Goal: Task Accomplishment & Management: Use online tool/utility

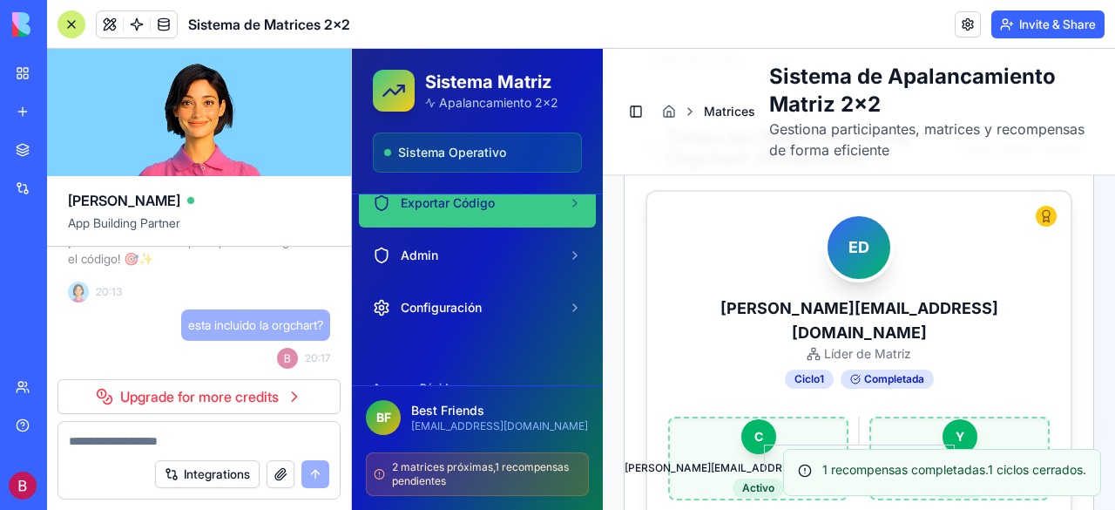
scroll to position [174, 0]
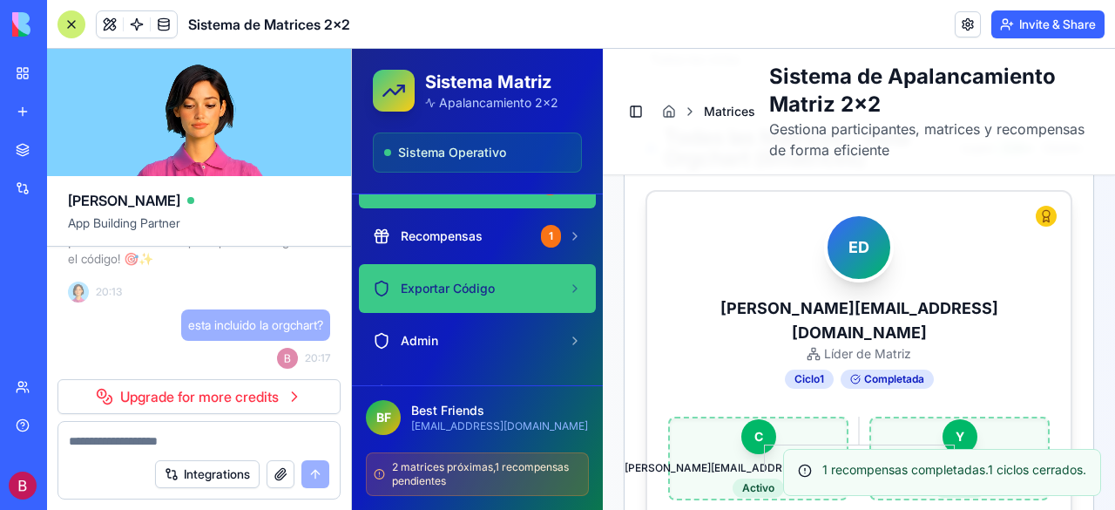
click at [477, 281] on span "Exportar Código" at bounding box center [448, 288] width 94 height 17
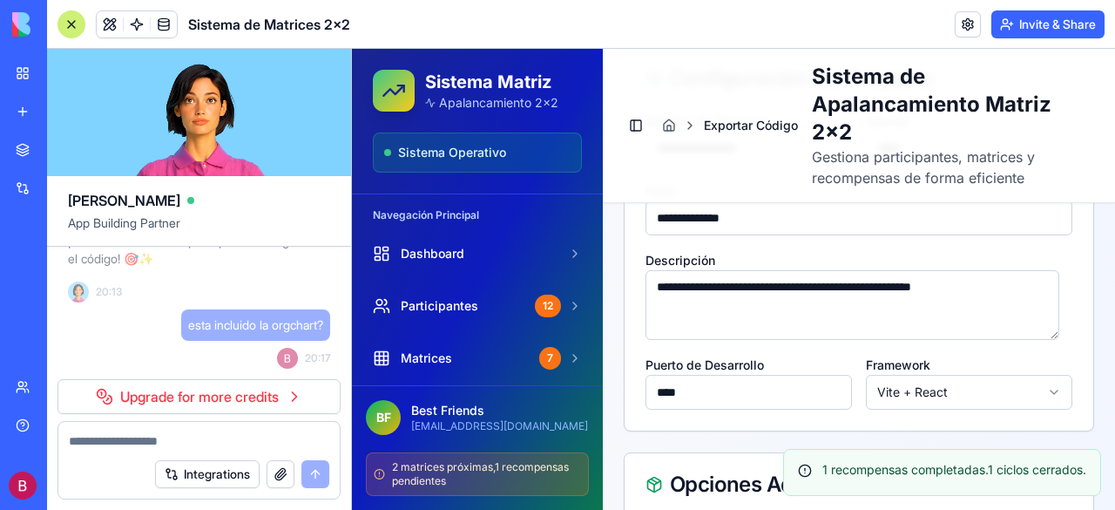
scroll to position [775, 0]
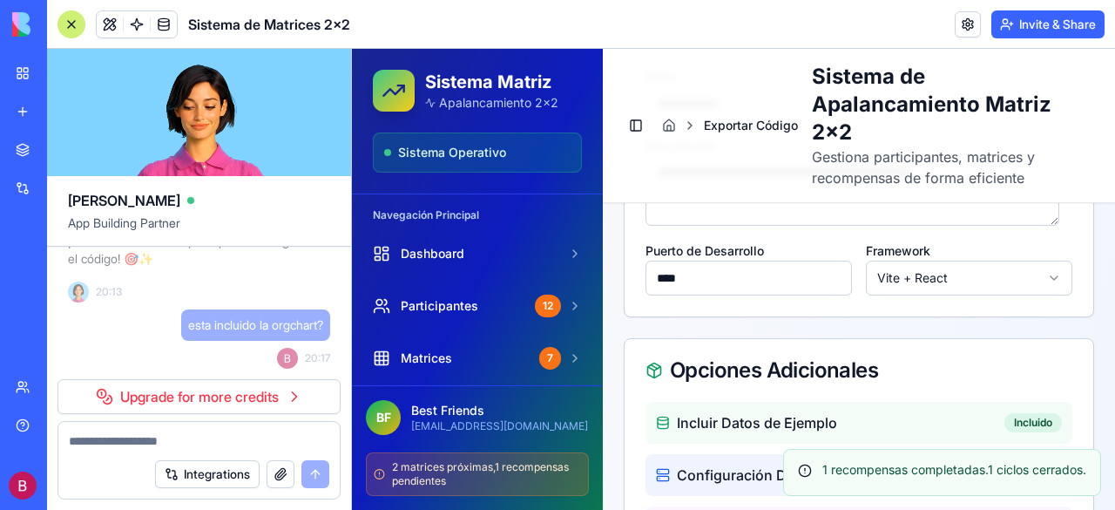
click at [67, 15] on div at bounding box center [72, 24] width 28 height 28
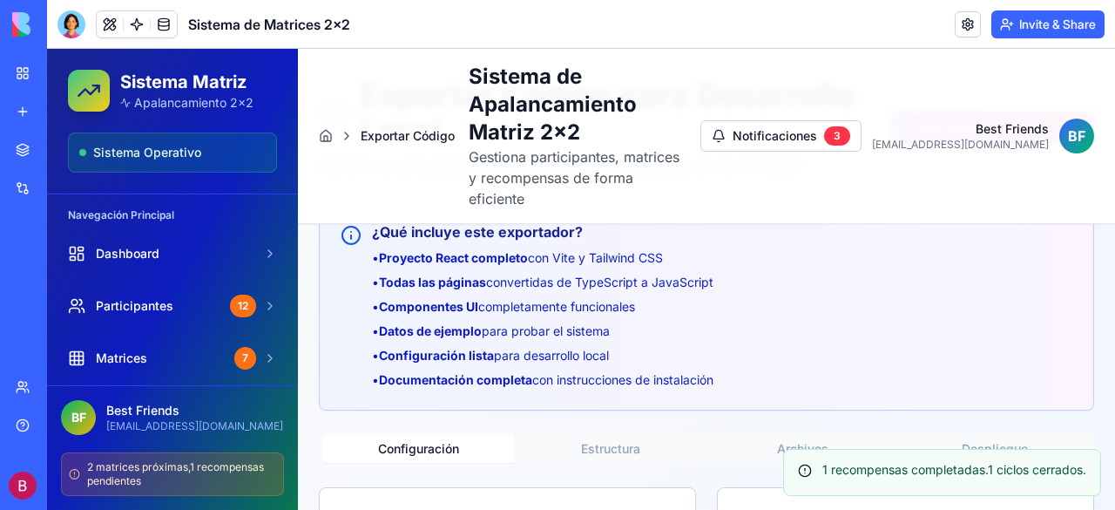
scroll to position [342, 0]
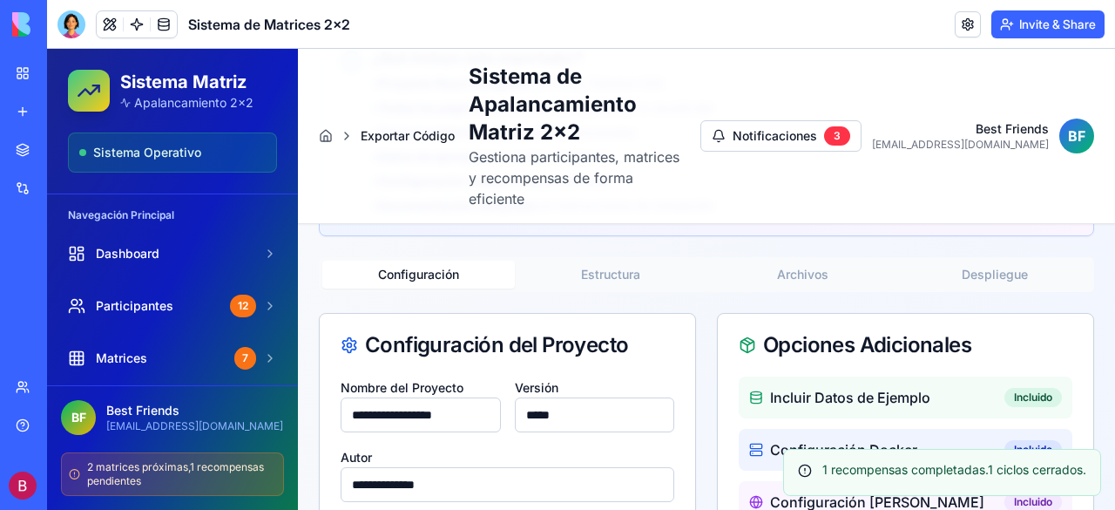
click at [597, 261] on button "Estructura" at bounding box center [611, 275] width 193 height 28
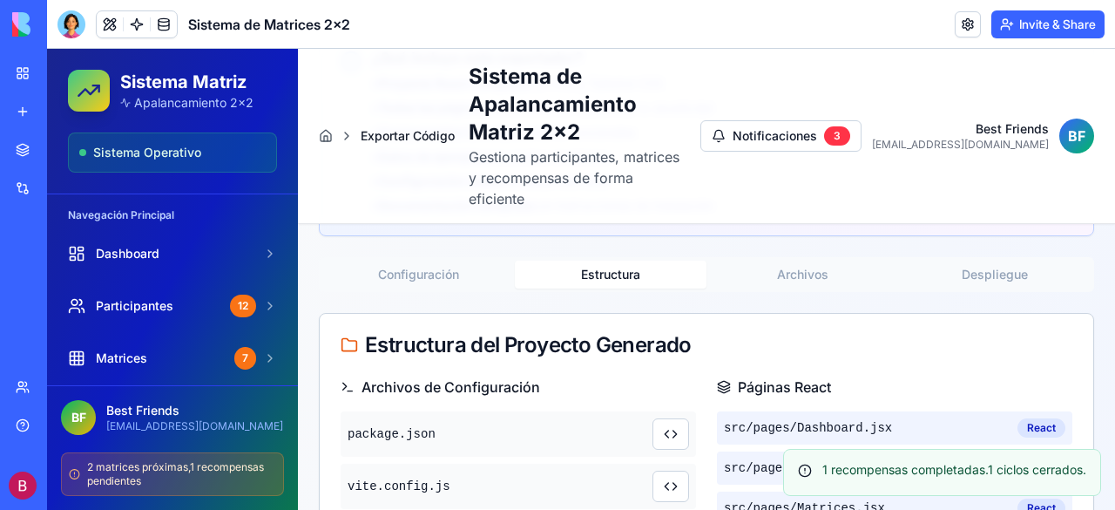
click at [791, 261] on button "Archivos" at bounding box center [803, 275] width 193 height 28
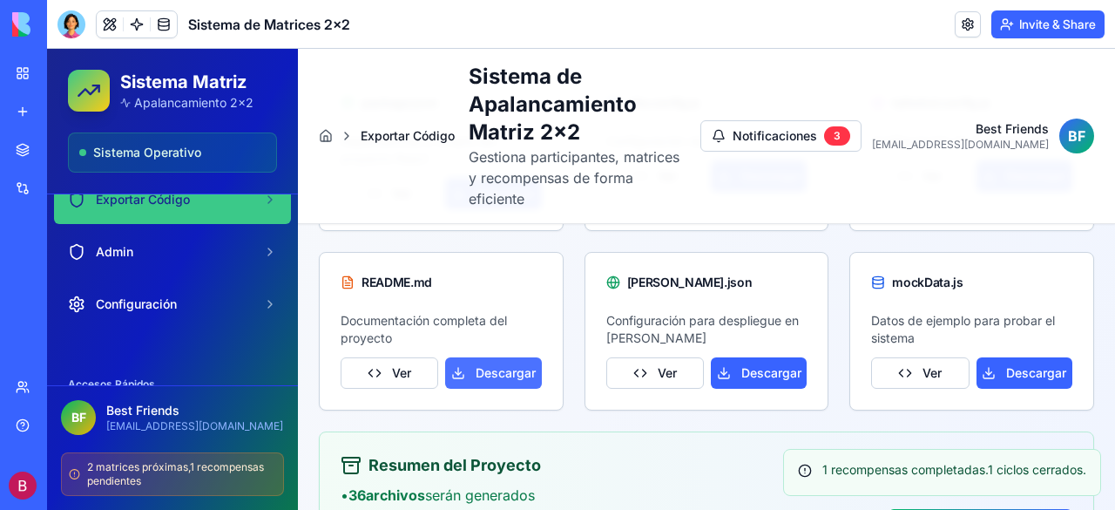
scroll to position [555, 0]
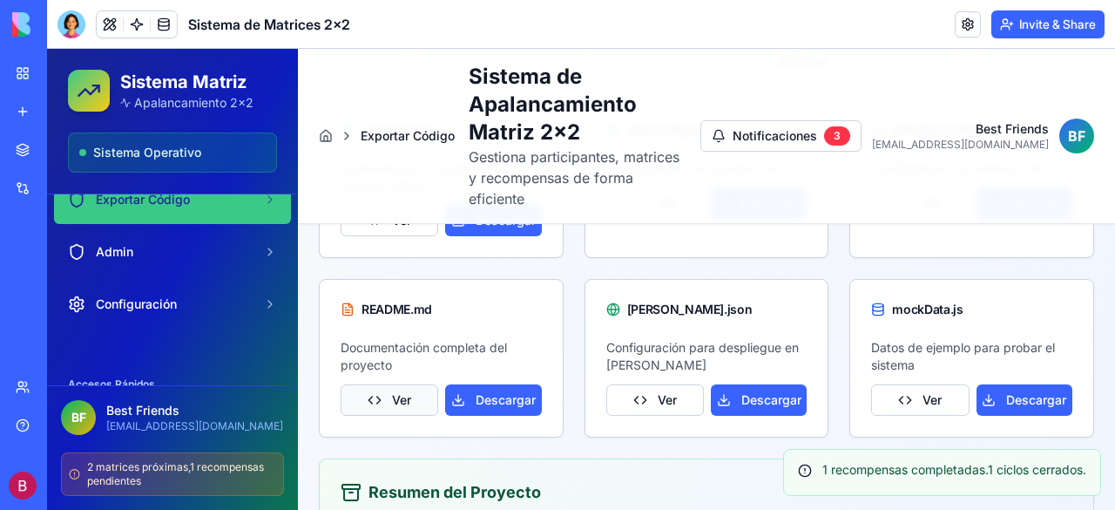
click at [401, 384] on button "Ver" at bounding box center [390, 399] width 98 height 31
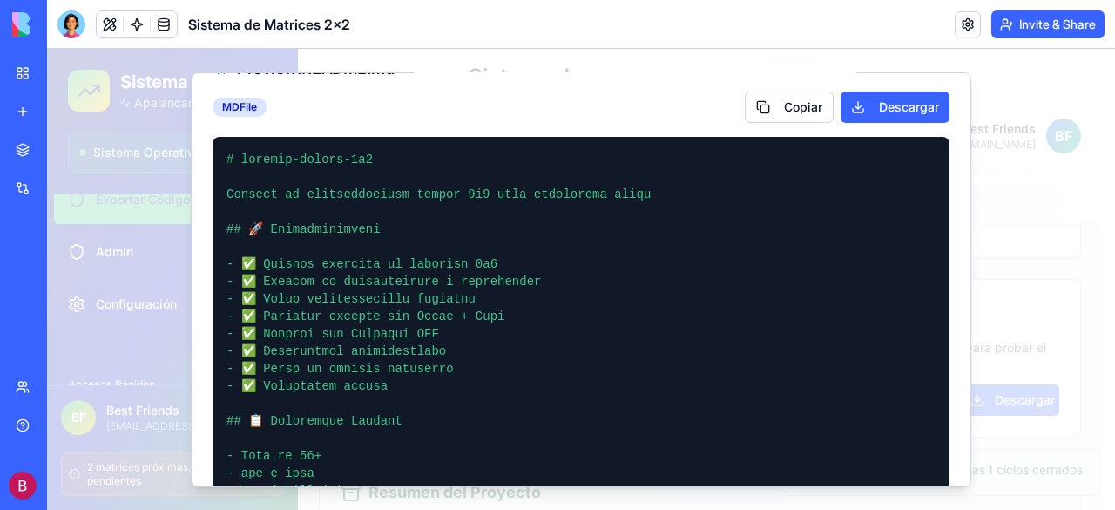
scroll to position [0, 0]
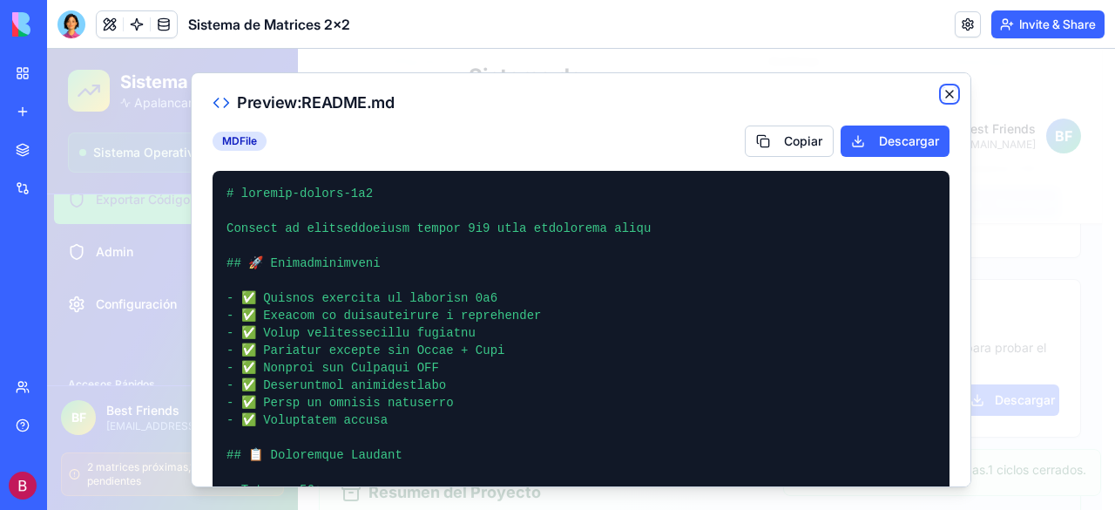
click at [946, 95] on icon "button" at bounding box center [949, 93] width 7 height 7
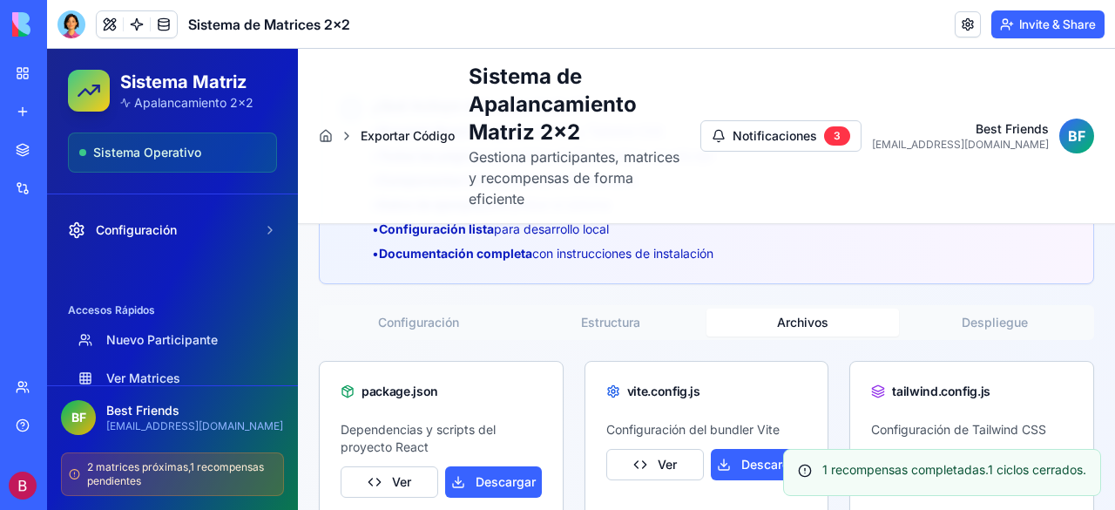
scroll to position [350, 0]
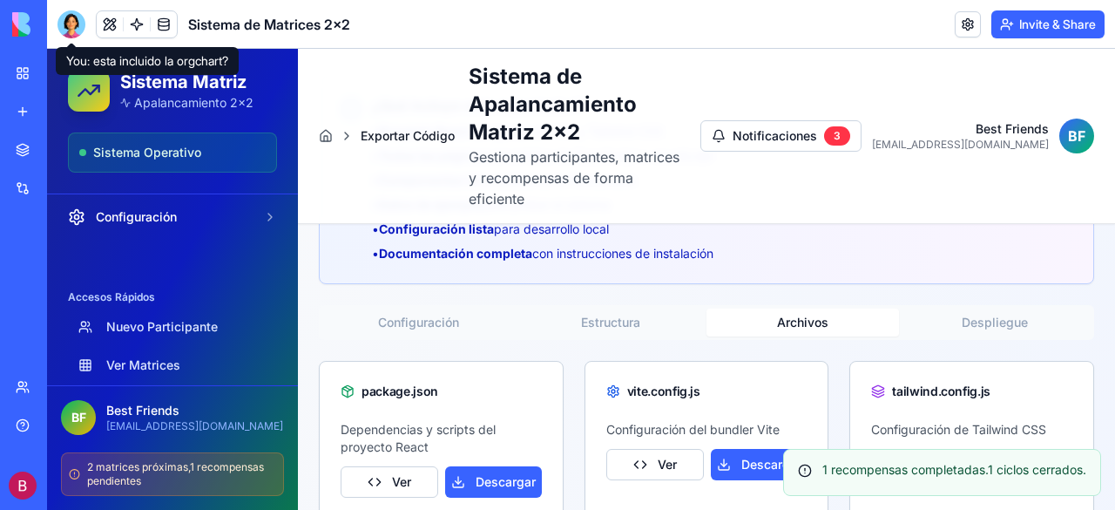
drag, startPoint x: 76, startPoint y: 25, endPoint x: 81, endPoint y: 46, distance: 21.6
click at [76, 25] on div at bounding box center [72, 24] width 28 height 28
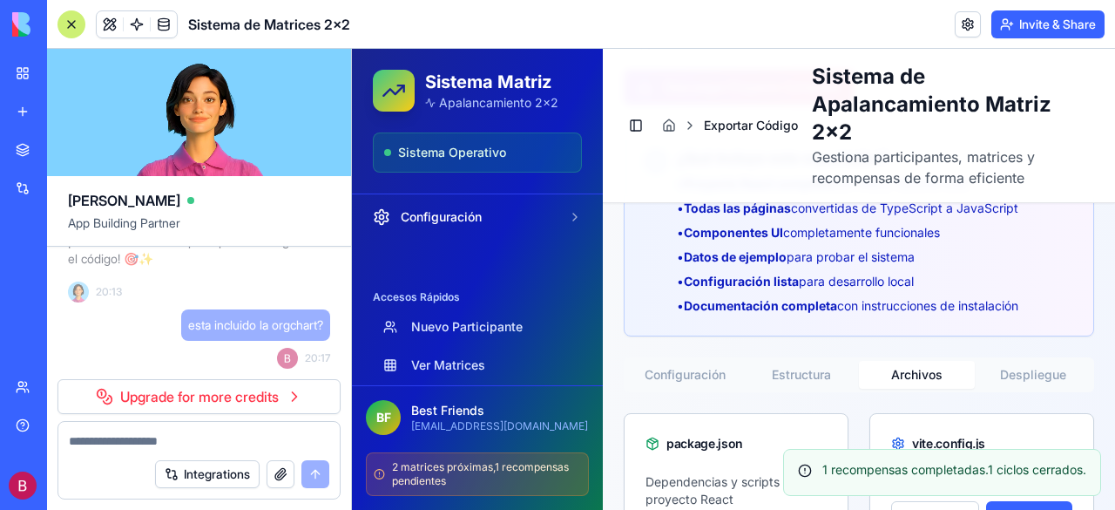
scroll to position [29694, 0]
click at [600, 497] on div "B F Best Friends [EMAIL_ADDRESS][DOMAIN_NAME] 2 matrices próximas , 1 recompens…" at bounding box center [477, 447] width 251 height 125
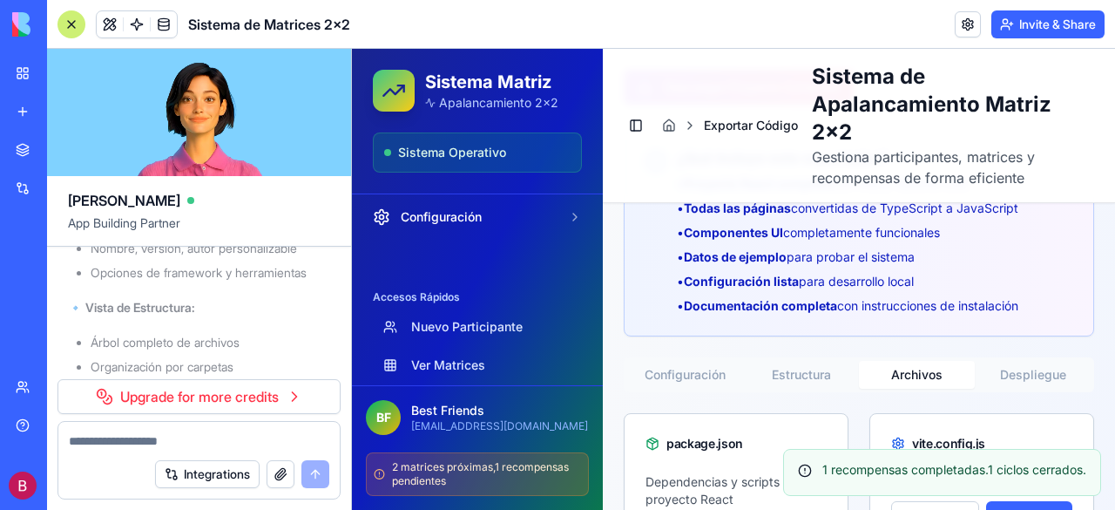
scroll to position [350, 0]
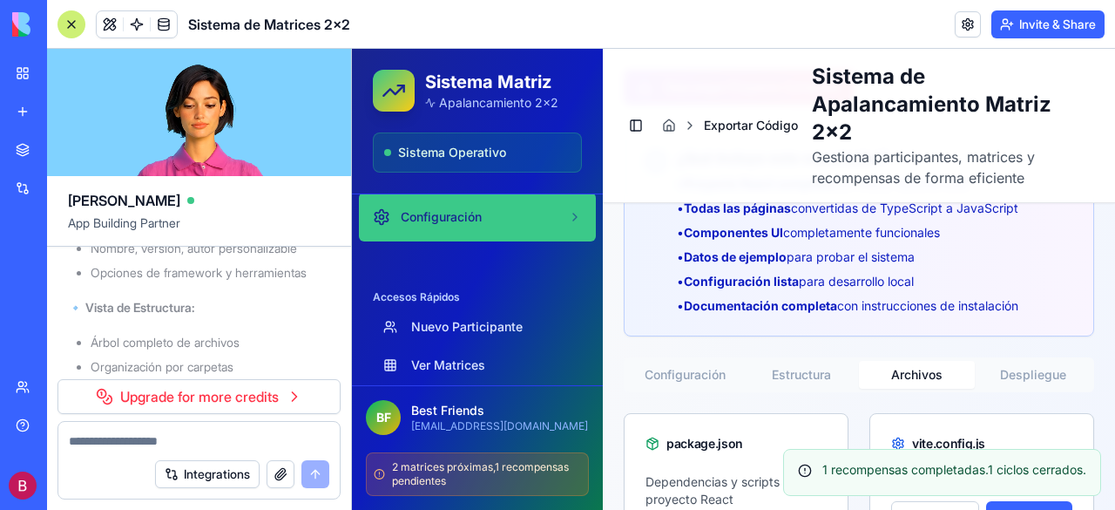
click at [457, 217] on span "Configuración" at bounding box center [441, 216] width 81 height 17
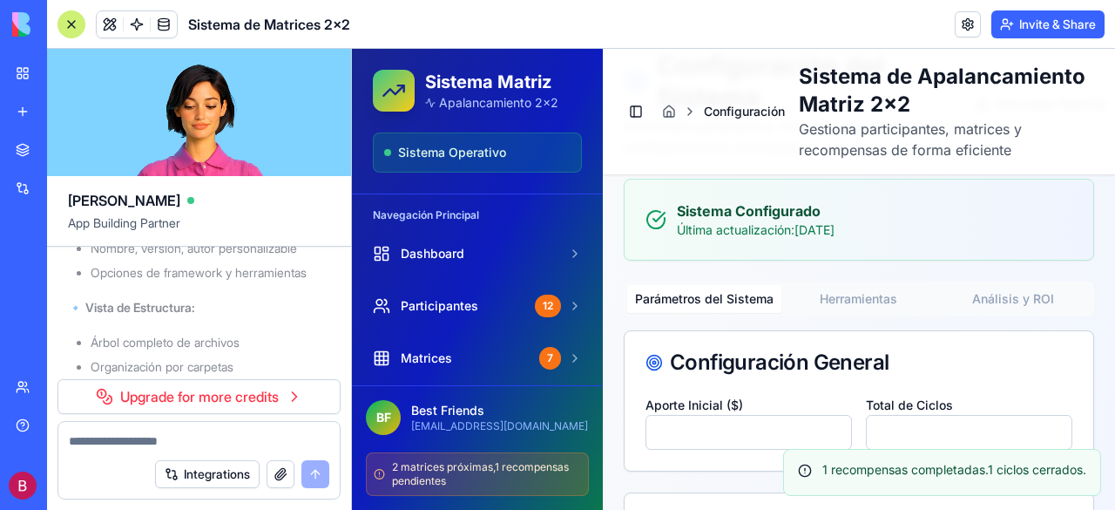
scroll to position [119, 0]
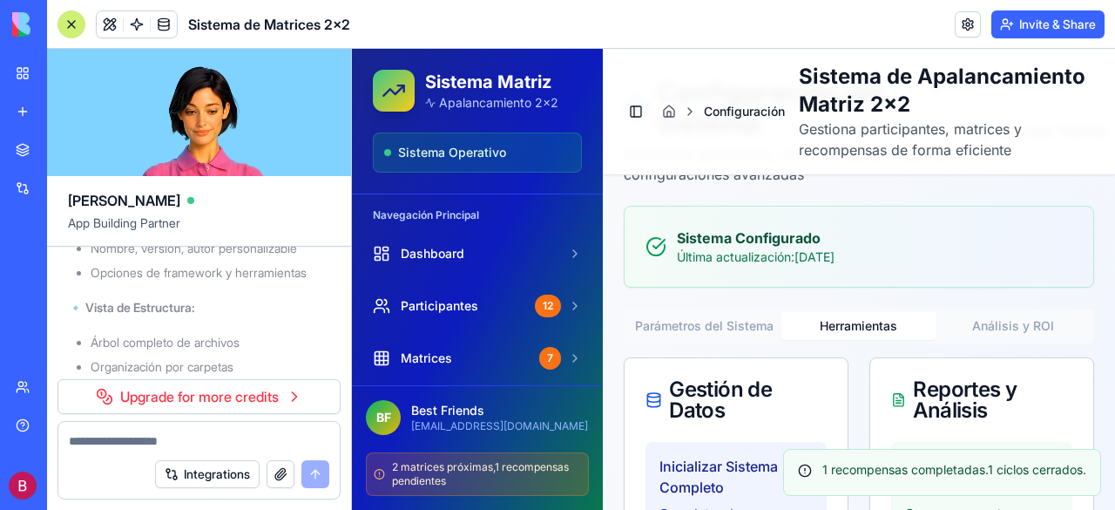
click at [859, 340] on button "Herramientas" at bounding box center [859, 326] width 154 height 28
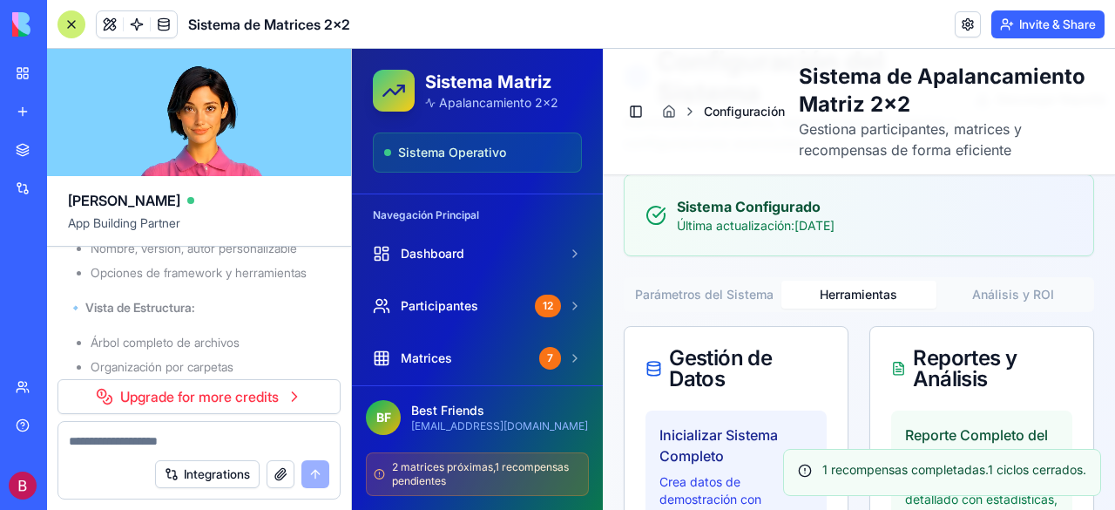
scroll to position [155, 0]
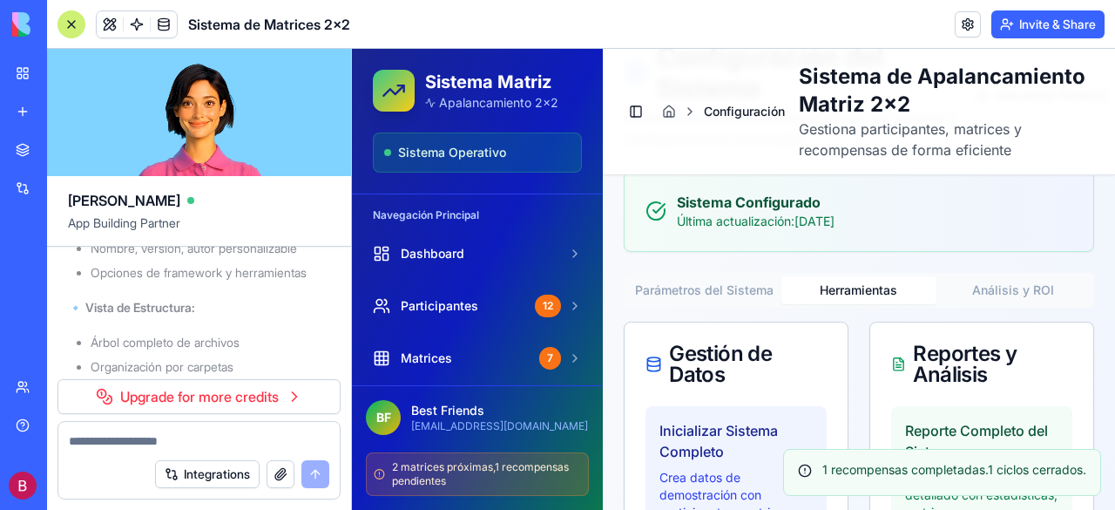
click at [61, 17] on div at bounding box center [72, 24] width 28 height 28
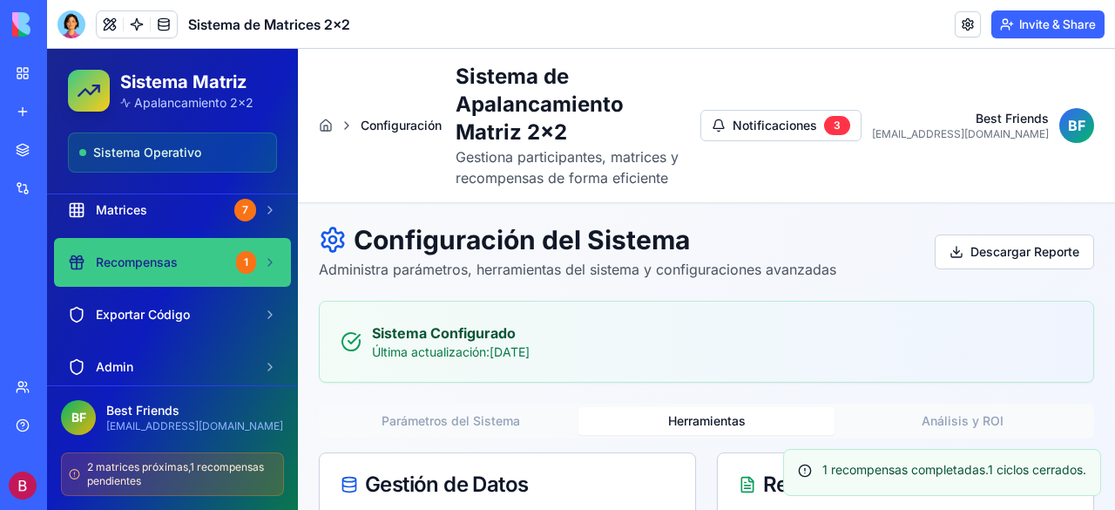
scroll to position [174, 0]
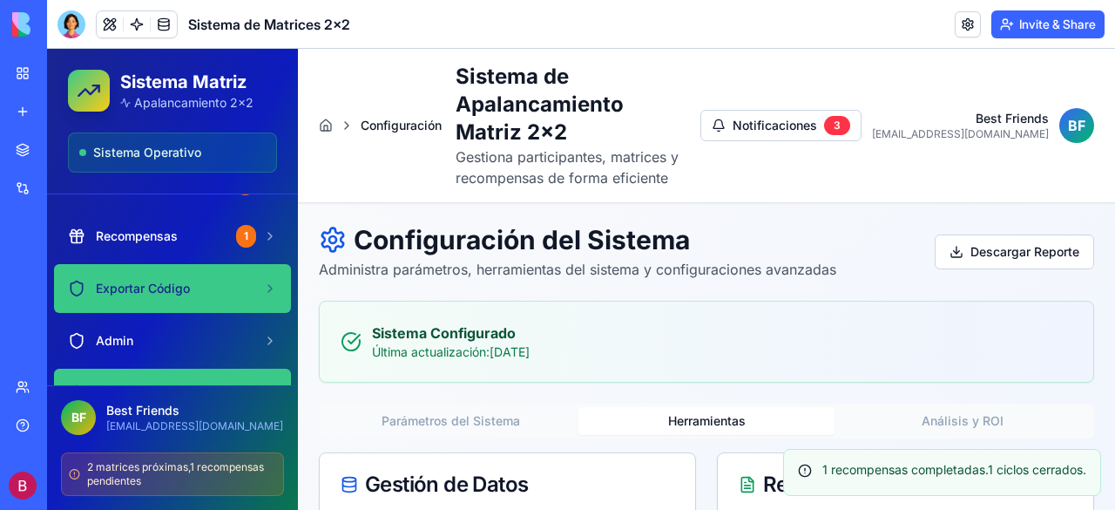
click at [140, 281] on span "Exportar Código" at bounding box center [143, 288] width 94 height 17
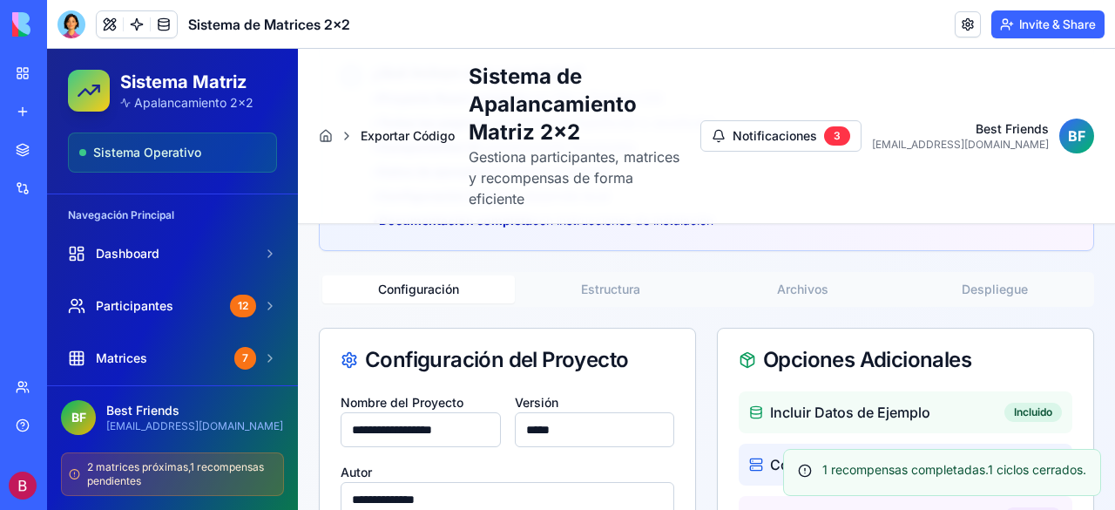
scroll to position [349, 0]
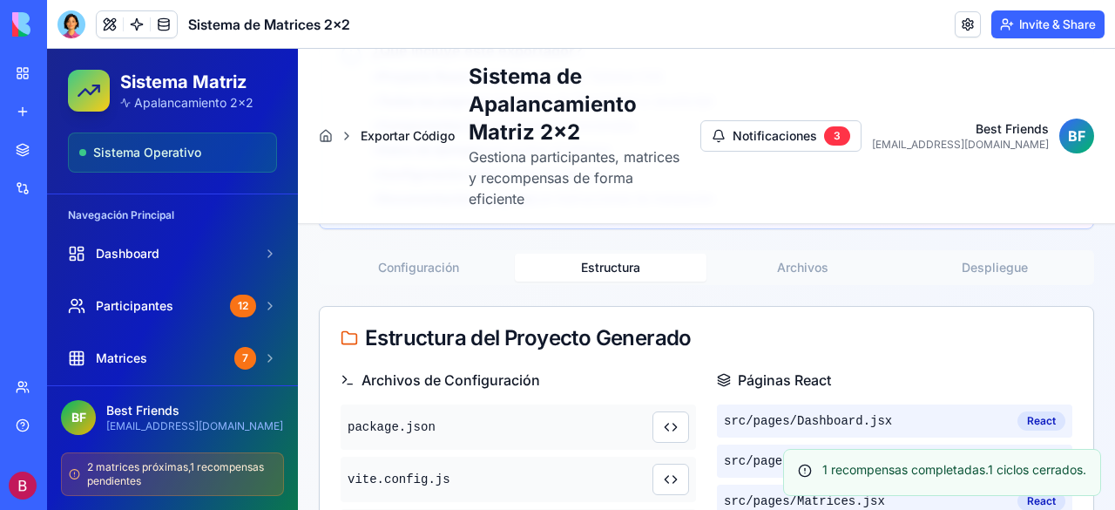
click at [612, 254] on button "Estructura" at bounding box center [611, 268] width 193 height 28
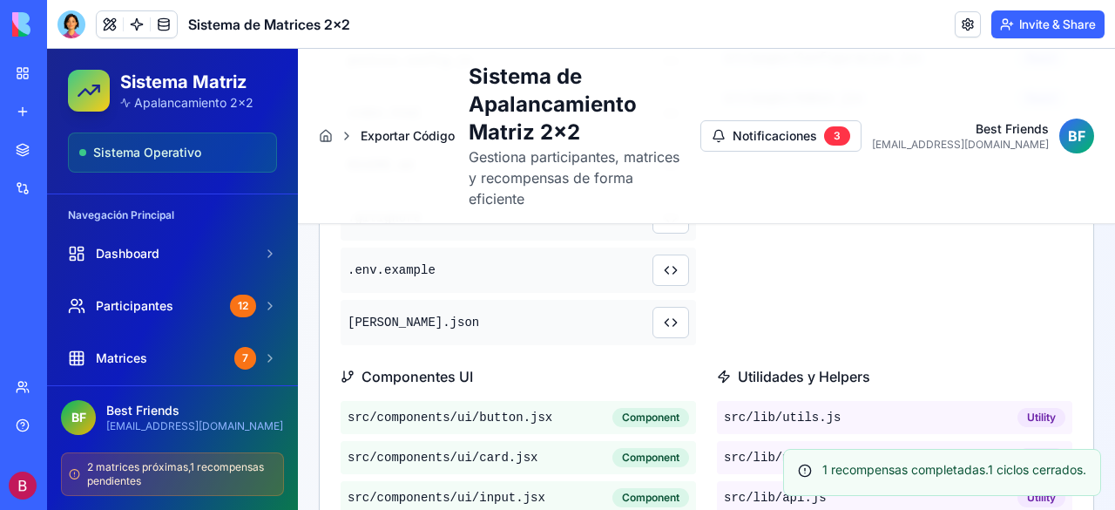
scroll to position [959, 0]
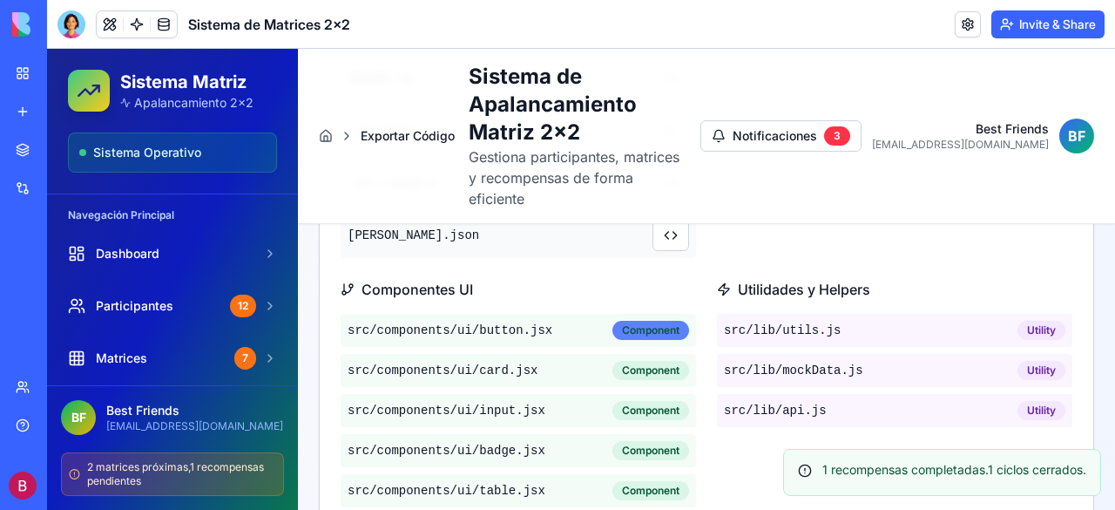
click at [638, 321] on div "Component" at bounding box center [651, 330] width 77 height 19
click at [521, 322] on span "src/components/ ui/button.jsx" at bounding box center [450, 330] width 205 height 17
click at [649, 321] on div "Component" at bounding box center [651, 330] width 77 height 19
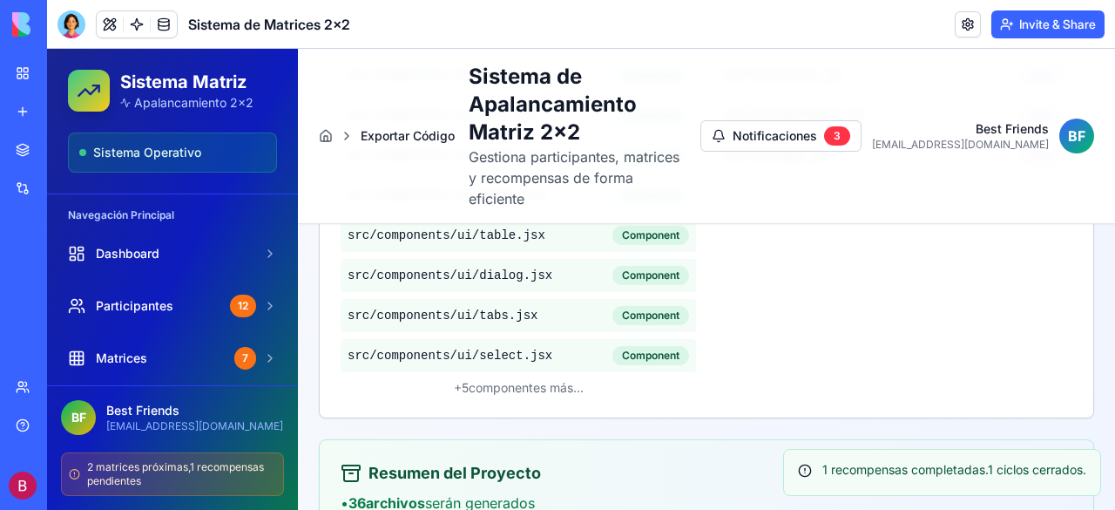
scroll to position [1220, 0]
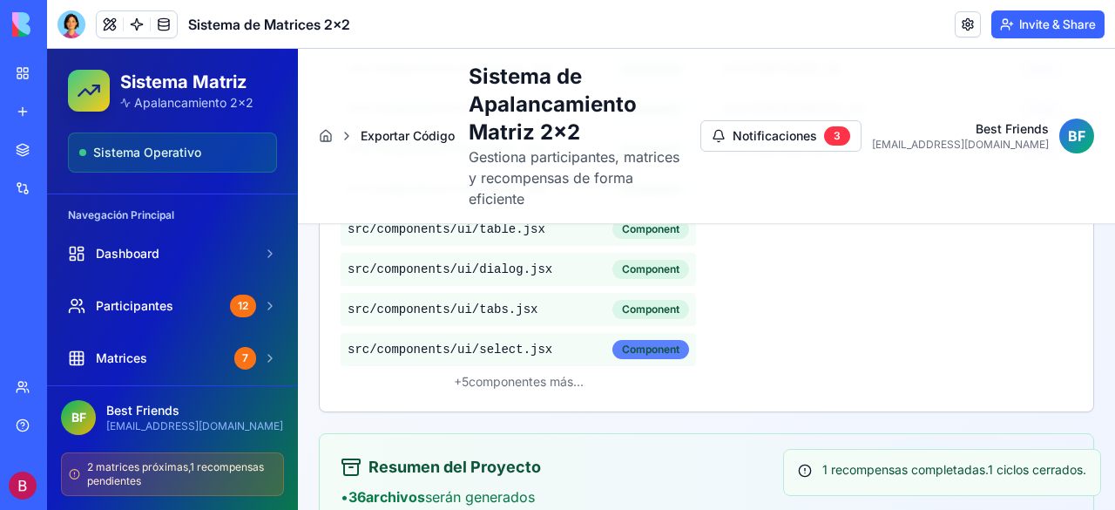
click at [631, 340] on div "Component" at bounding box center [651, 349] width 77 height 19
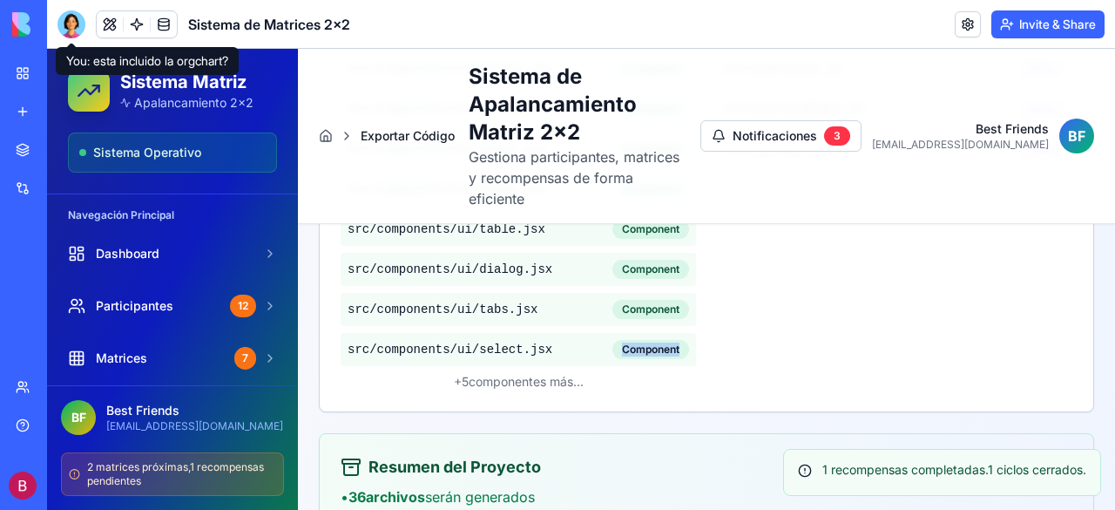
drag, startPoint x: 64, startPoint y: 22, endPoint x: 70, endPoint y: 50, distance: 28.4
click at [64, 22] on div at bounding box center [72, 24] width 28 height 28
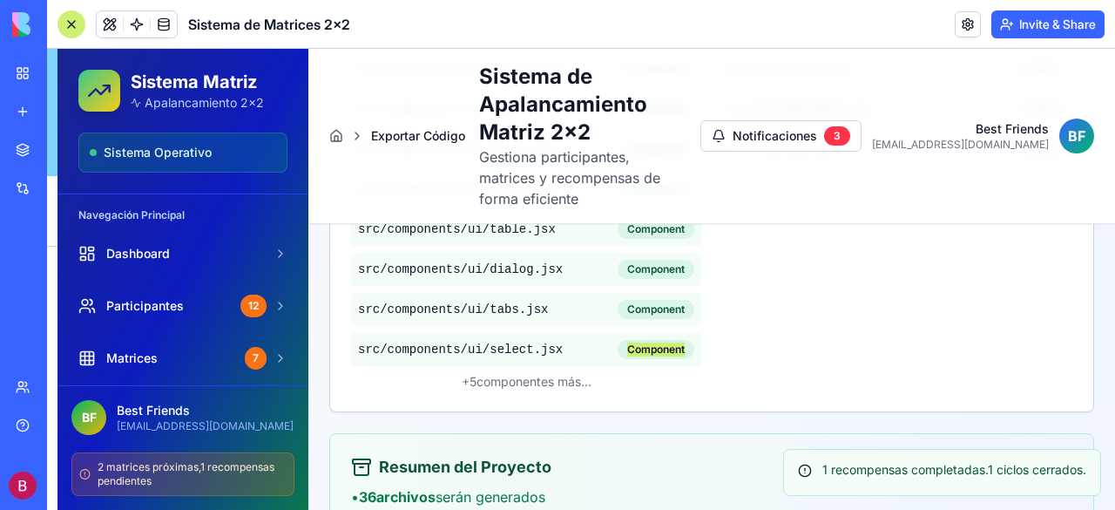
scroll to position [29868, 0]
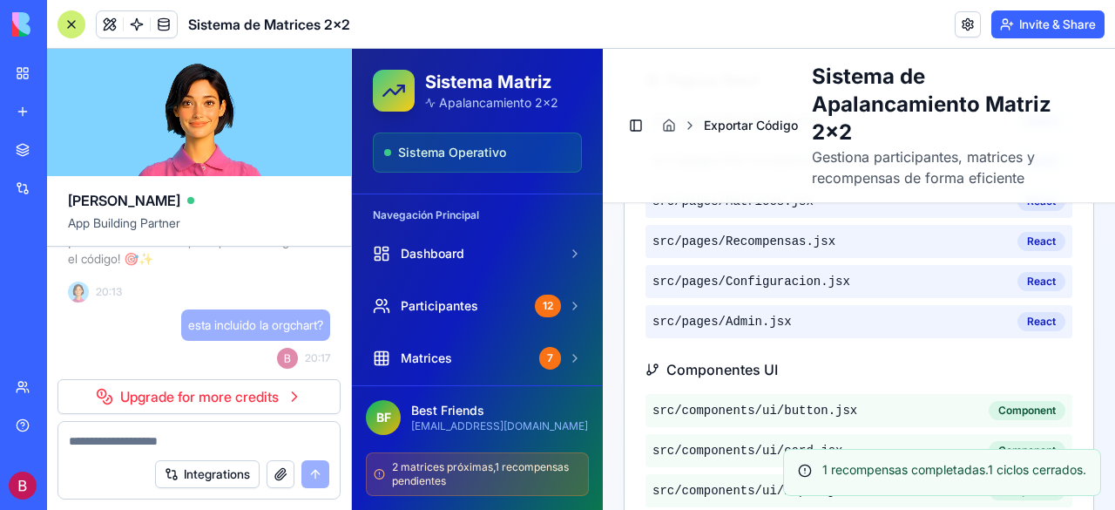
click at [173, 437] on textarea at bounding box center [199, 440] width 261 height 17
type textarea "**********"
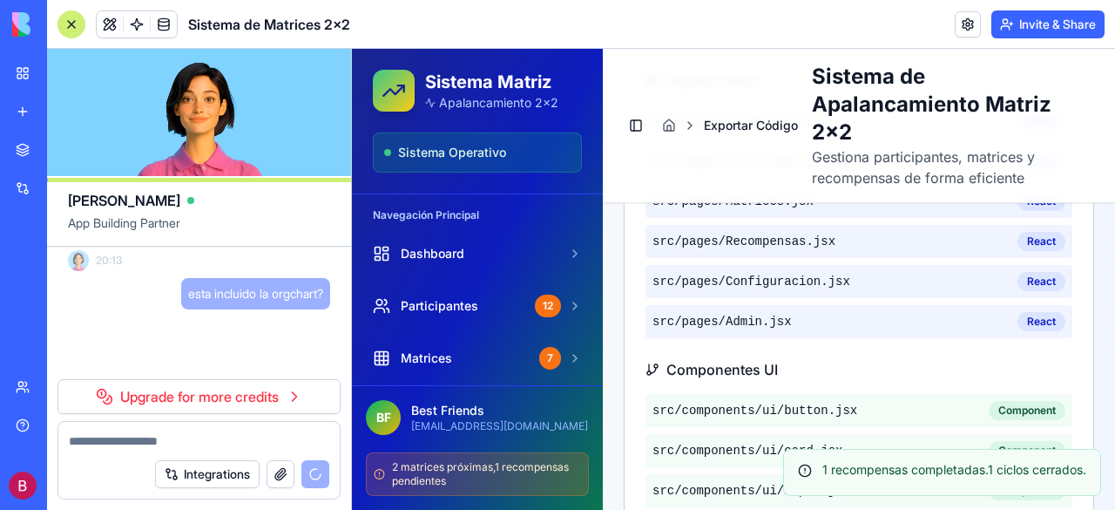
scroll to position [29900, 0]
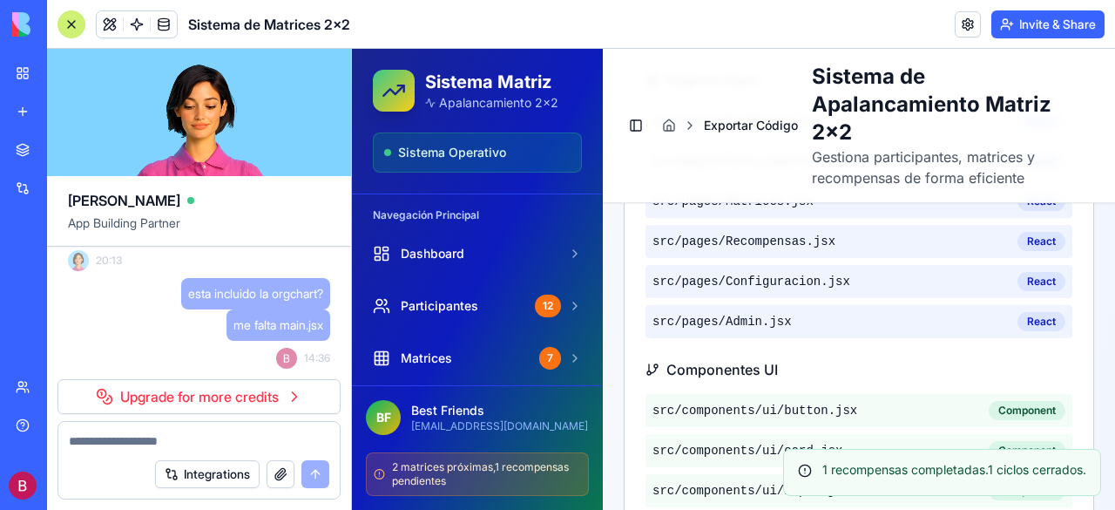
click at [303, 327] on span "me falta main.jsx" at bounding box center [279, 324] width 90 height 17
click at [303, 328] on span "me falta main.jsx" at bounding box center [279, 324] width 90 height 17
click at [106, 362] on div "me falta main.jsx 14:36" at bounding box center [199, 338] width 262 height 59
drag, startPoint x: 71, startPoint y: 397, endPoint x: 64, endPoint y: 345, distance: 51.8
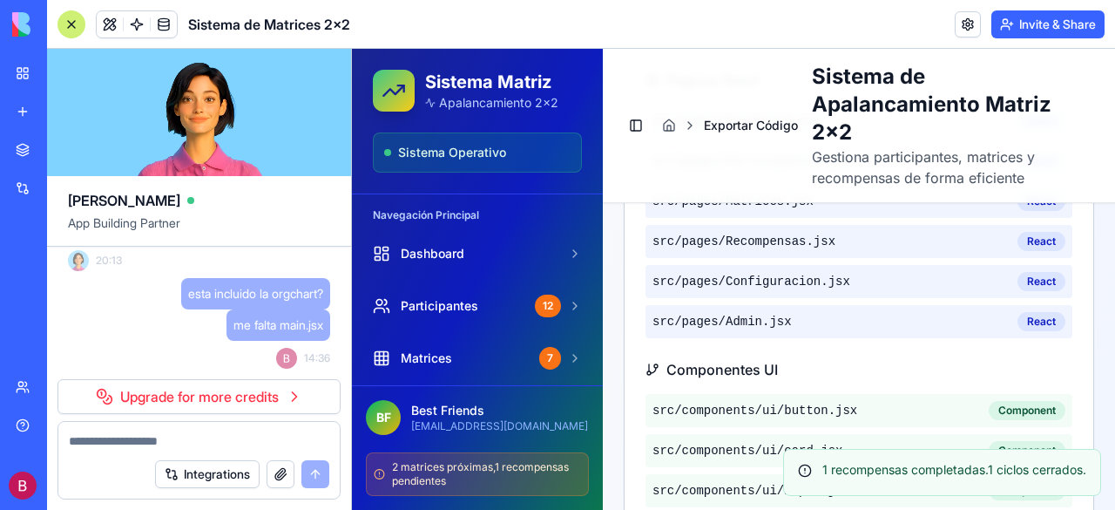
click at [310, 471] on div "Integrations" at bounding box center [242, 474] width 174 height 28
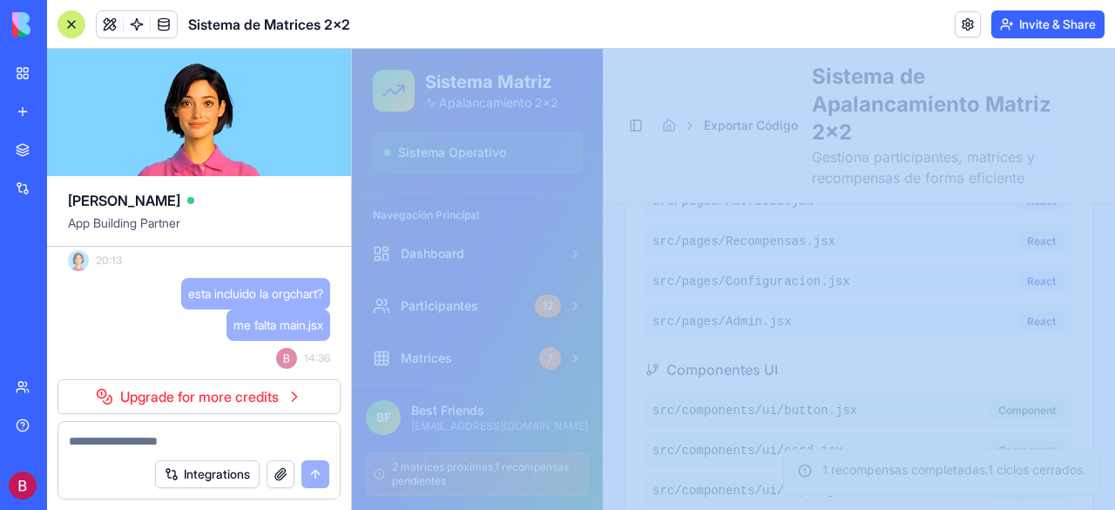
click at [310, 471] on div "Integrations" at bounding box center [242, 474] width 174 height 28
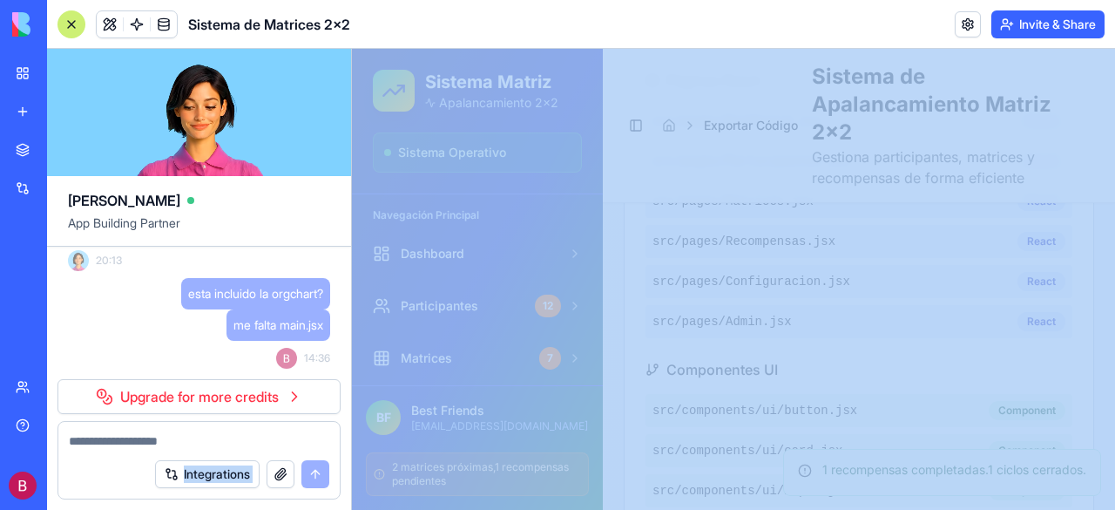
click at [310, 471] on div "Integrations" at bounding box center [242, 474] width 174 height 28
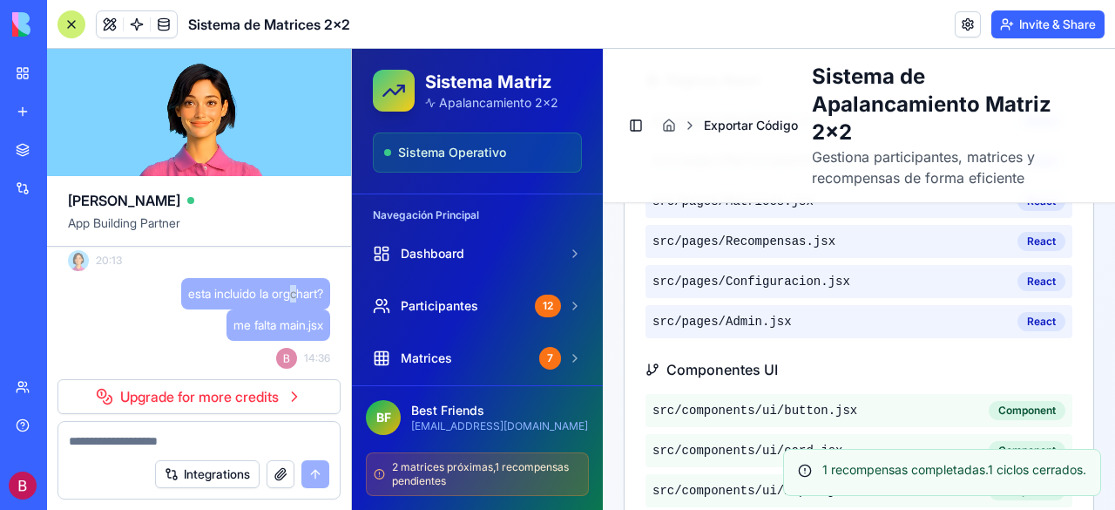
click at [291, 301] on span "esta incluido la orgchart?" at bounding box center [255, 293] width 135 height 17
click at [289, 342] on div "14:36" at bounding box center [303, 355] width 54 height 28
click at [289, 332] on span "me falta main.jsx" at bounding box center [279, 324] width 90 height 17
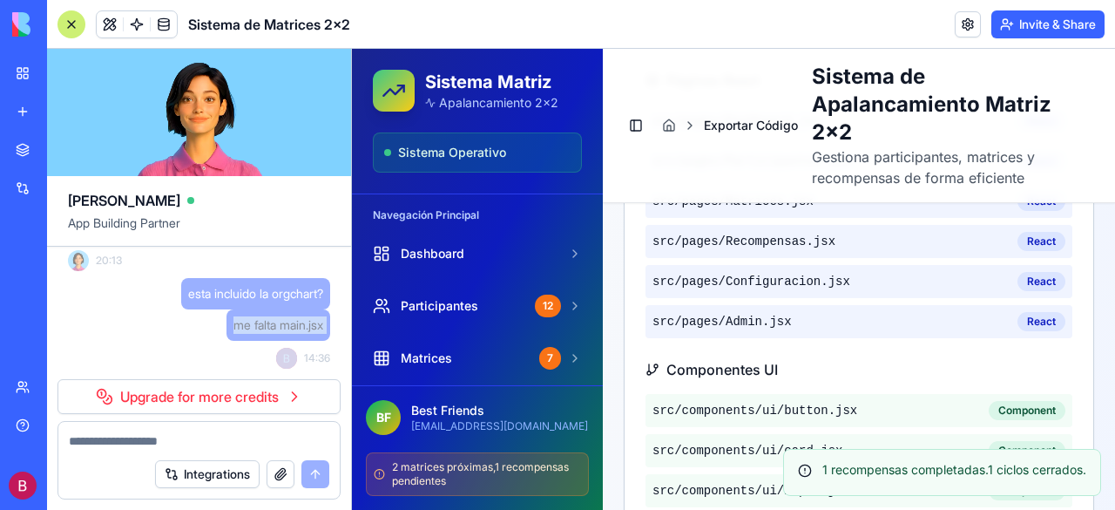
click at [289, 332] on span "me falta main.jsx" at bounding box center [279, 324] width 90 height 17
click at [165, 25] on link at bounding box center [164, 24] width 26 height 26
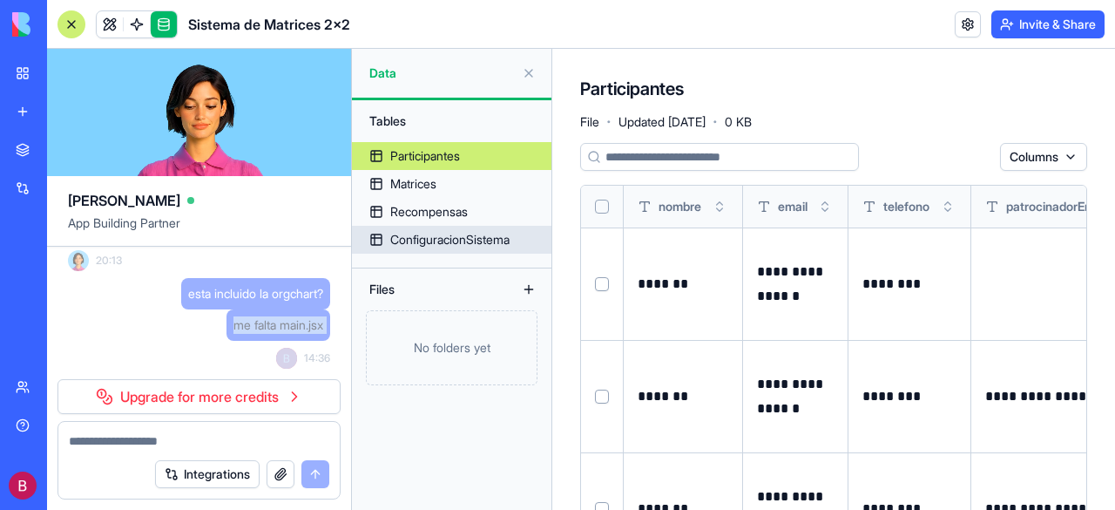
click at [429, 238] on div "ConfiguracionSistema" at bounding box center [449, 239] width 119 height 17
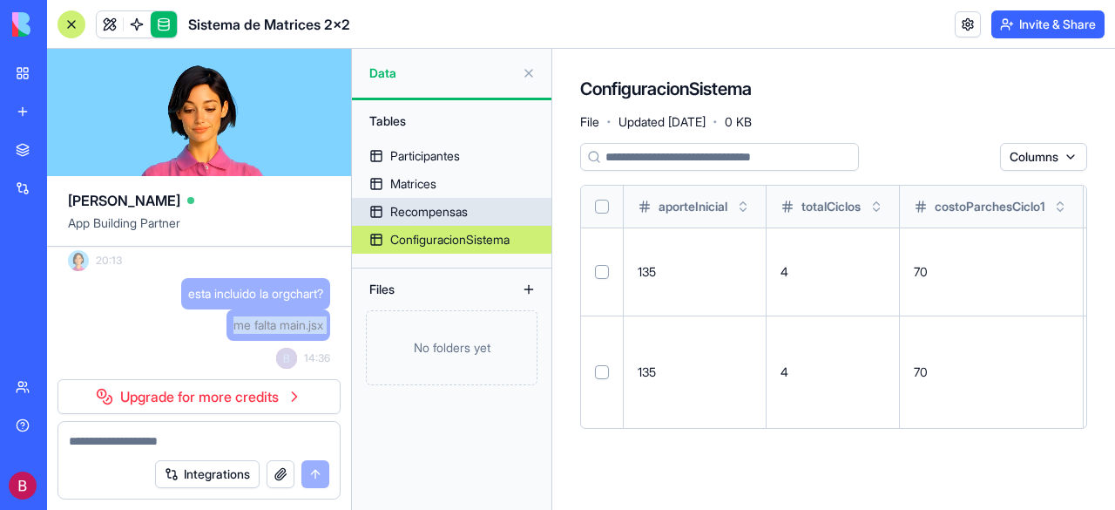
click at [439, 207] on div "Recompensas" at bounding box center [429, 211] width 78 height 17
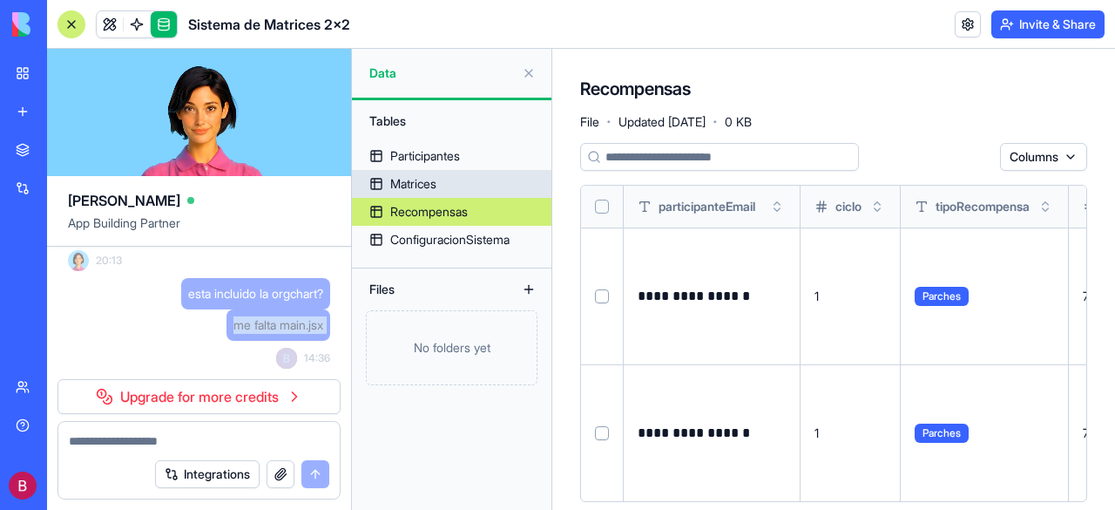
click at [412, 186] on div "Matrices" at bounding box center [413, 183] width 46 height 17
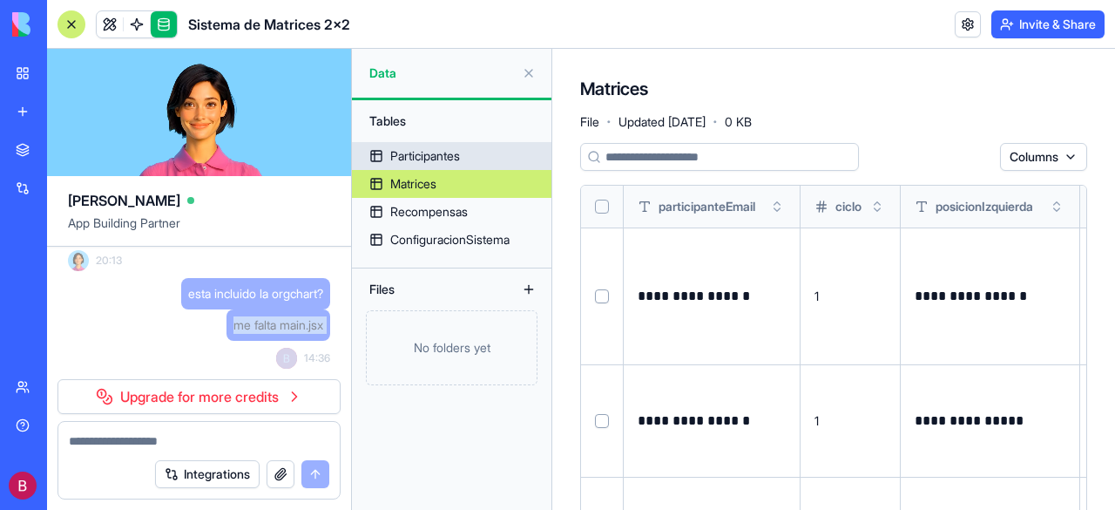
click at [406, 151] on div "Participantes" at bounding box center [425, 155] width 70 height 17
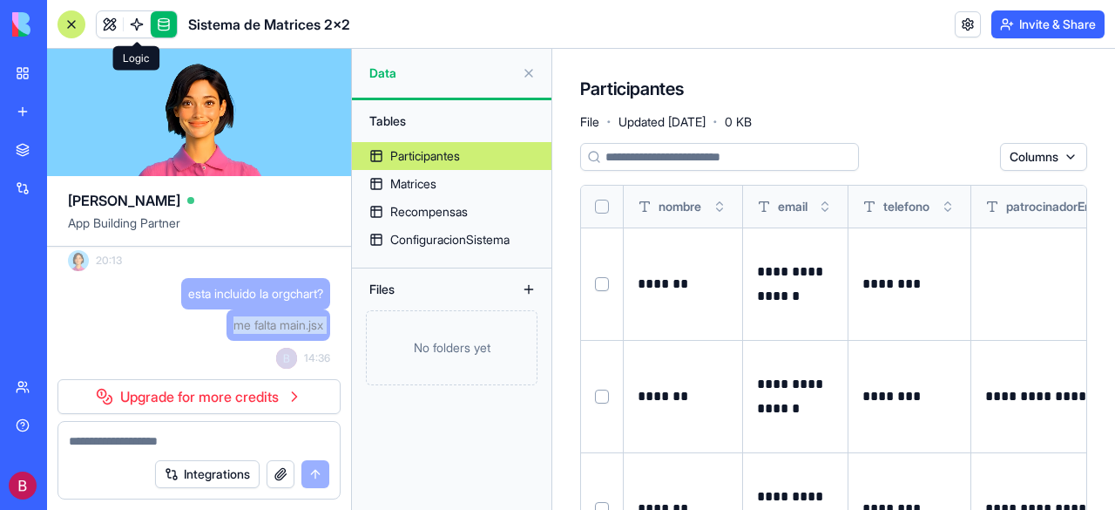
click at [134, 31] on link at bounding box center [137, 24] width 26 height 26
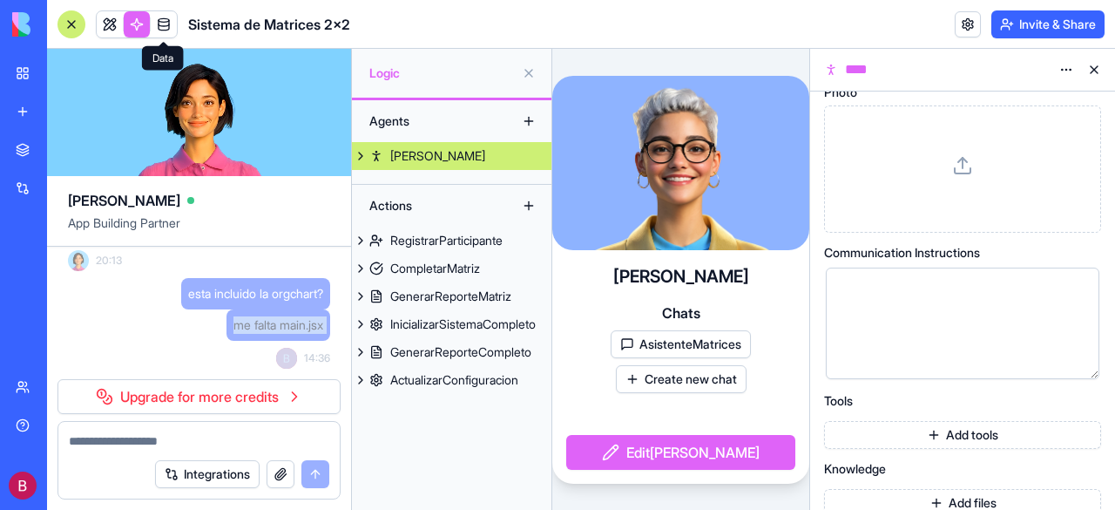
scroll to position [181, 0]
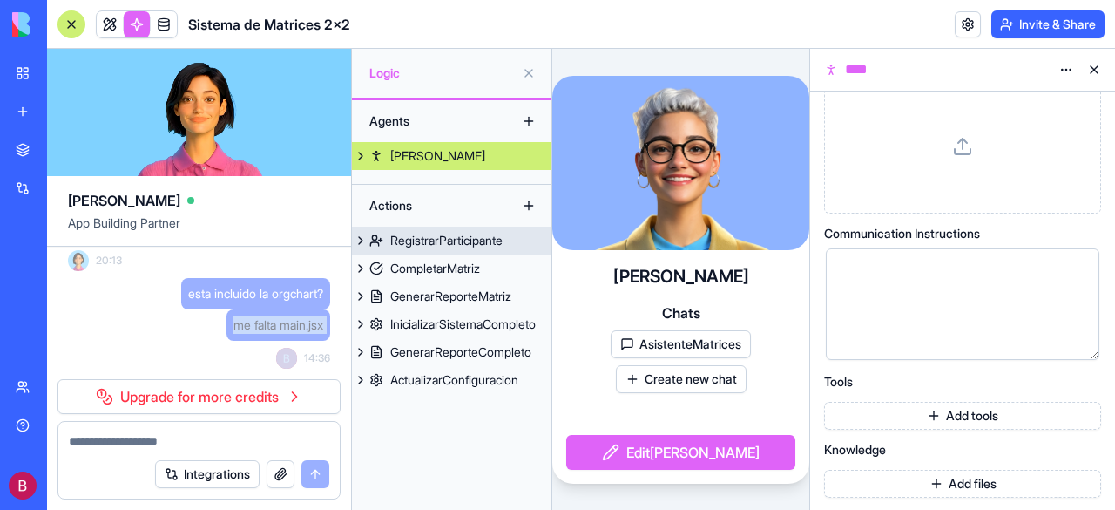
click at [426, 233] on div "RegistrarParticipante" at bounding box center [446, 240] width 112 height 17
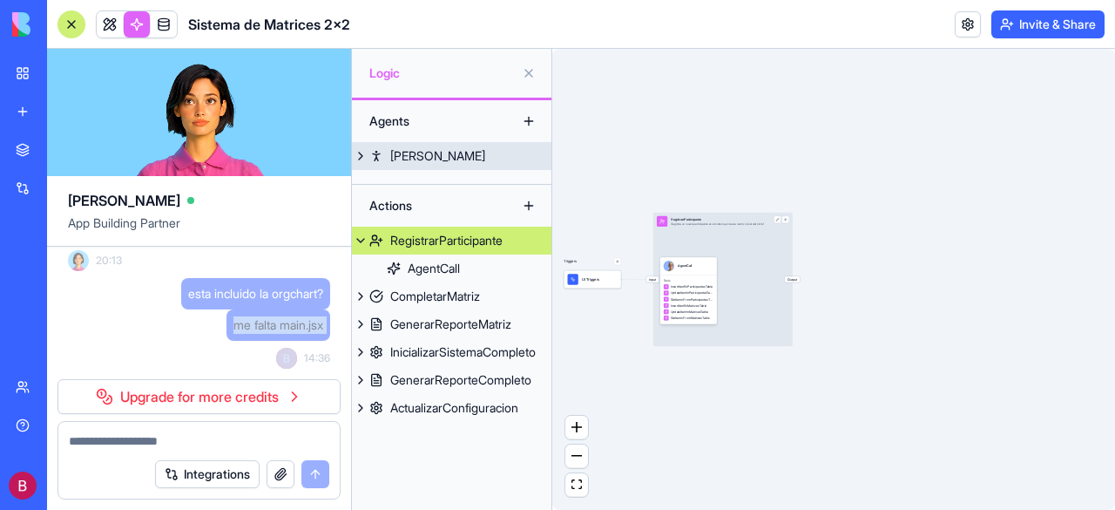
click at [361, 155] on button at bounding box center [360, 156] width 17 height 28
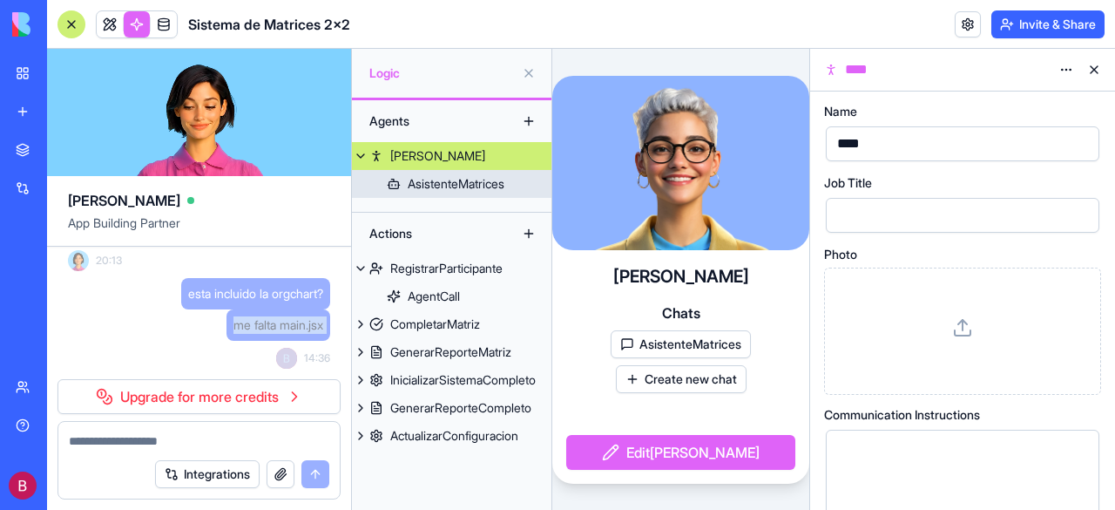
click at [453, 185] on div "AsistenteMatrices" at bounding box center [456, 183] width 97 height 17
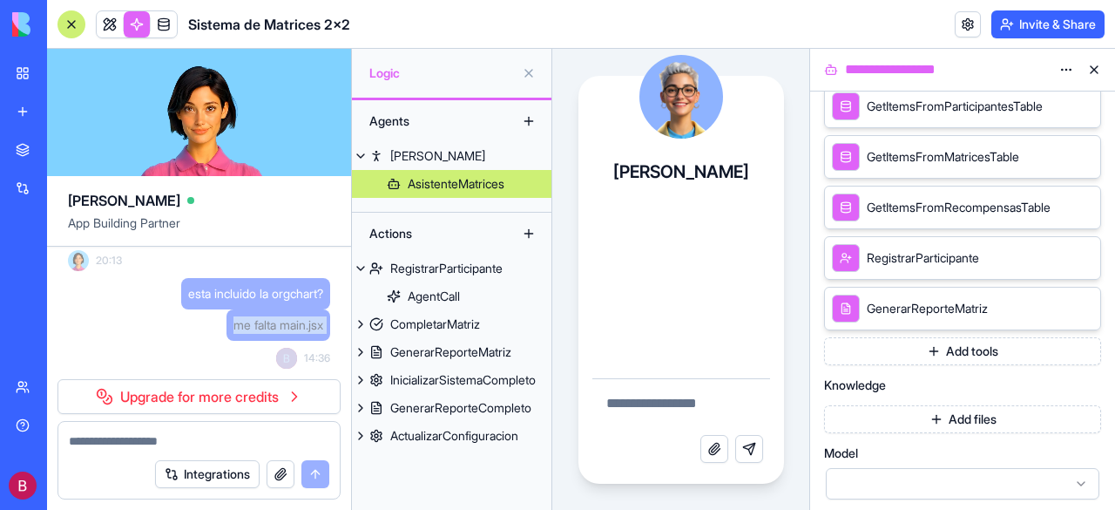
scroll to position [261, 0]
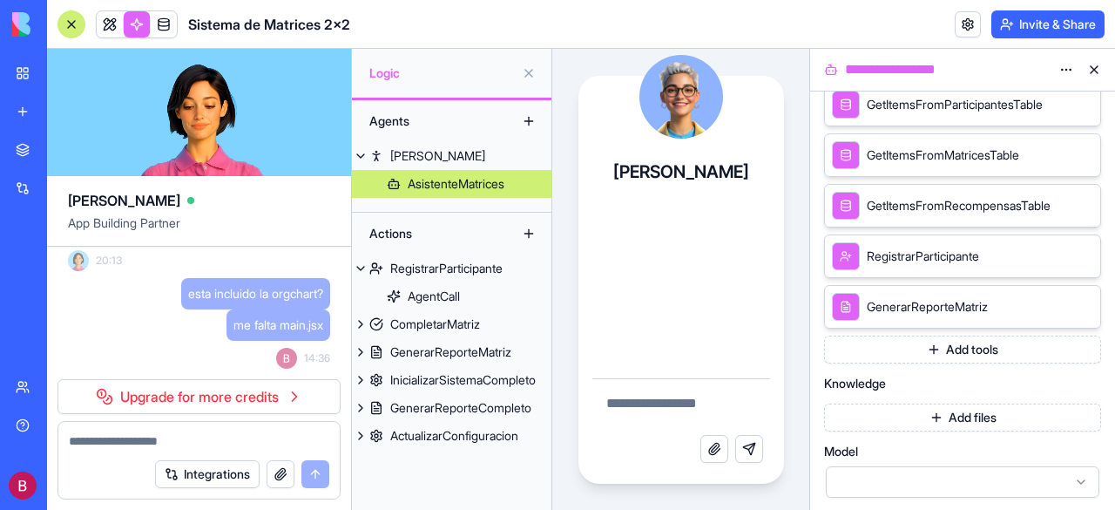
click at [874, 152] on span "GetItemsFromMatricesTable" at bounding box center [943, 154] width 153 height 17
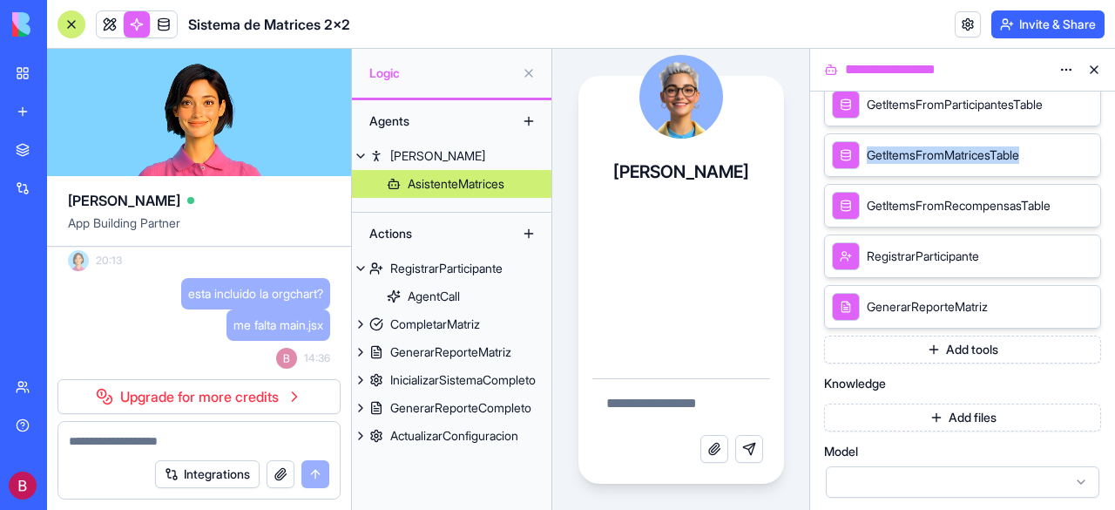
click at [874, 152] on span "GetItemsFromMatricesTable" at bounding box center [943, 154] width 153 height 17
click at [840, 153] on icon at bounding box center [846, 155] width 12 height 21
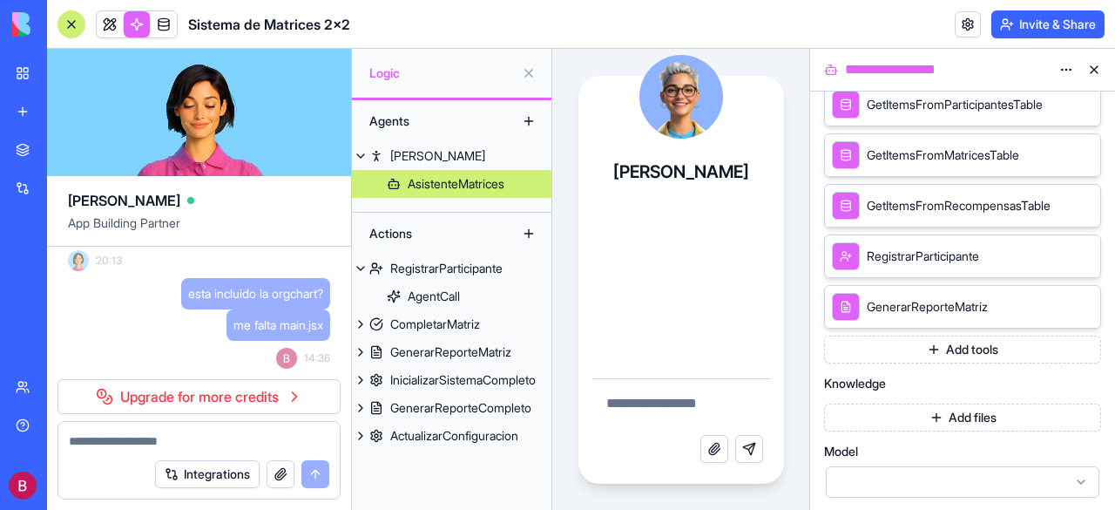
click at [944, 198] on span "GetItemsFromRecompensasTable" at bounding box center [959, 205] width 184 height 17
click at [845, 207] on icon at bounding box center [846, 205] width 12 height 21
click at [837, 258] on div at bounding box center [846, 256] width 28 height 28
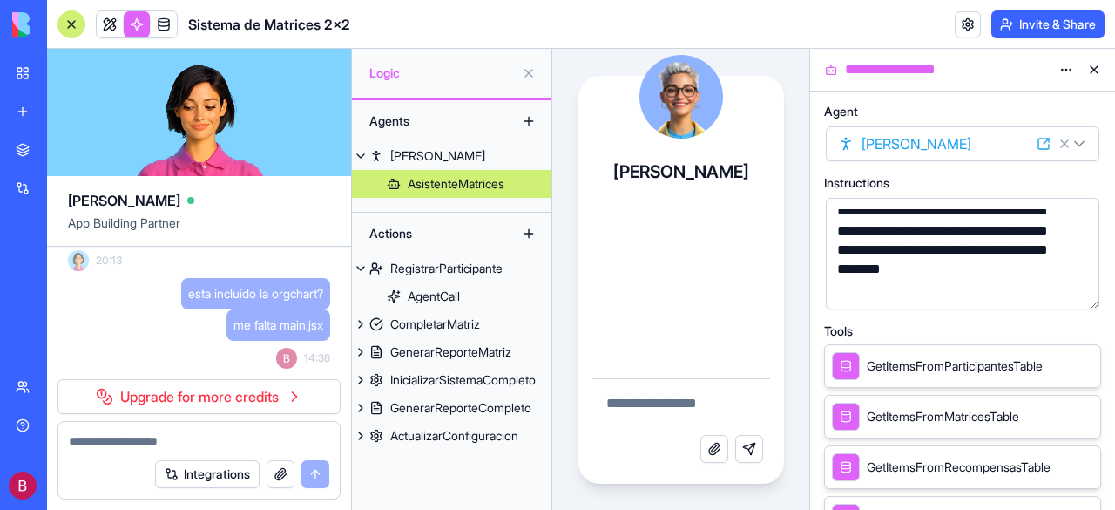
click at [637, 397] on textarea at bounding box center [682, 407] width 178 height 56
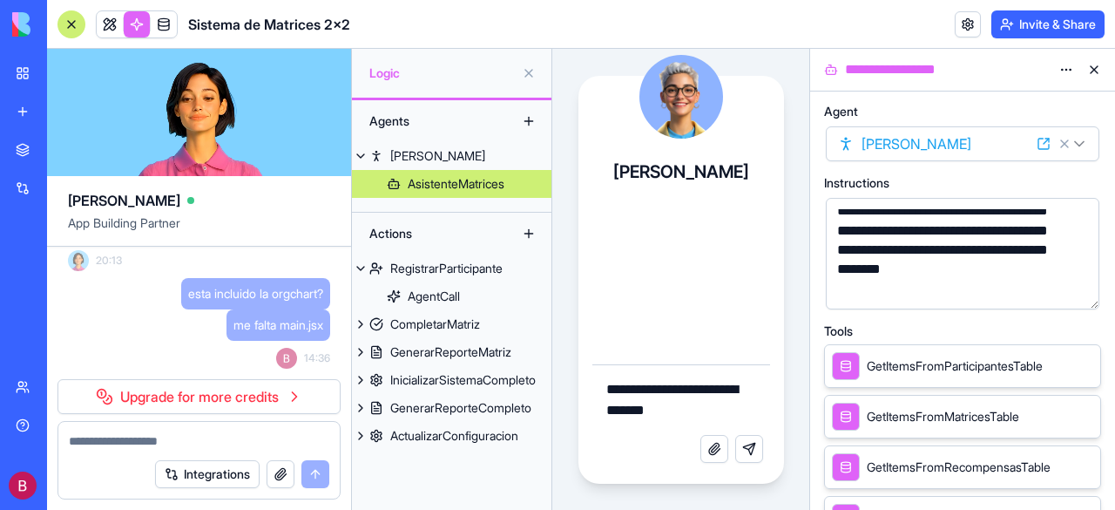
type textarea "**********"
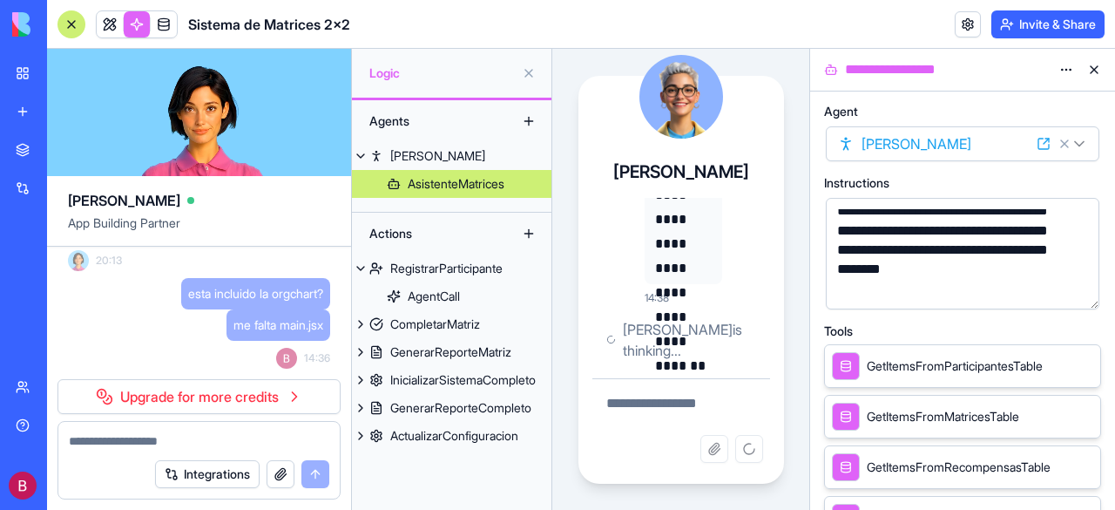
scroll to position [3395, 0]
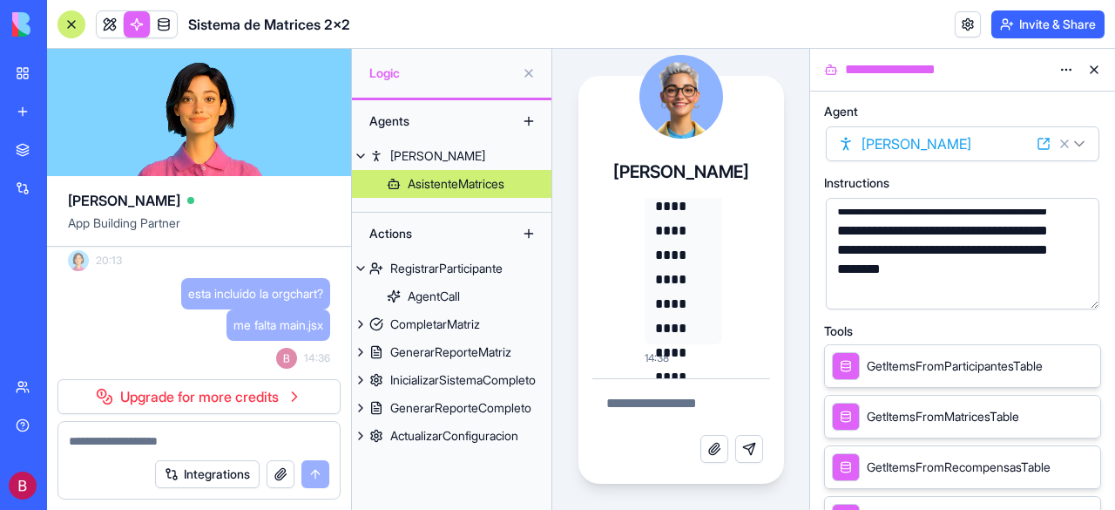
click at [65, 18] on div at bounding box center [72, 24] width 28 height 28
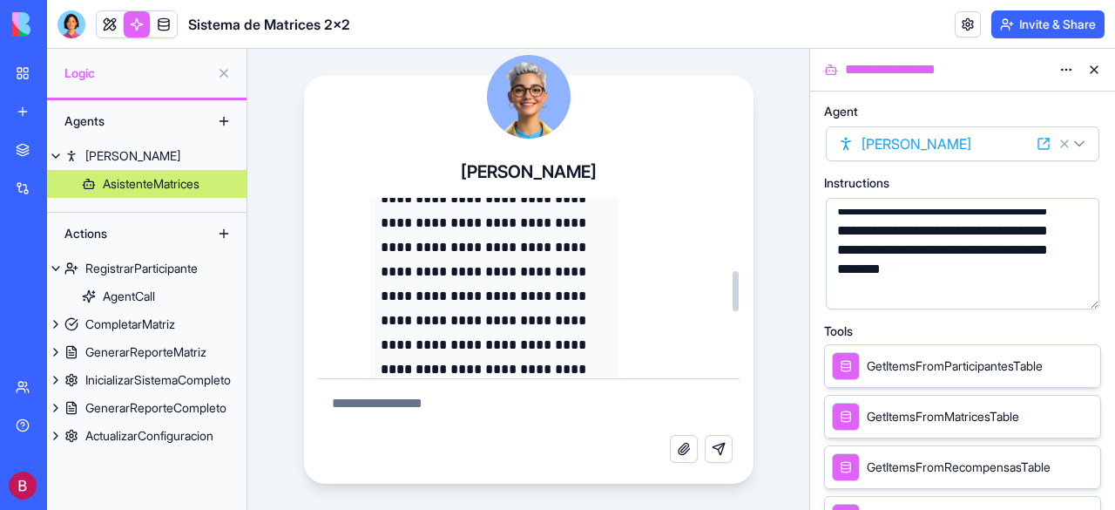
scroll to position [0, 0]
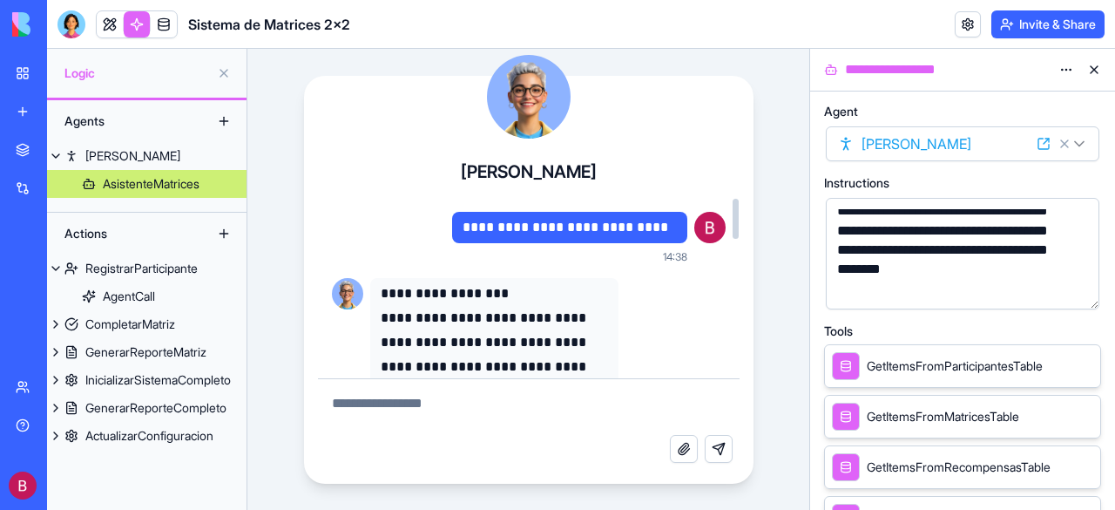
drag, startPoint x: 733, startPoint y: 357, endPoint x: 736, endPoint y: 123, distance: 234.4
click at [736, 199] on div at bounding box center [736, 219] width 6 height 41
click at [342, 231] on div "**********" at bounding box center [510, 238] width 356 height 52
click at [57, 325] on button at bounding box center [55, 324] width 17 height 28
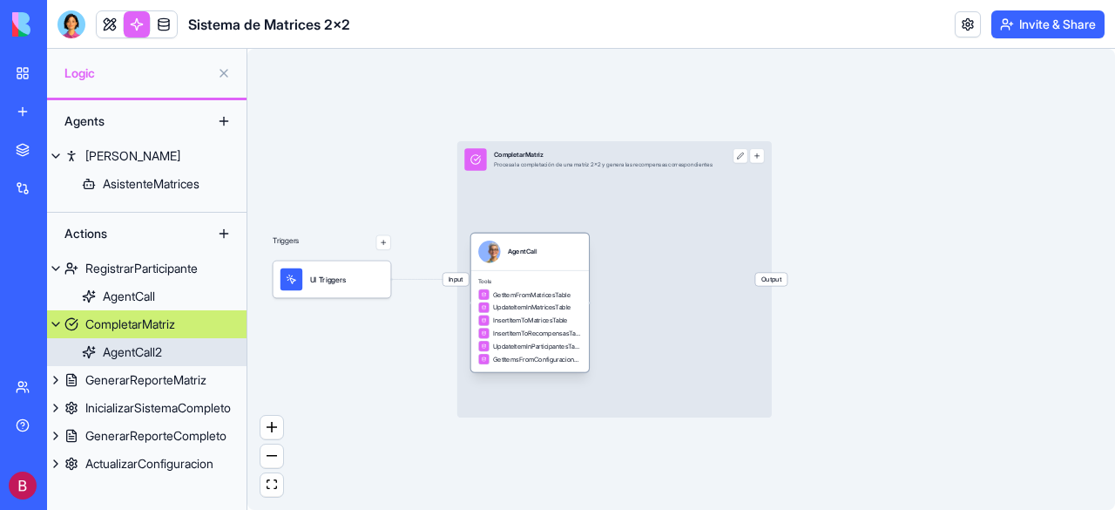
click at [126, 349] on div "AgentCall2" at bounding box center [132, 351] width 59 height 17
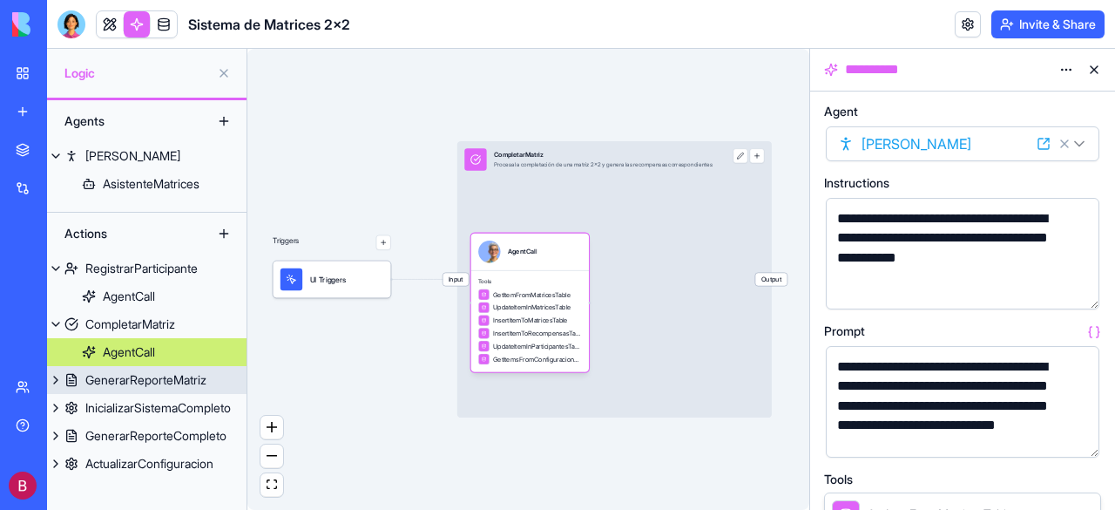
click at [108, 374] on div "GenerarReporteMatriz" at bounding box center [145, 379] width 121 height 17
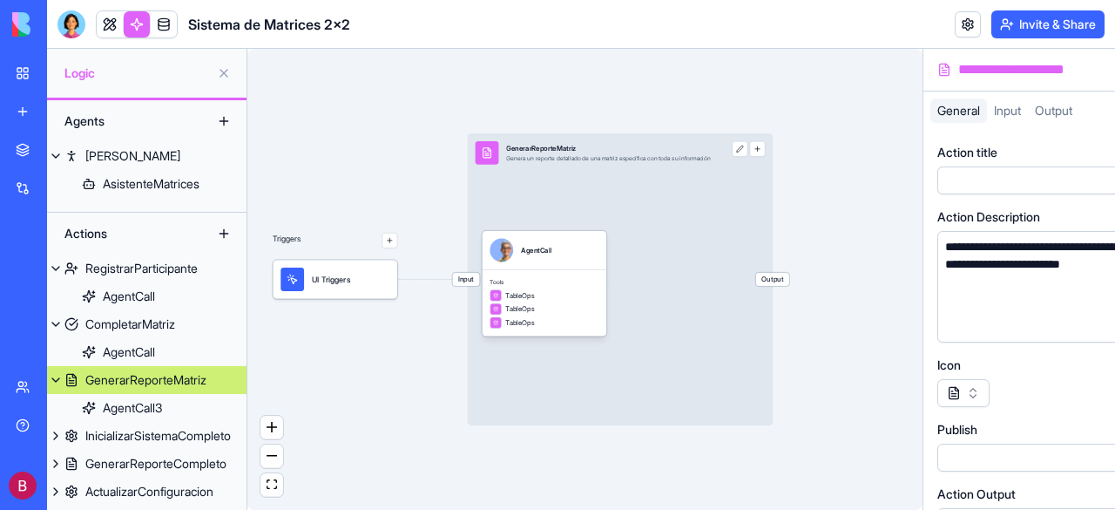
scroll to position [9, 0]
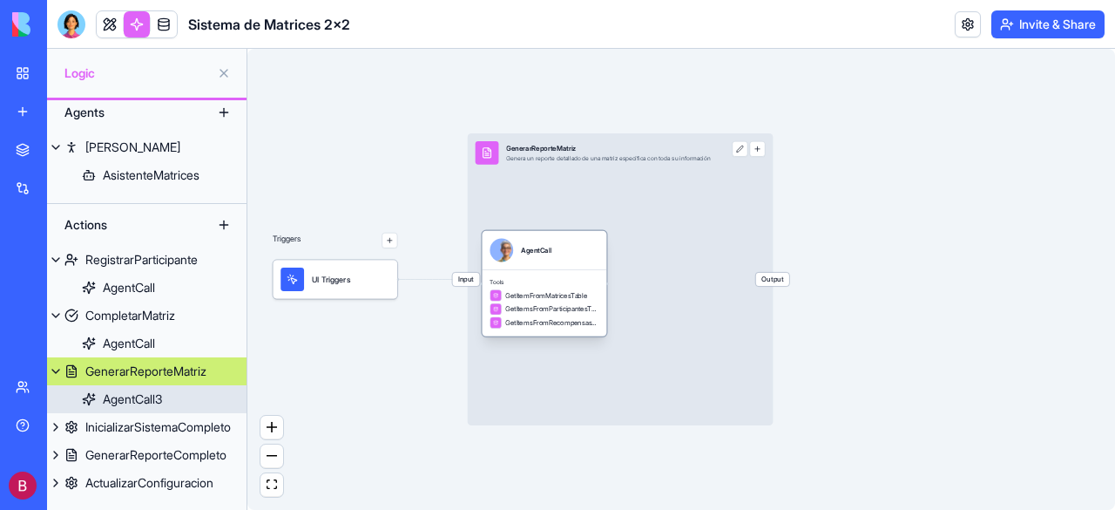
click at [113, 402] on div "AgentCall3" at bounding box center [132, 398] width 59 height 17
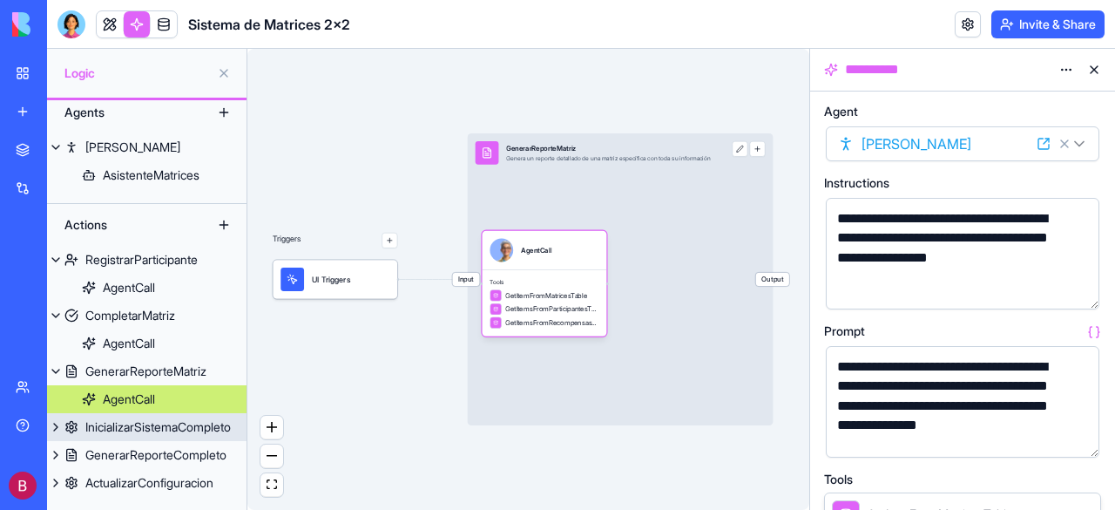
click at [98, 423] on div "InicializarSistemaCompleto" at bounding box center [158, 426] width 146 height 17
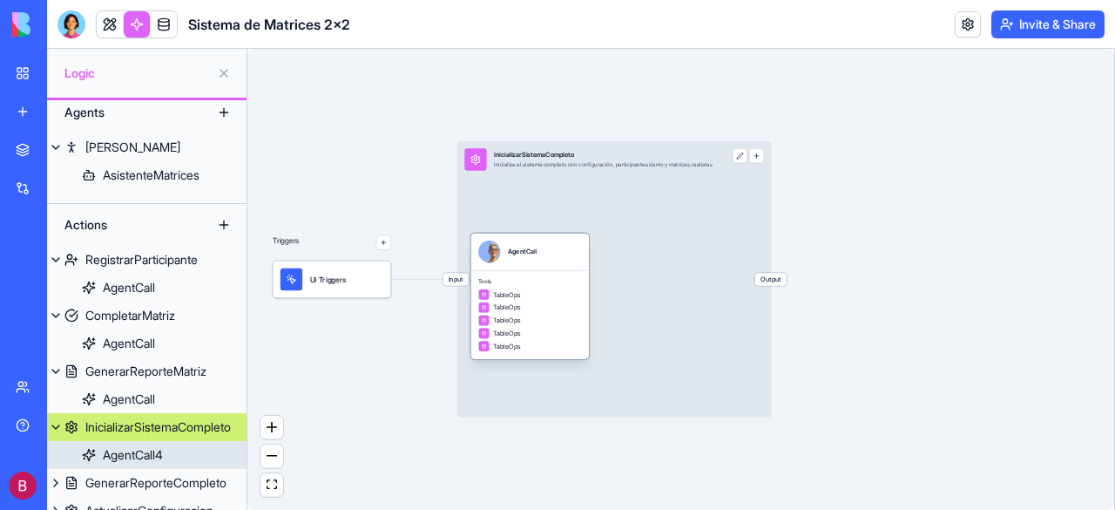
scroll to position [37, 0]
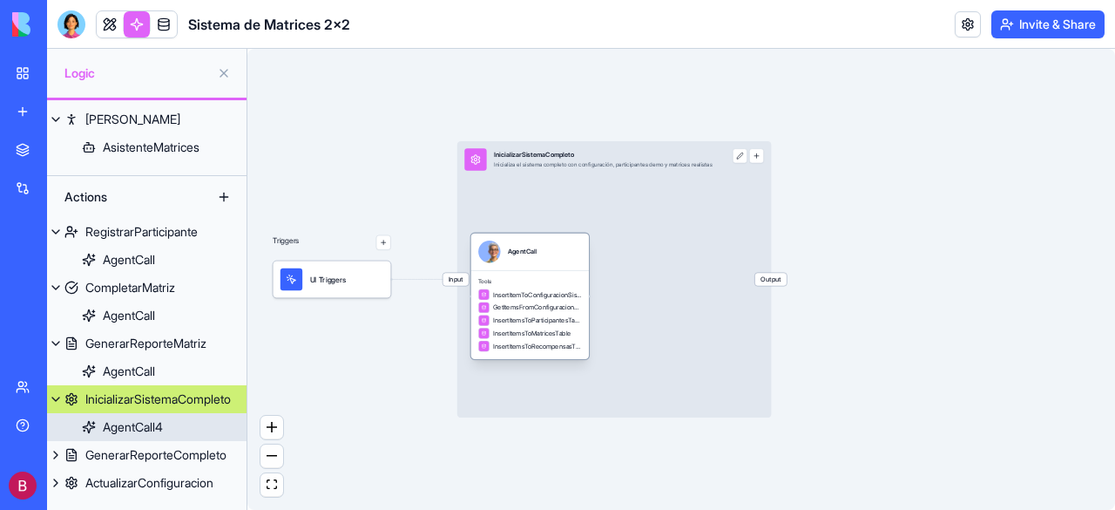
click at [96, 423] on link "AgentCall4" at bounding box center [147, 427] width 200 height 28
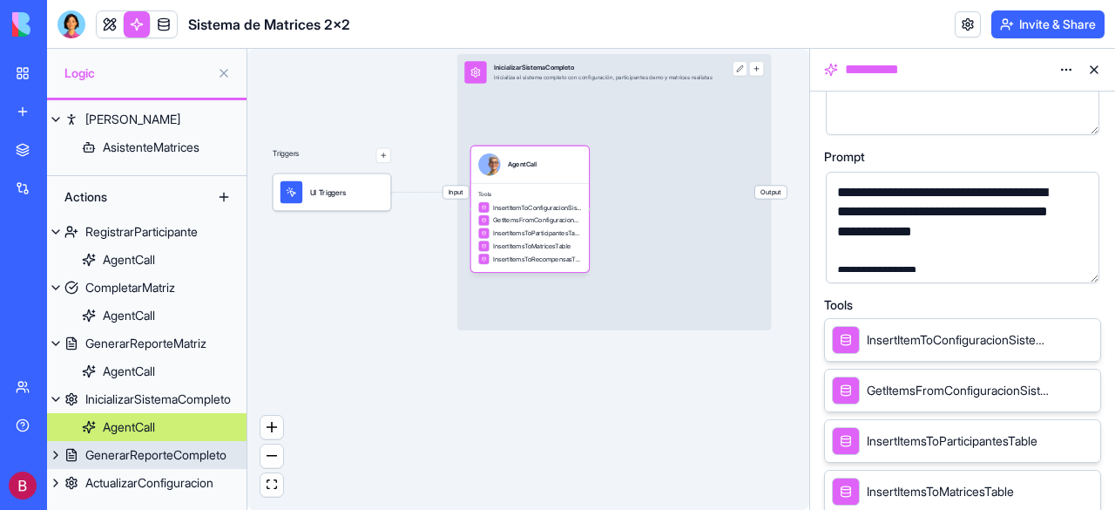
click at [155, 458] on div "GenerarReporteCompleto" at bounding box center [155, 454] width 141 height 17
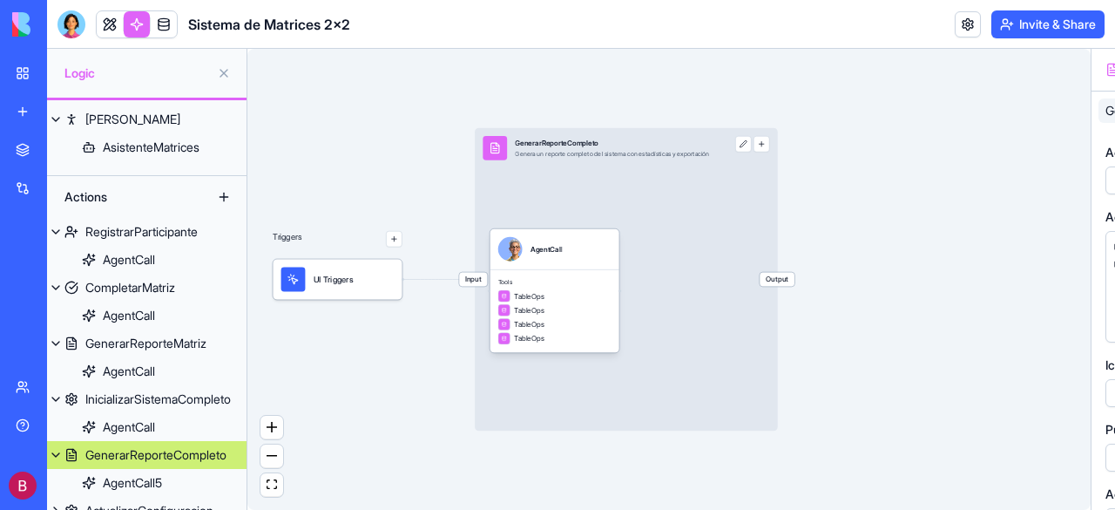
scroll to position [64, 0]
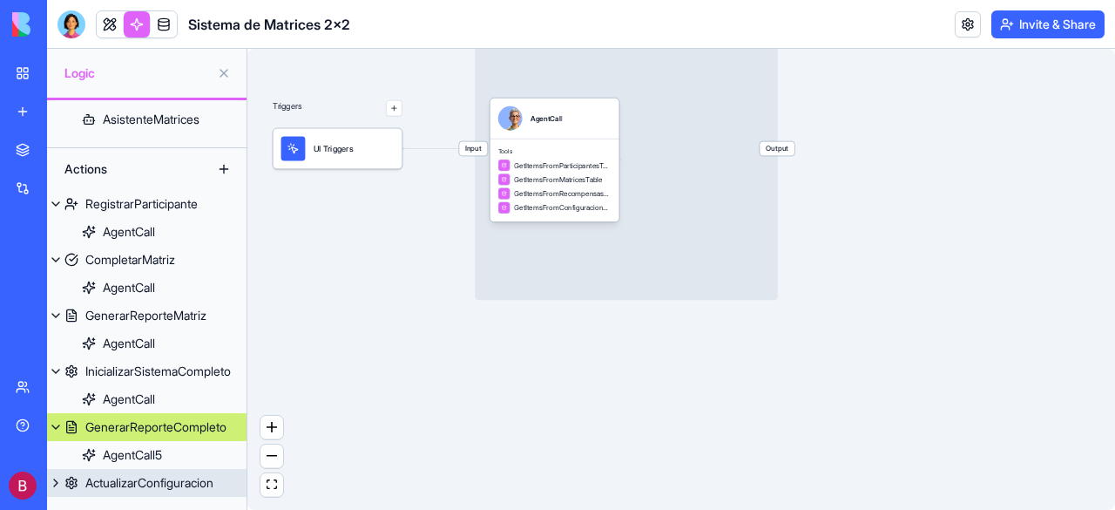
click at [113, 478] on div "ActualizarConfiguracion" at bounding box center [149, 482] width 128 height 17
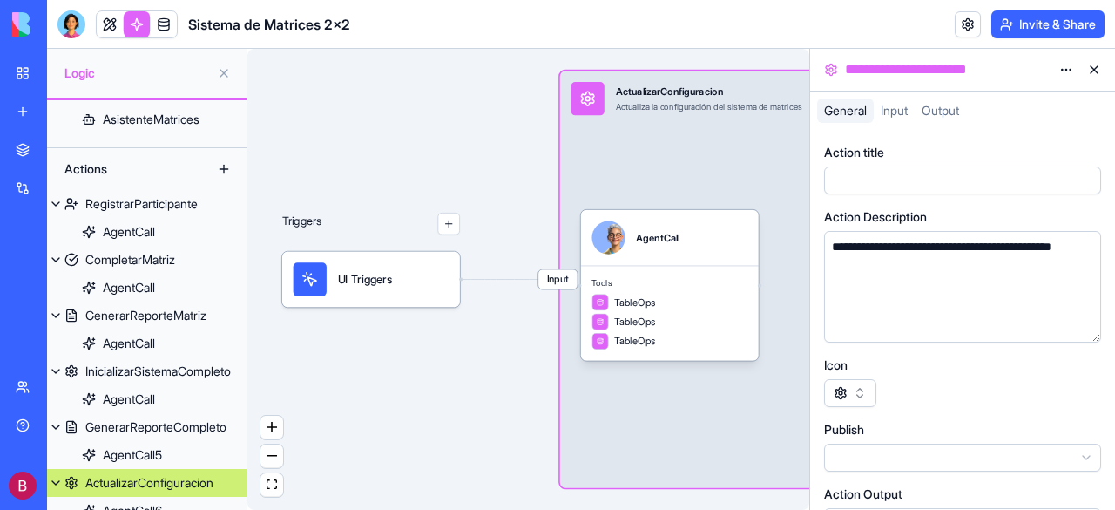
scroll to position [92, 0]
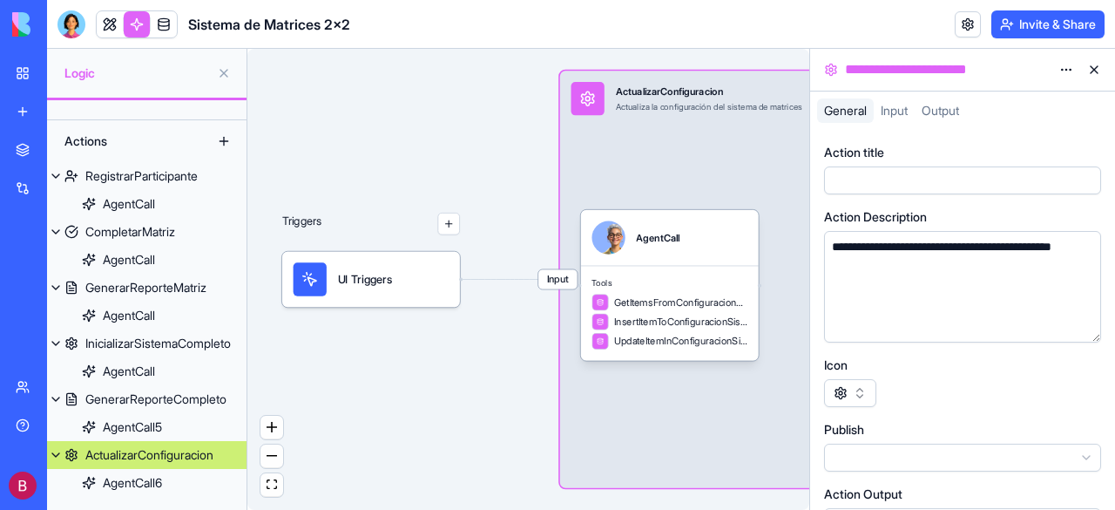
click at [899, 108] on span "Input" at bounding box center [894, 110] width 27 height 15
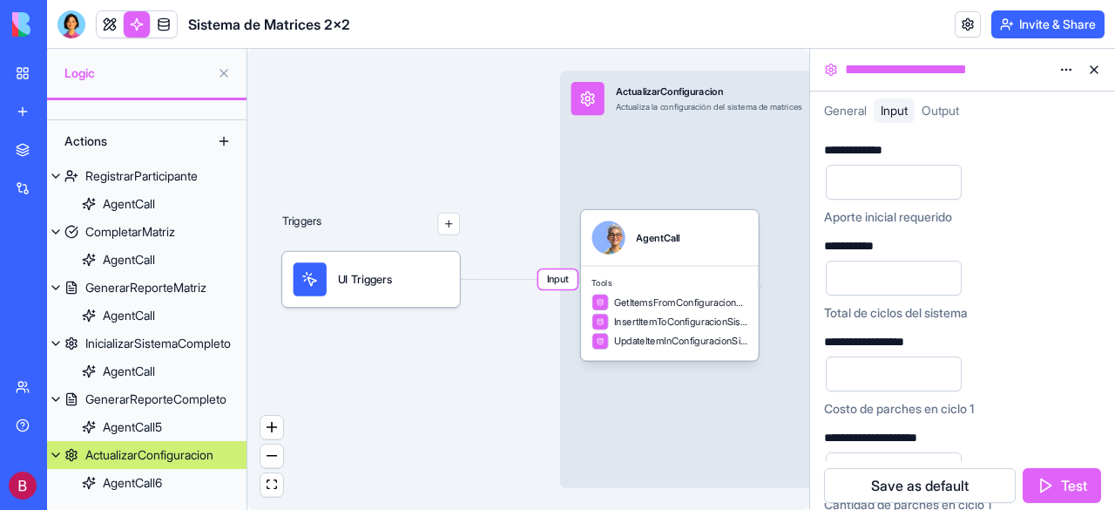
click at [946, 105] on span "Output" at bounding box center [940, 110] width 37 height 15
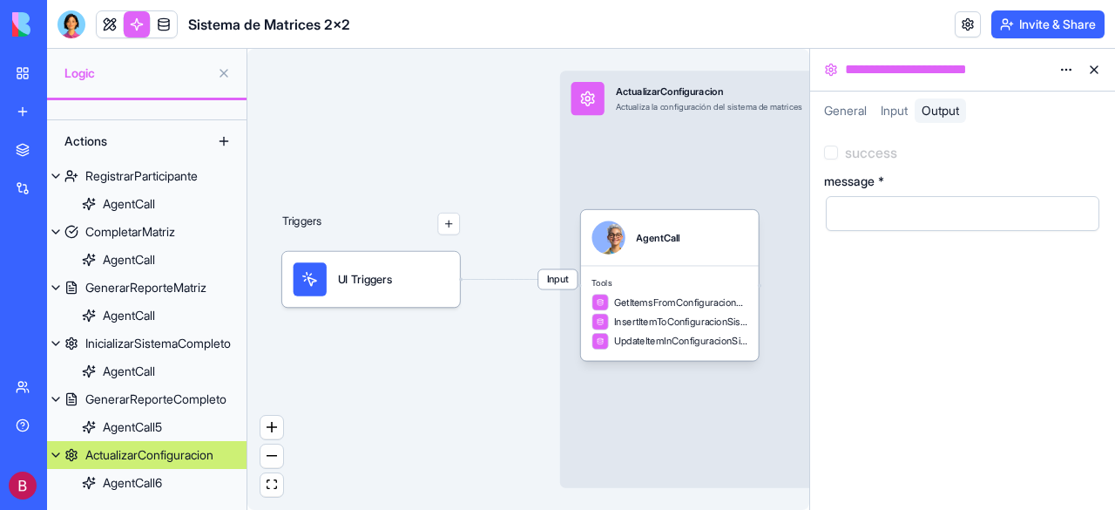
click at [840, 101] on div "General" at bounding box center [845, 110] width 57 height 24
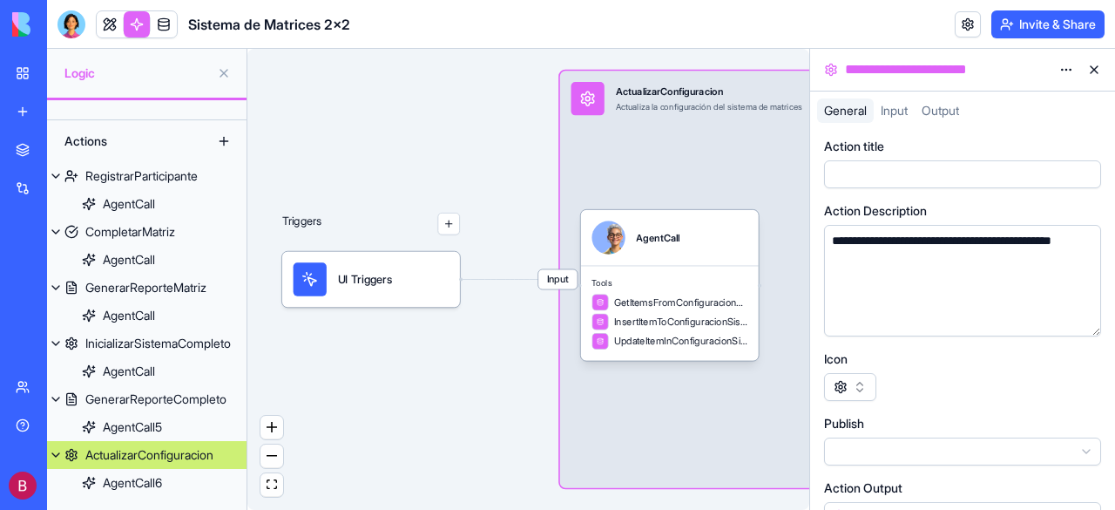
scroll to position [0, 0]
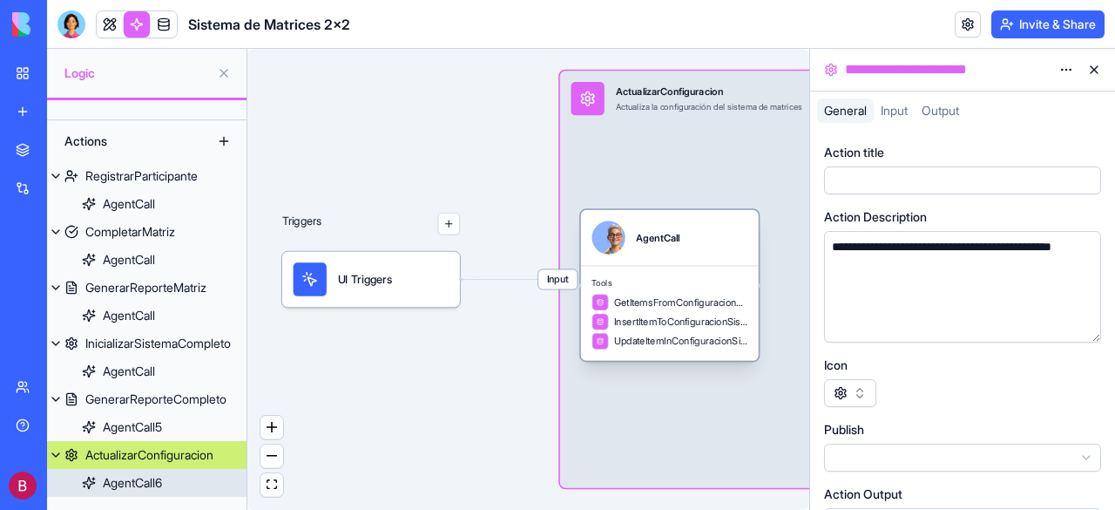
click at [145, 486] on div "AgentCall6" at bounding box center [132, 482] width 59 height 17
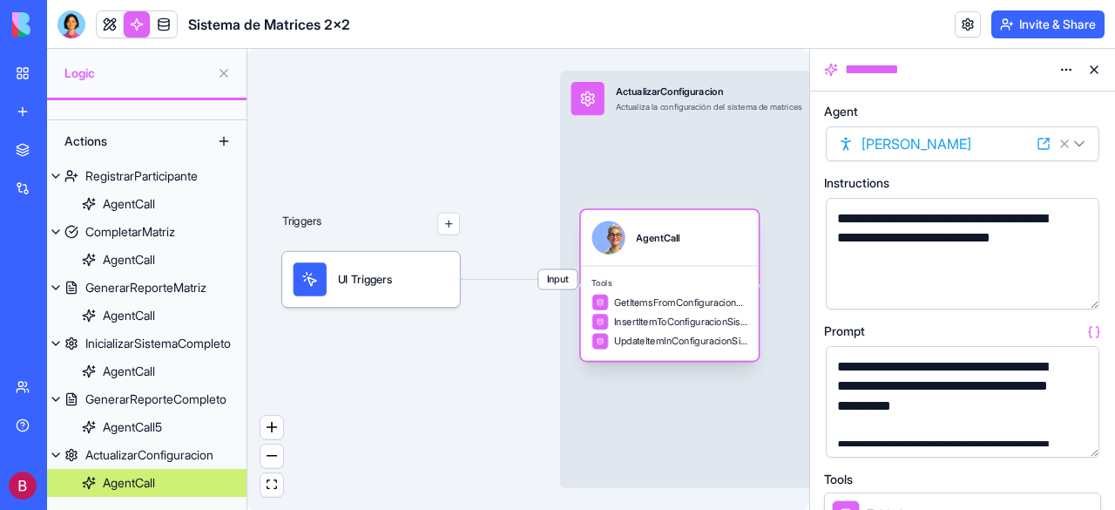
click at [145, 486] on div "AgentCall" at bounding box center [129, 482] width 52 height 17
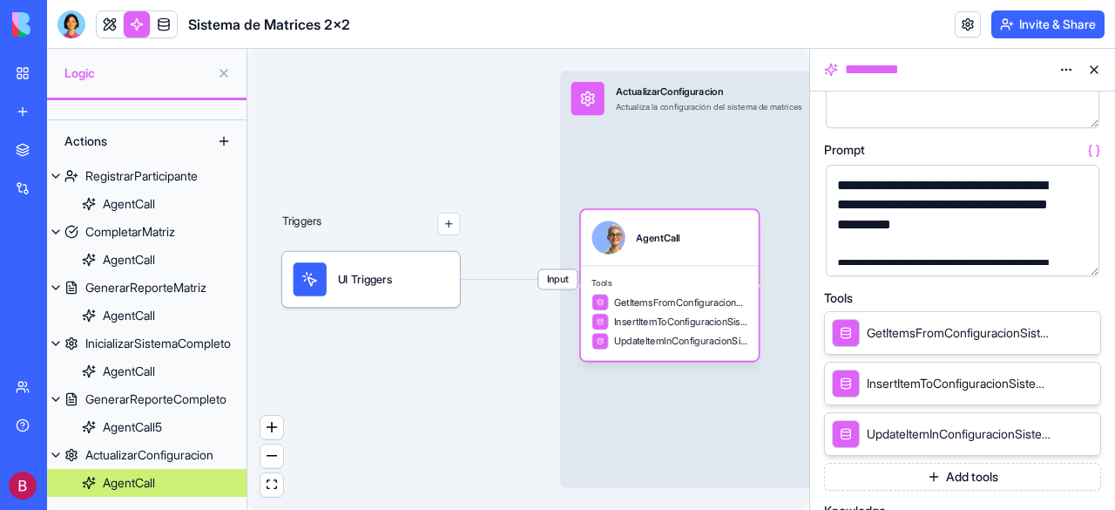
scroll to position [174, 0]
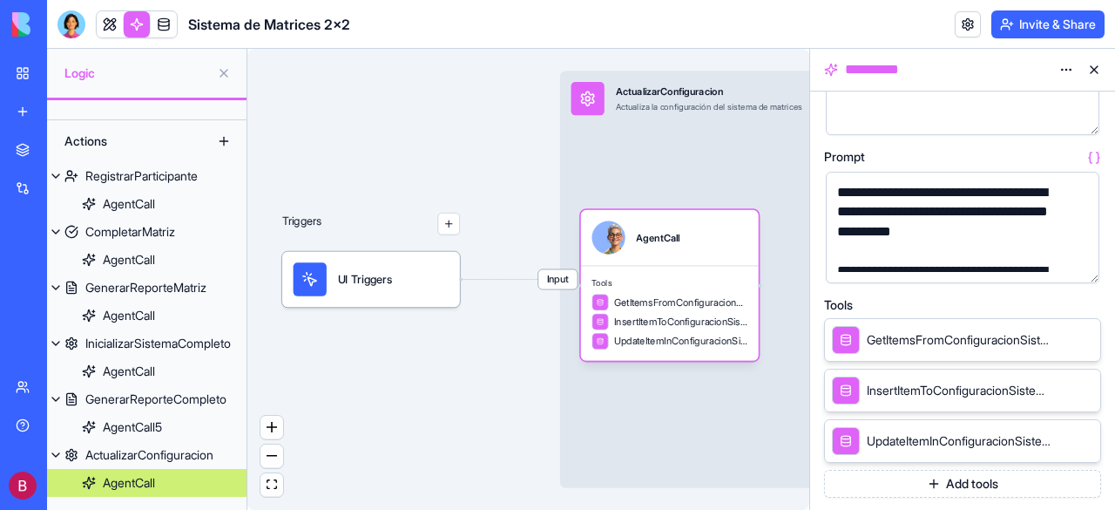
click at [1029, 248] on div at bounding box center [948, 250] width 232 height 19
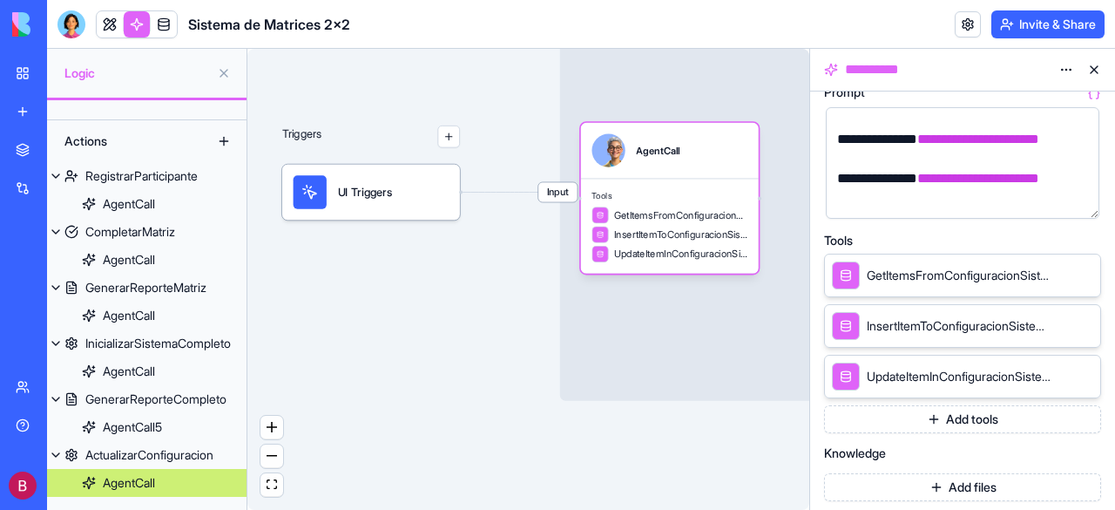
scroll to position [191, 0]
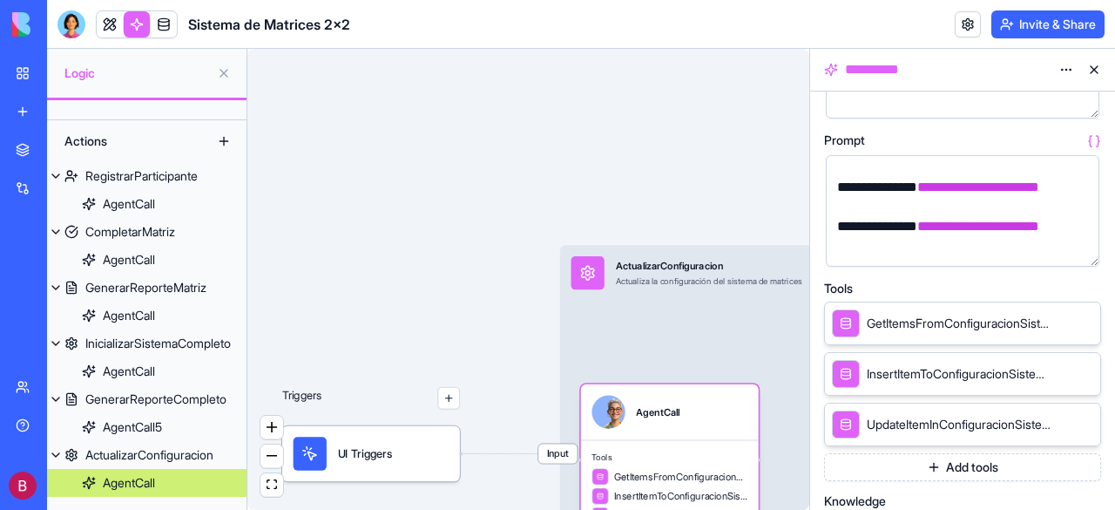
click at [89, 140] on div "Actions" at bounding box center [125, 141] width 139 height 28
click at [220, 142] on button at bounding box center [224, 141] width 28 height 28
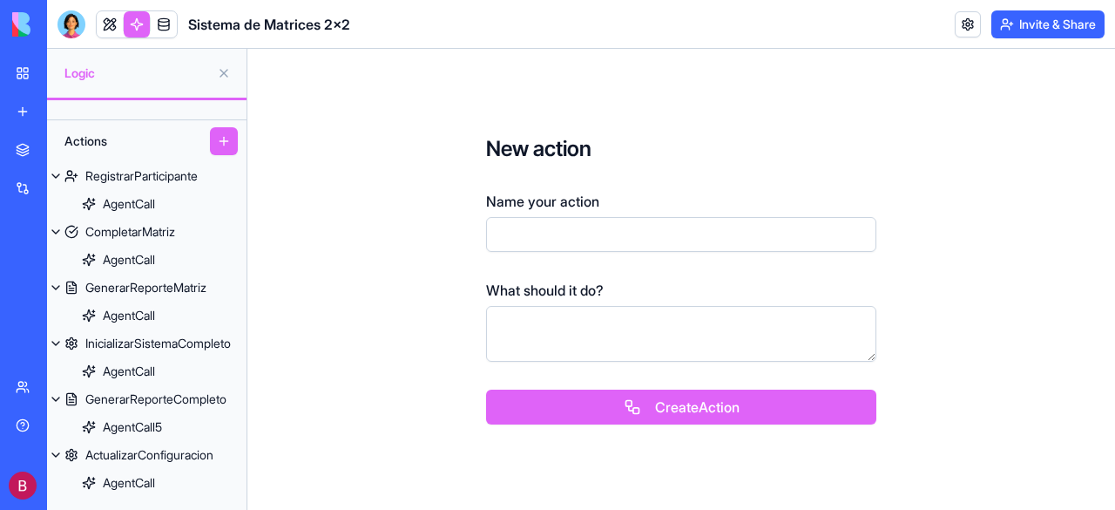
click at [220, 142] on button at bounding box center [224, 141] width 28 height 28
click at [101, 142] on div "Actions" at bounding box center [125, 141] width 139 height 28
click at [224, 73] on button at bounding box center [224, 73] width 28 height 28
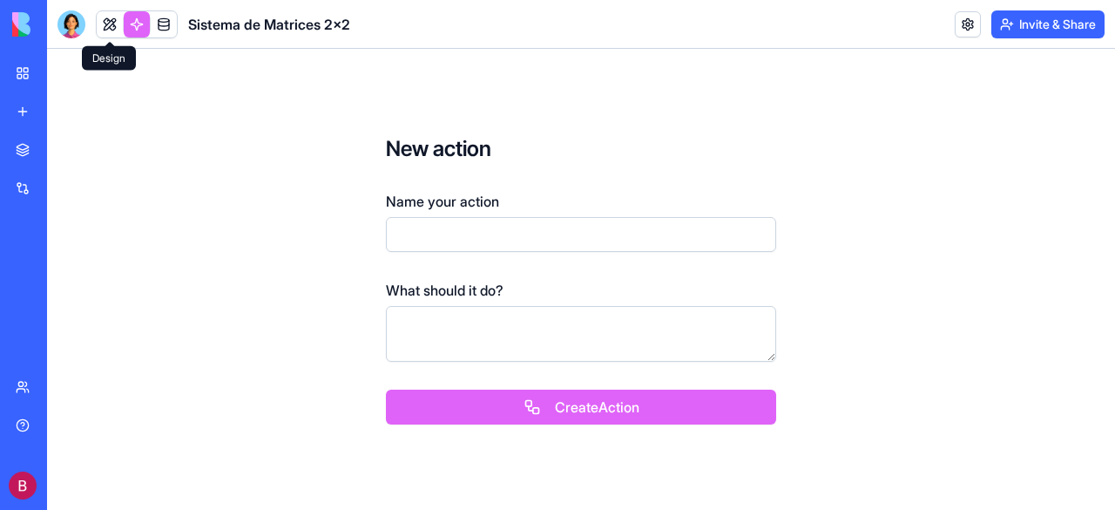
click at [108, 23] on link at bounding box center [110, 24] width 26 height 26
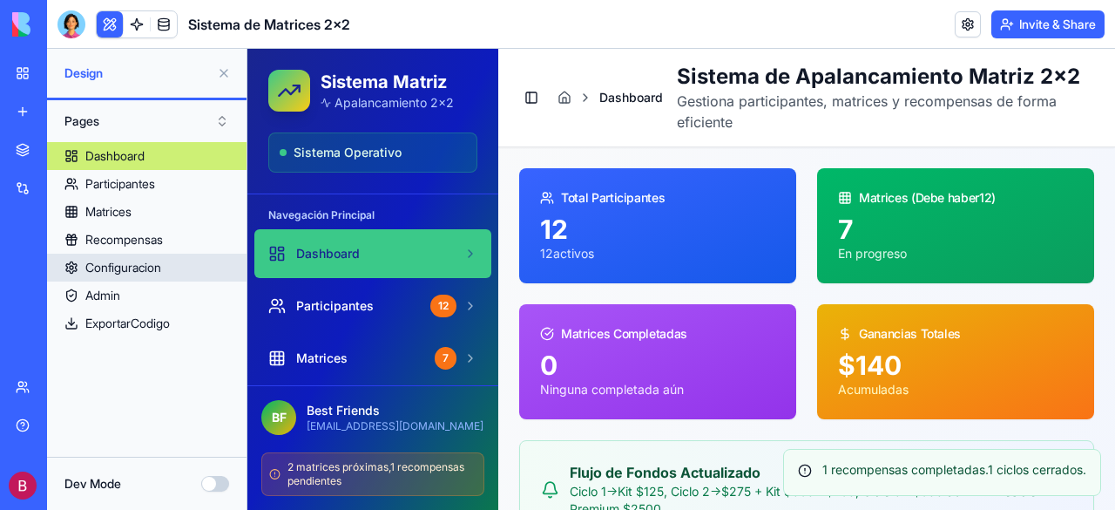
click at [121, 268] on div "Configuracion" at bounding box center [123, 267] width 76 height 17
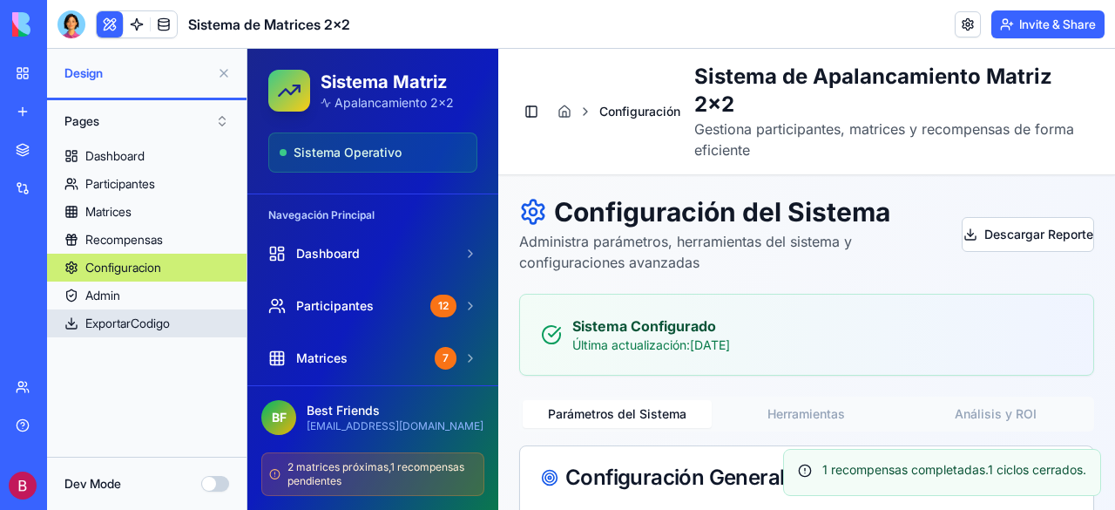
click at [112, 318] on div "ExportarCodigo" at bounding box center [127, 323] width 85 height 17
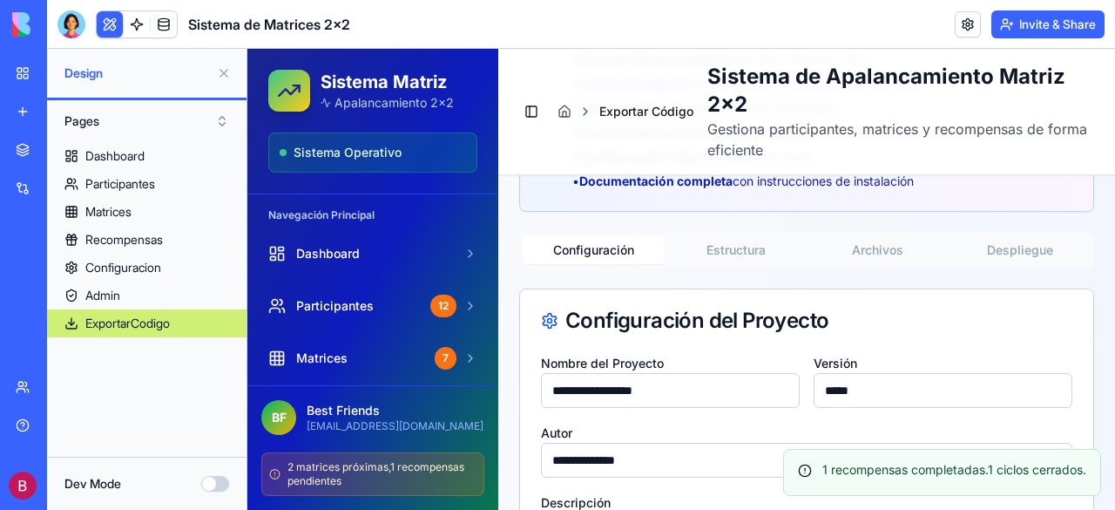
scroll to position [276, 0]
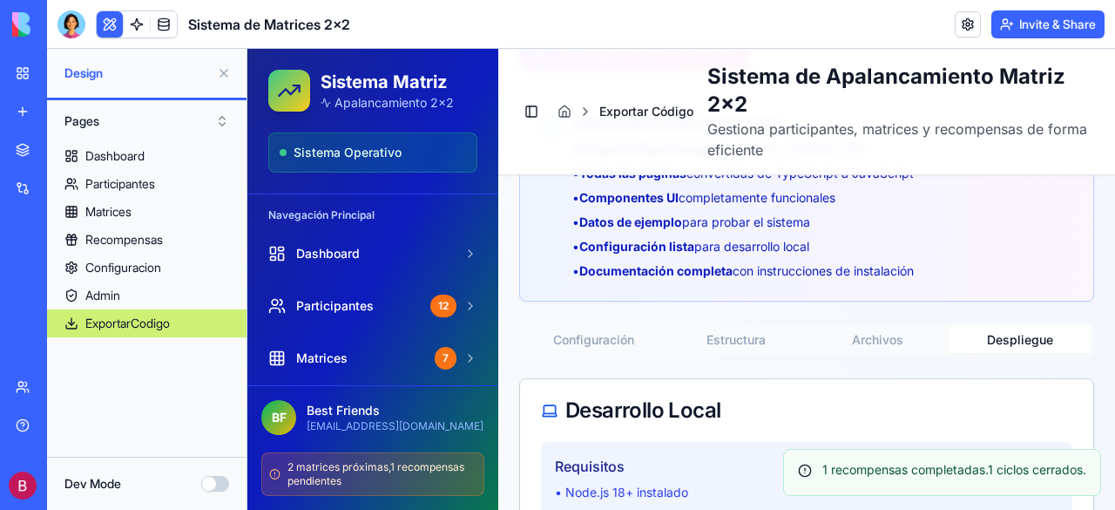
click at [1009, 346] on button "Despliegue" at bounding box center [1020, 340] width 142 height 28
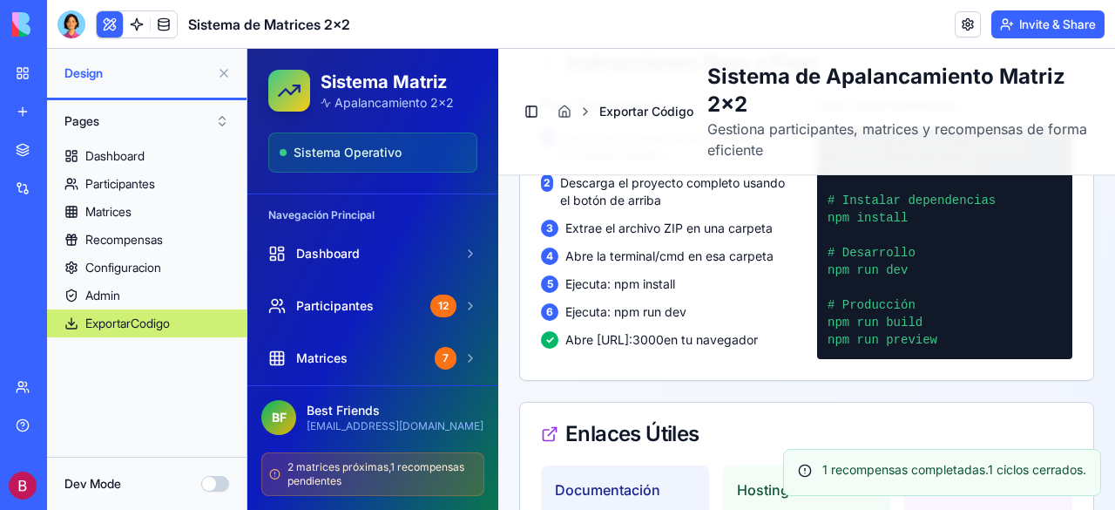
scroll to position [1530, 0]
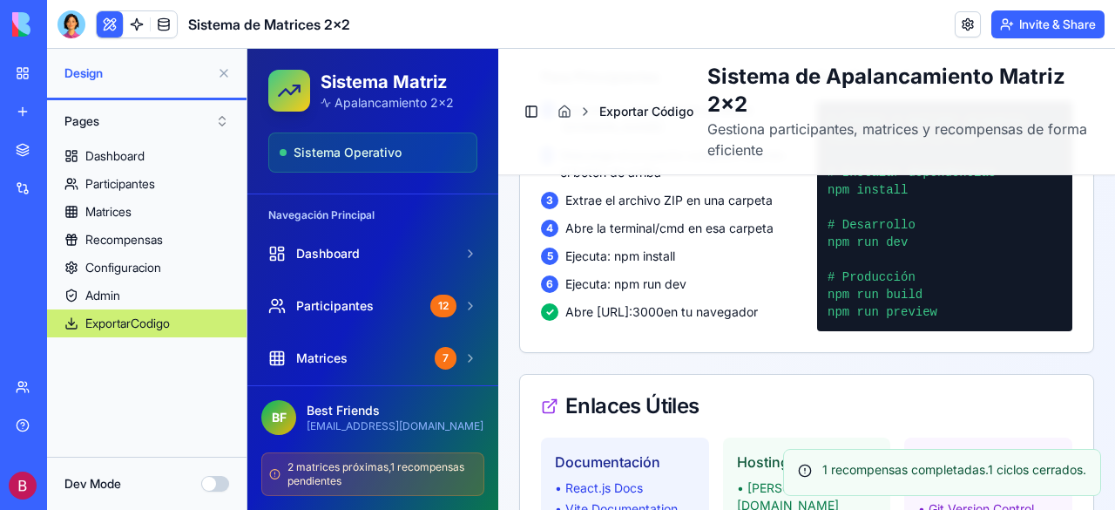
click at [1078, 156] on p "Gestiona participantes, matrices y recompensas de forma eficiente" at bounding box center [901, 140] width 387 height 42
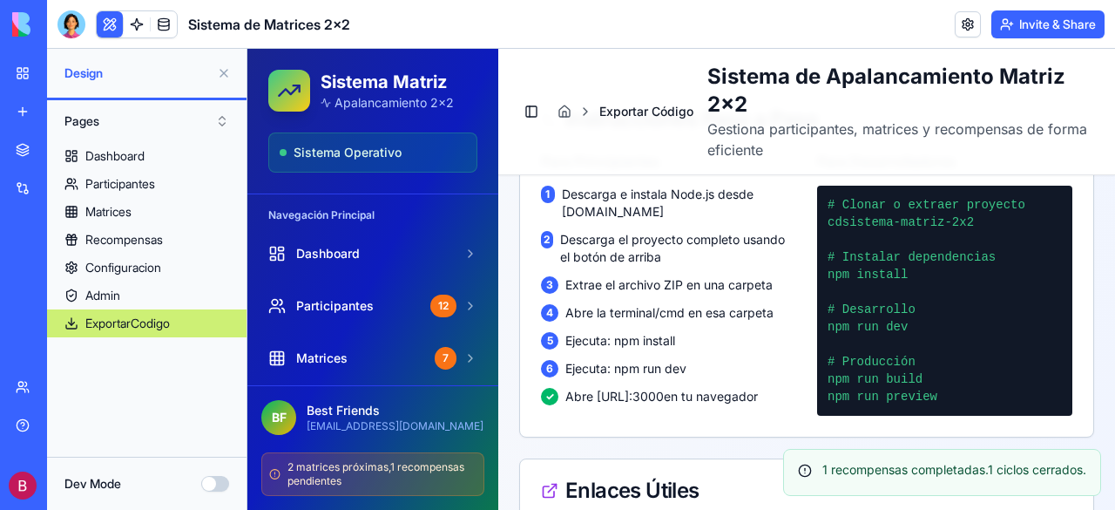
scroll to position [1443, 0]
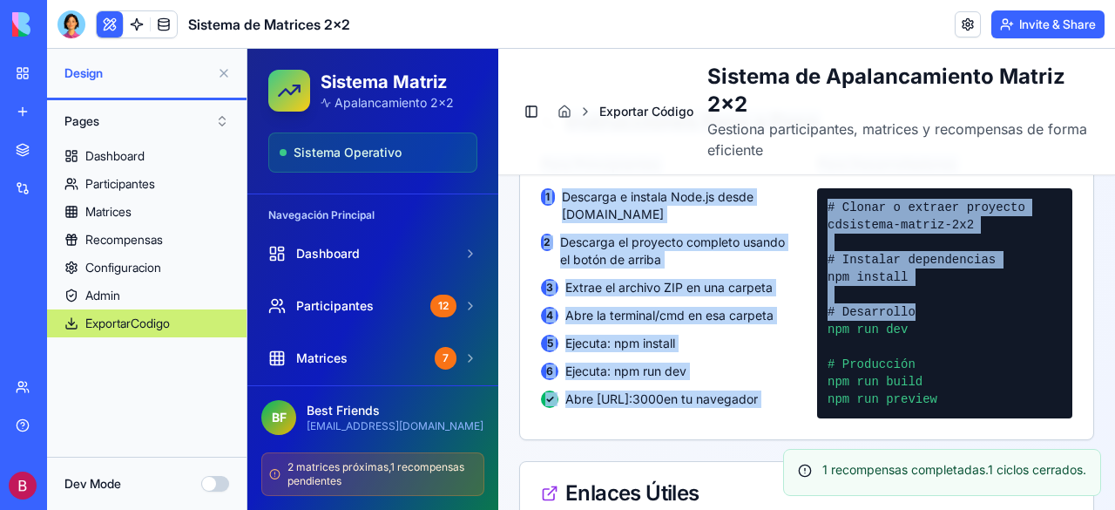
drag, startPoint x: 930, startPoint y: 313, endPoint x: 926, endPoint y: 149, distance: 163.9
click at [909, 263] on div "# Instalar dependencias" at bounding box center [945, 259] width 234 height 17
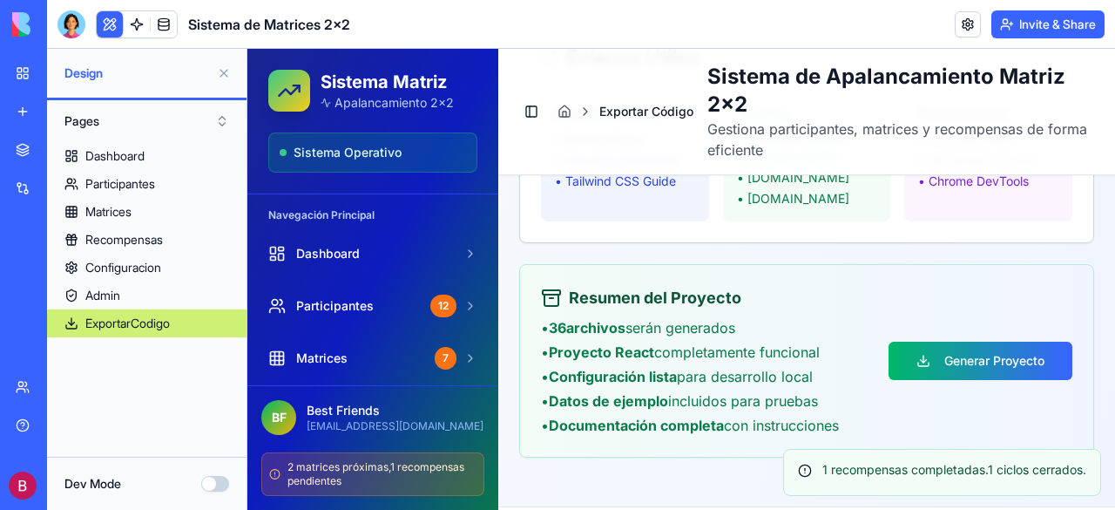
scroll to position [1966, 0]
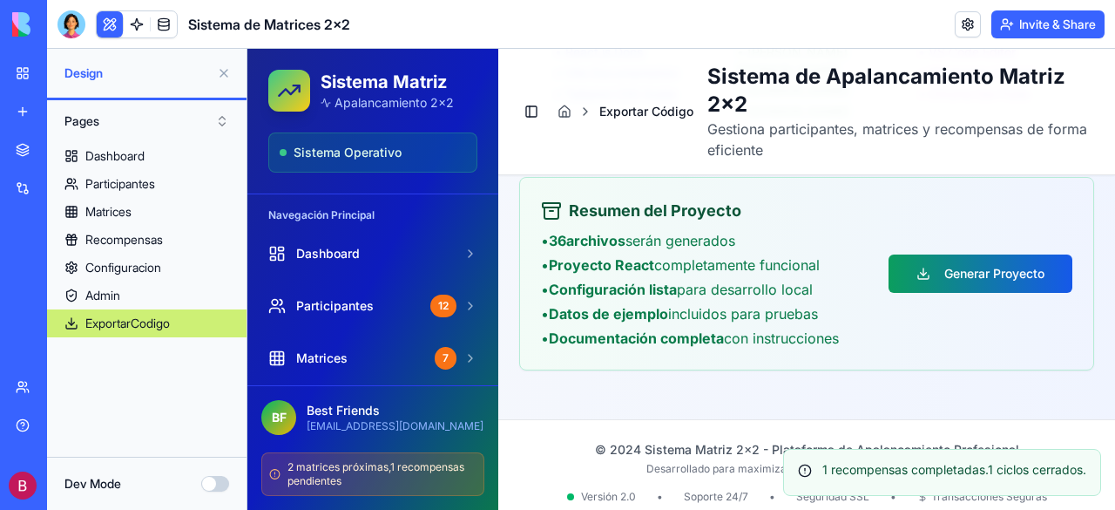
click at [934, 254] on button "Generar Proyecto" at bounding box center [981, 273] width 184 height 38
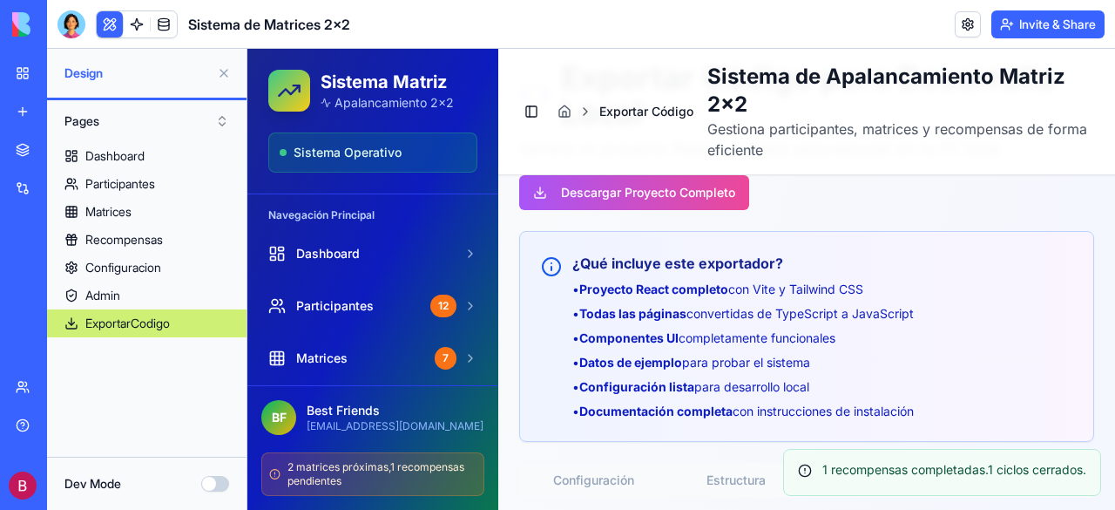
scroll to position [0, 0]
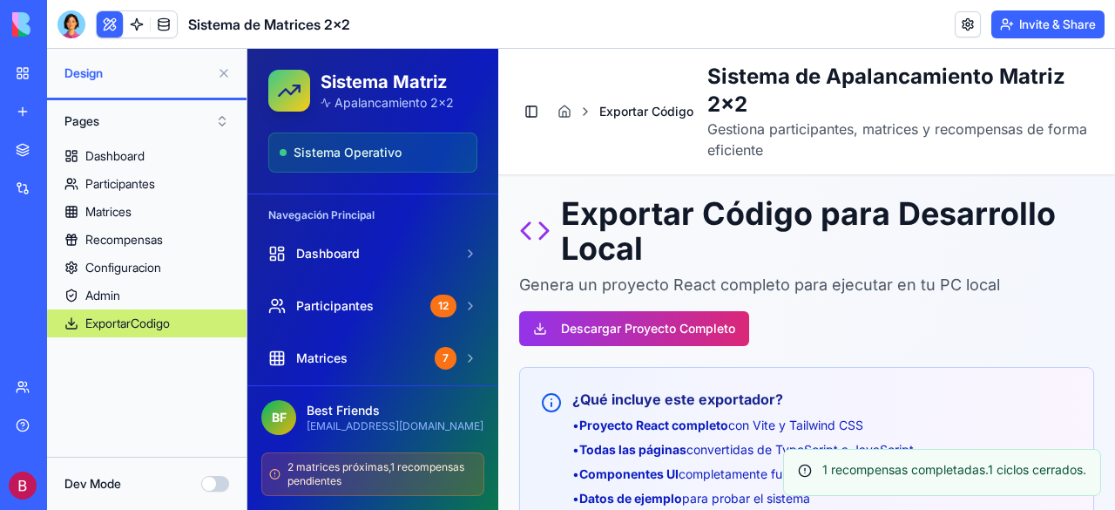
click at [547, 321] on button "Descargar Proyecto Completo" at bounding box center [634, 328] width 230 height 35
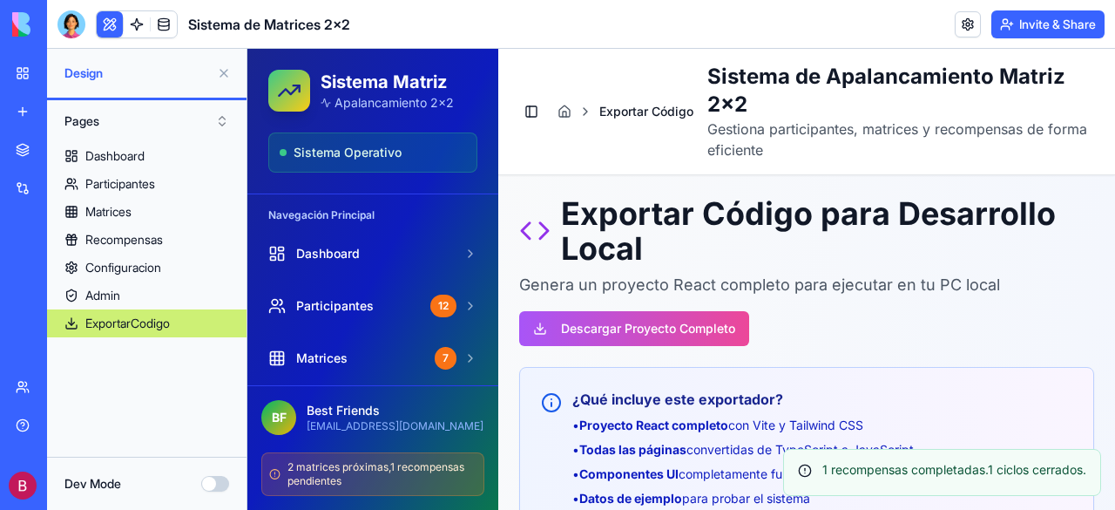
click at [620, 156] on div "Toggle Sidebar Exportar Código Sistema de Apalancamiento Matriz 2x2 Gestiona pa…" at bounding box center [806, 112] width 575 height 98
click at [526, 227] on polyline at bounding box center [526, 231] width 8 height 16
click at [545, 227] on polyline at bounding box center [544, 231] width 8 height 16
click at [584, 111] on icon at bounding box center [586, 112] width 14 height 14
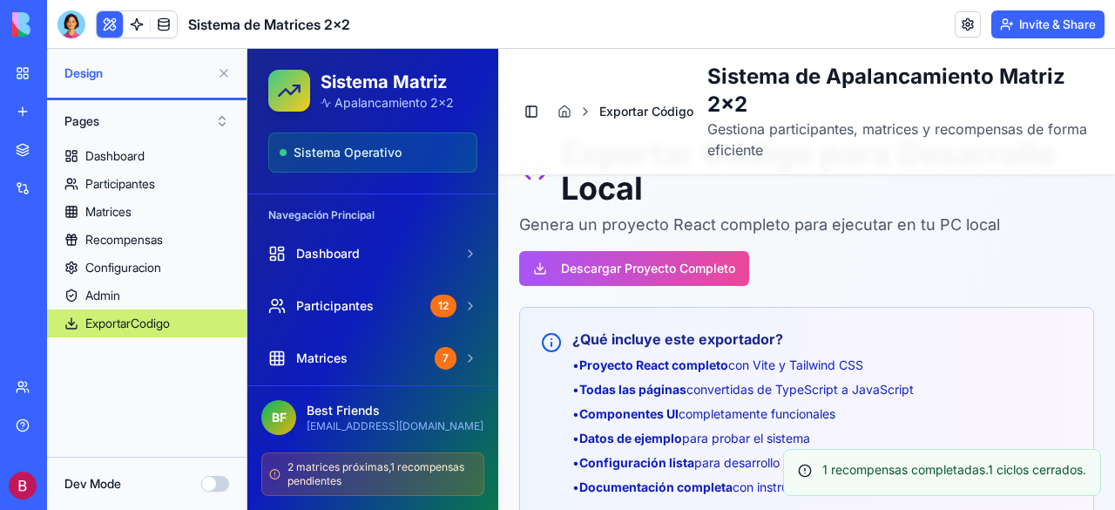
scroll to position [87, 0]
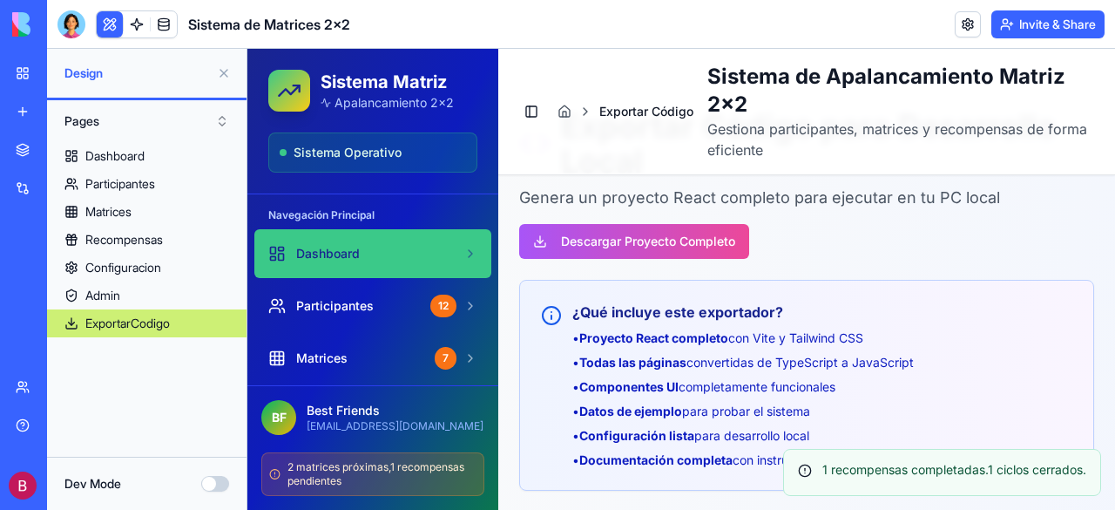
click at [368, 240] on link "Dashboard" at bounding box center [372, 253] width 237 height 49
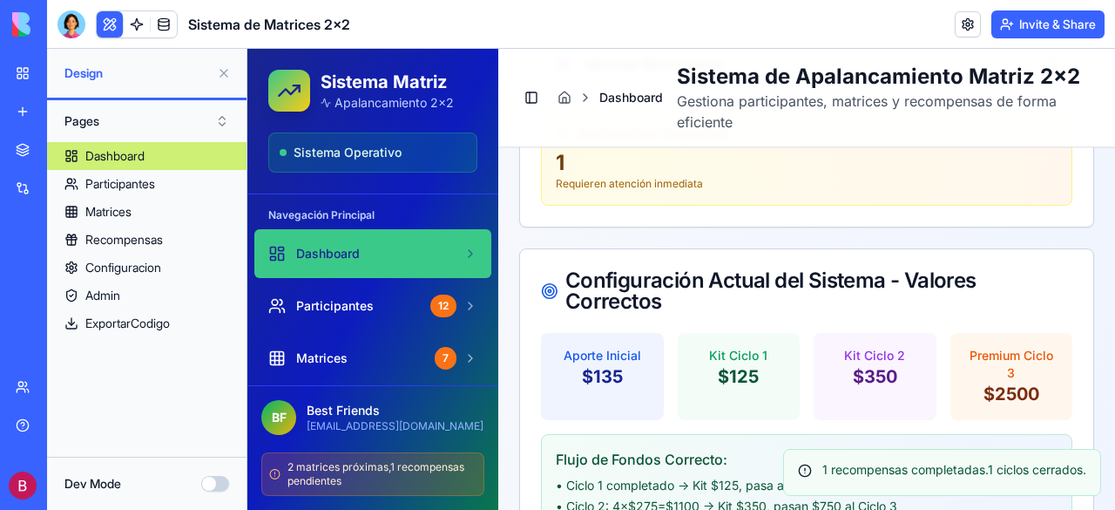
scroll to position [1536, 0]
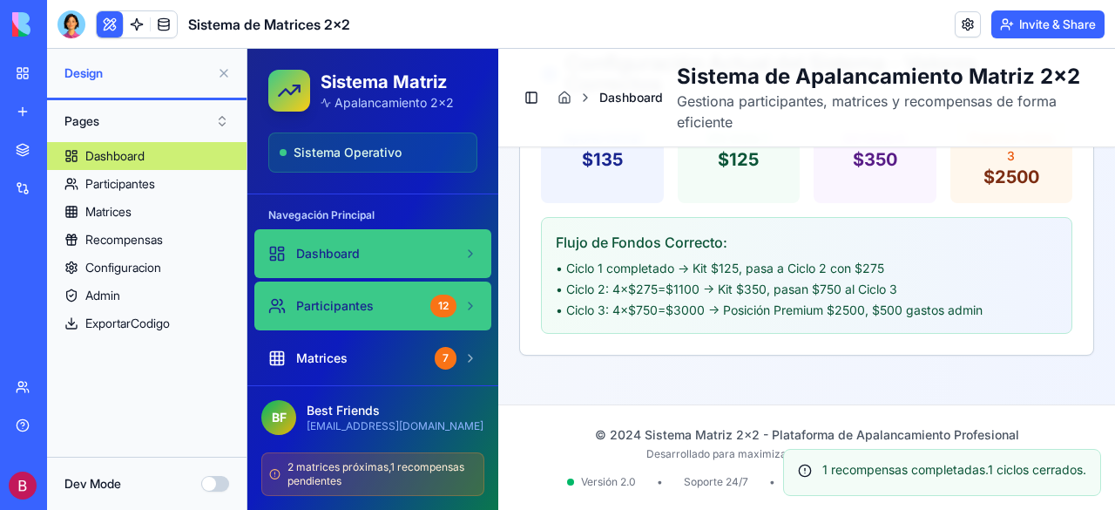
click at [379, 300] on div "Participantes" at bounding box center [345, 305] width 155 height 17
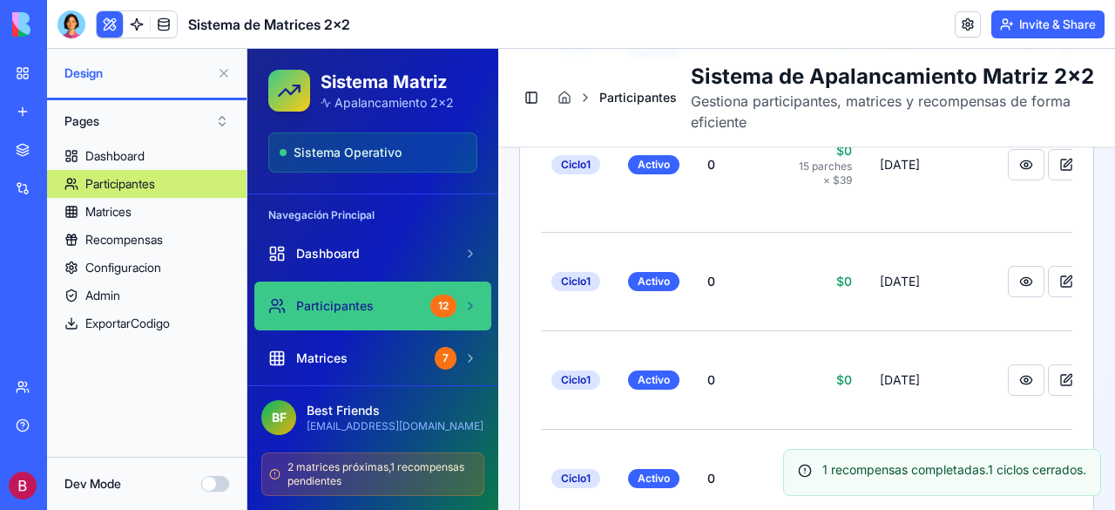
scroll to position [1351, 0]
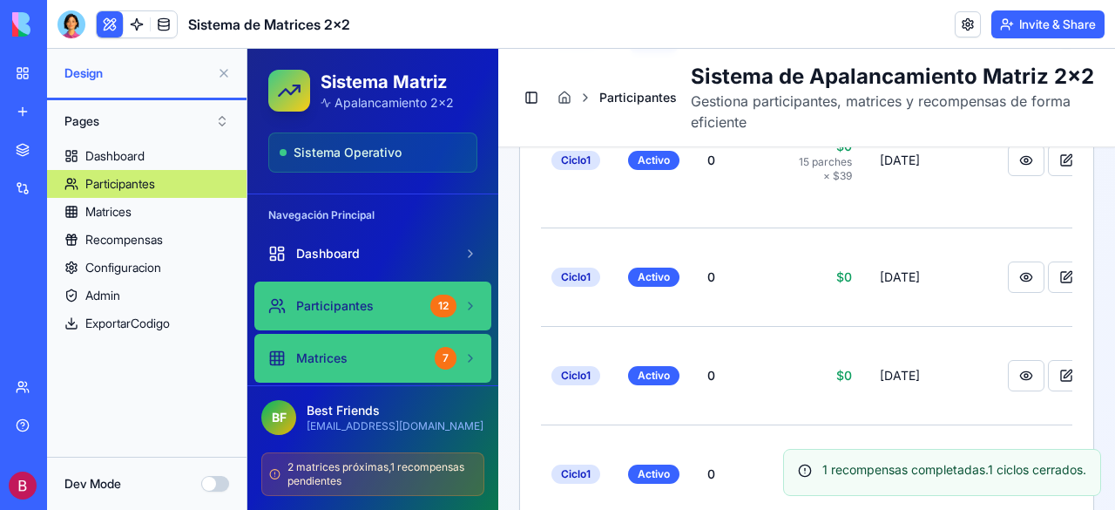
click at [347, 353] on span "Matrices" at bounding box center [321, 357] width 51 height 17
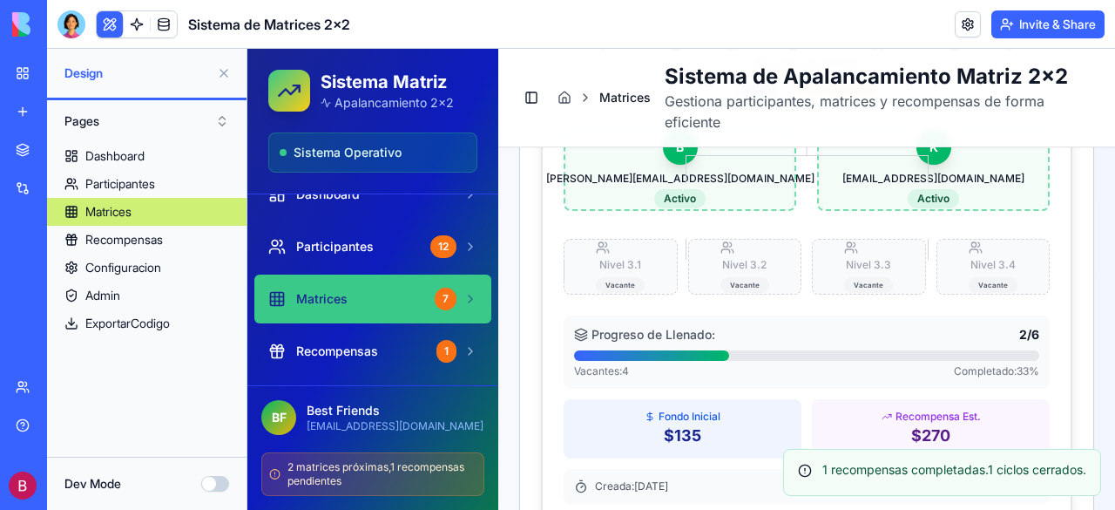
scroll to position [2484, 0]
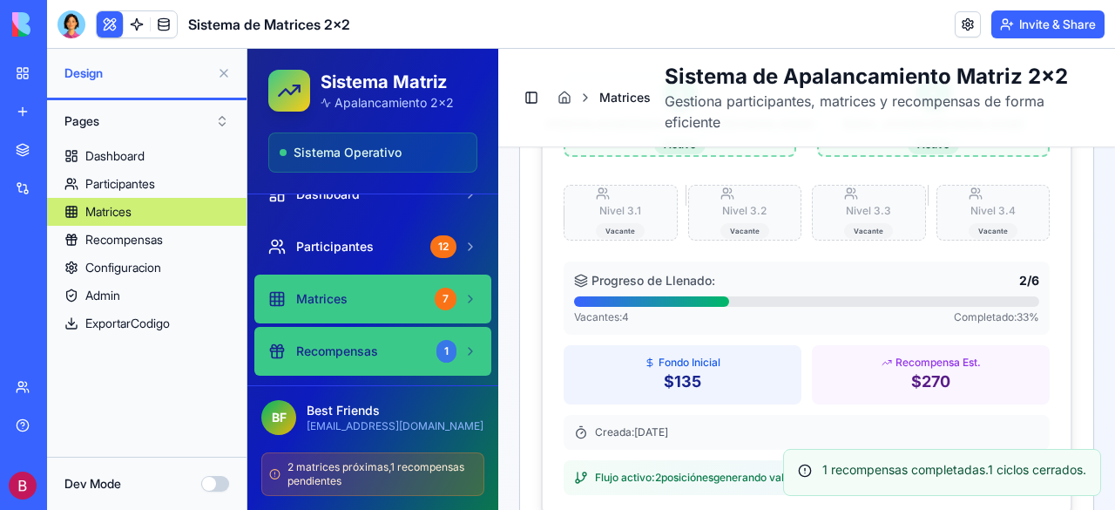
click at [437, 342] on div "1" at bounding box center [447, 351] width 20 height 23
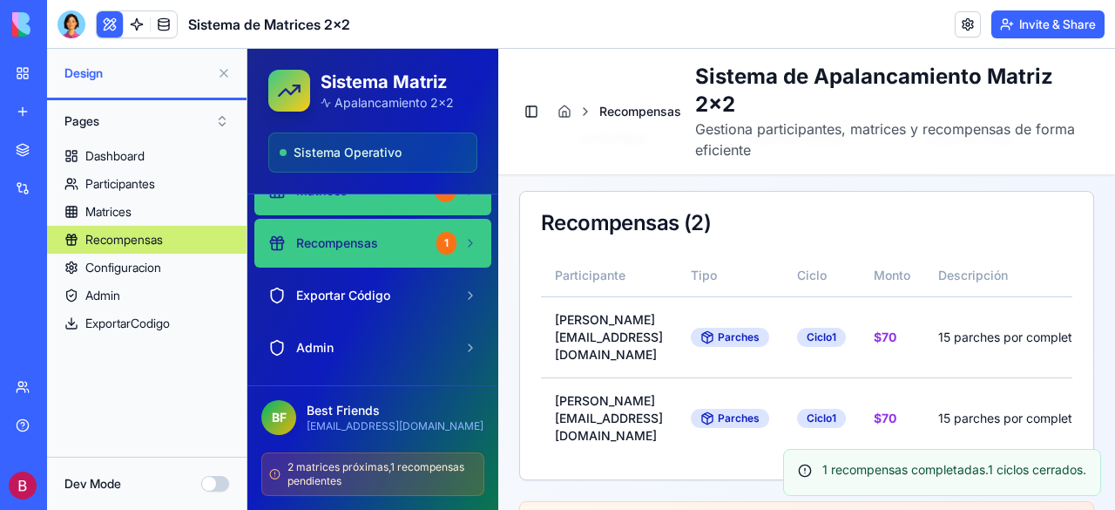
scroll to position [174, 0]
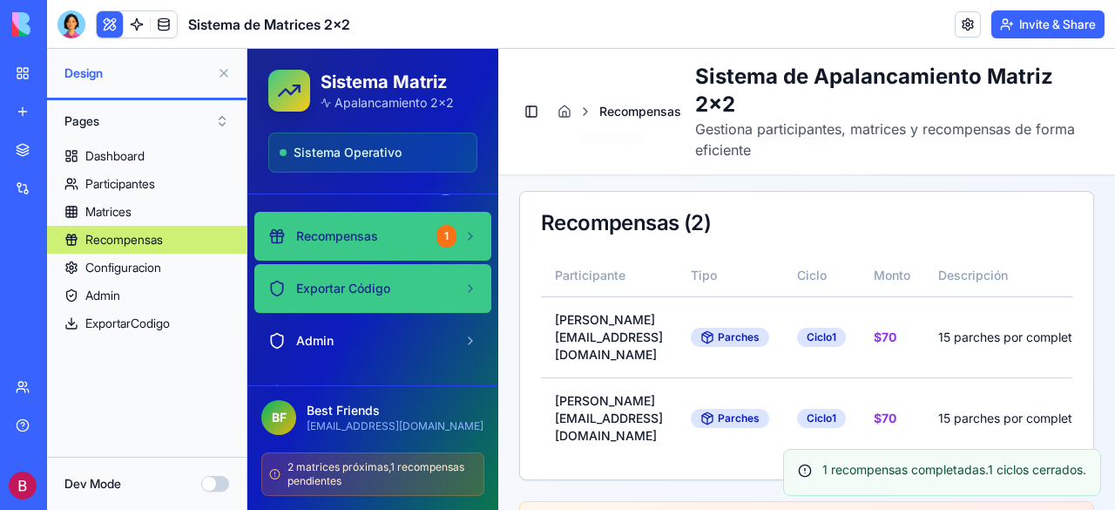
click at [430, 285] on div "Exportar Código" at bounding box center [362, 288] width 188 height 17
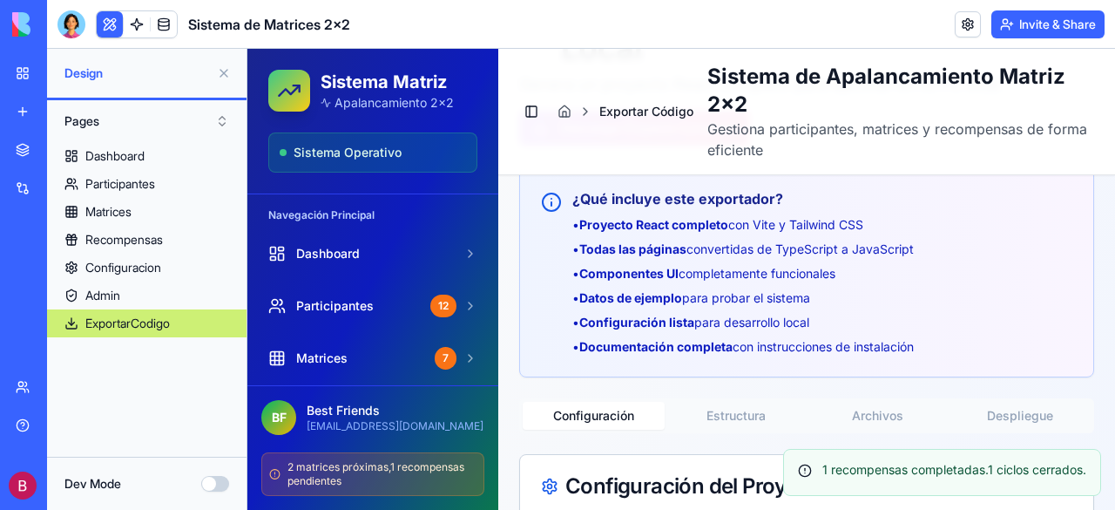
scroll to position [436, 0]
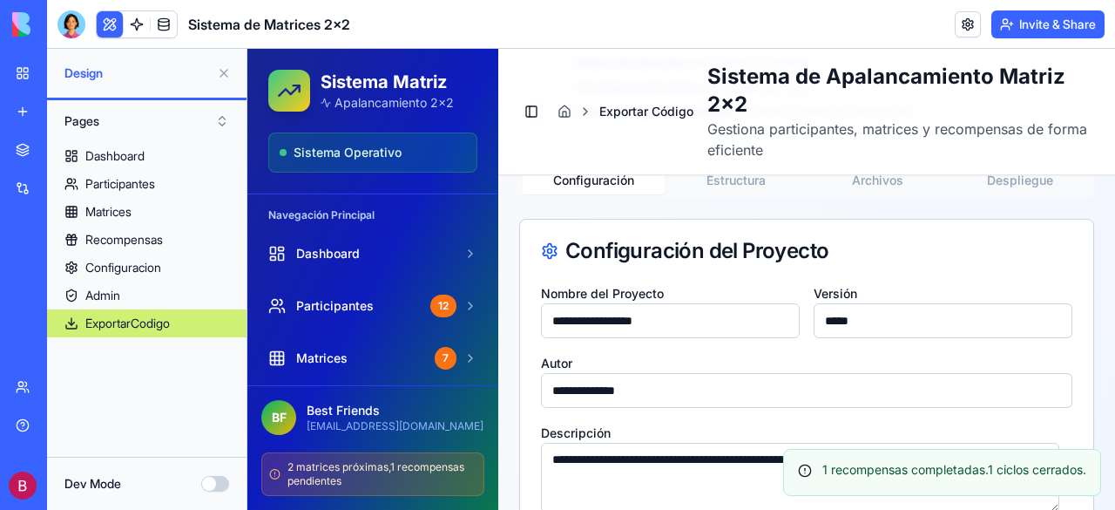
click at [744, 180] on button "Estructura" at bounding box center [736, 180] width 142 height 28
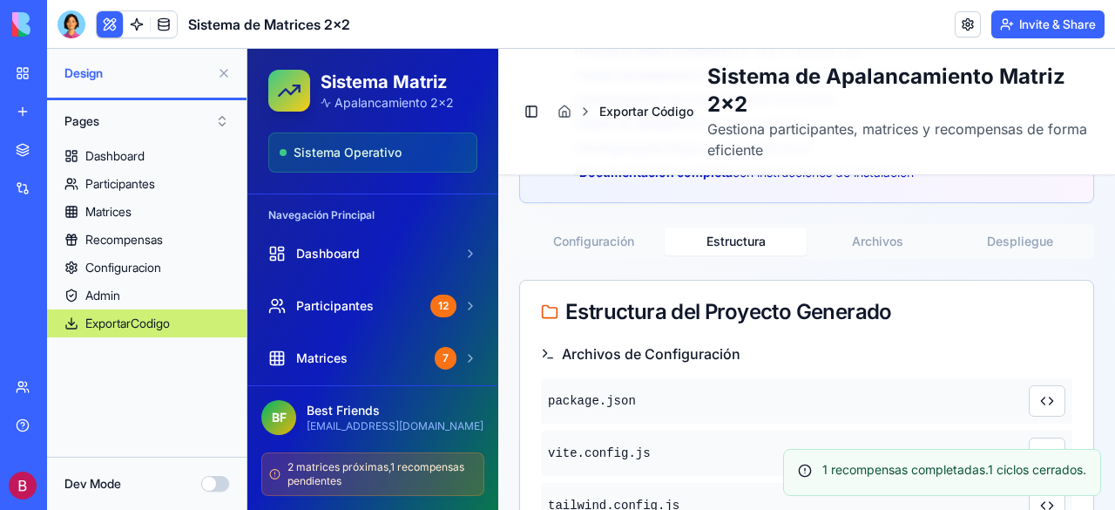
scroll to position [349, 0]
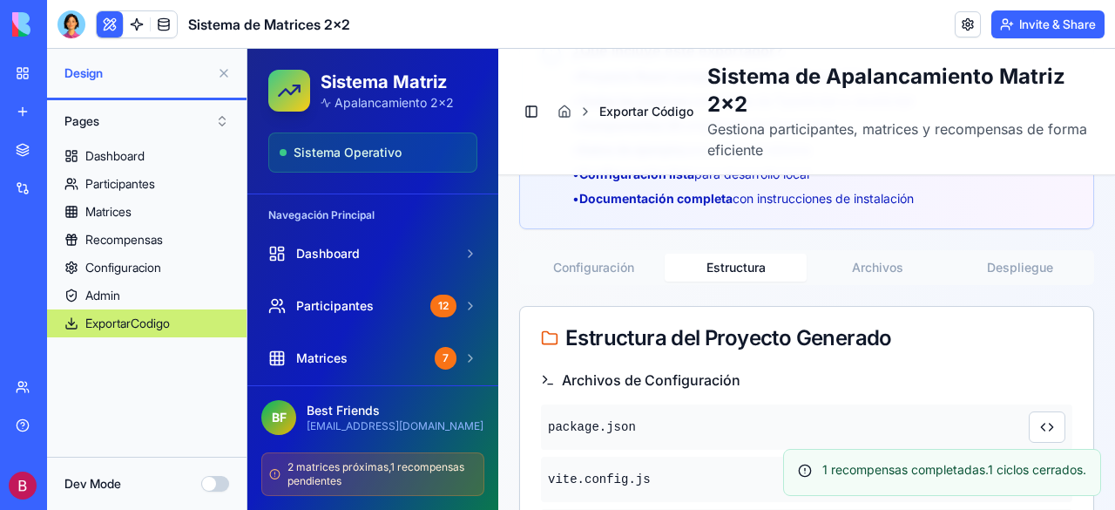
click at [723, 268] on button "Estructura" at bounding box center [736, 268] width 142 height 28
click at [546, 377] on icon at bounding box center [548, 380] width 14 height 14
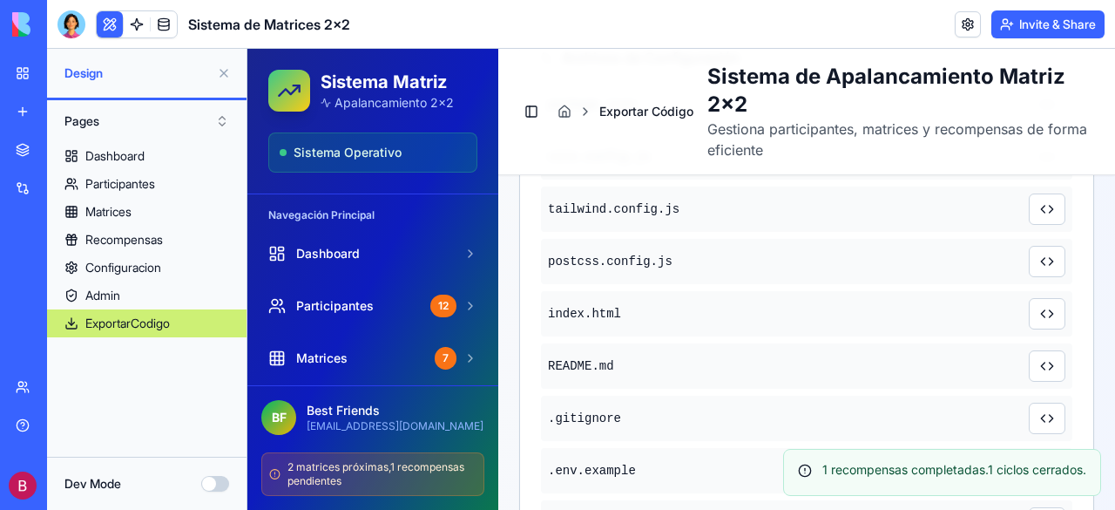
scroll to position [697, 0]
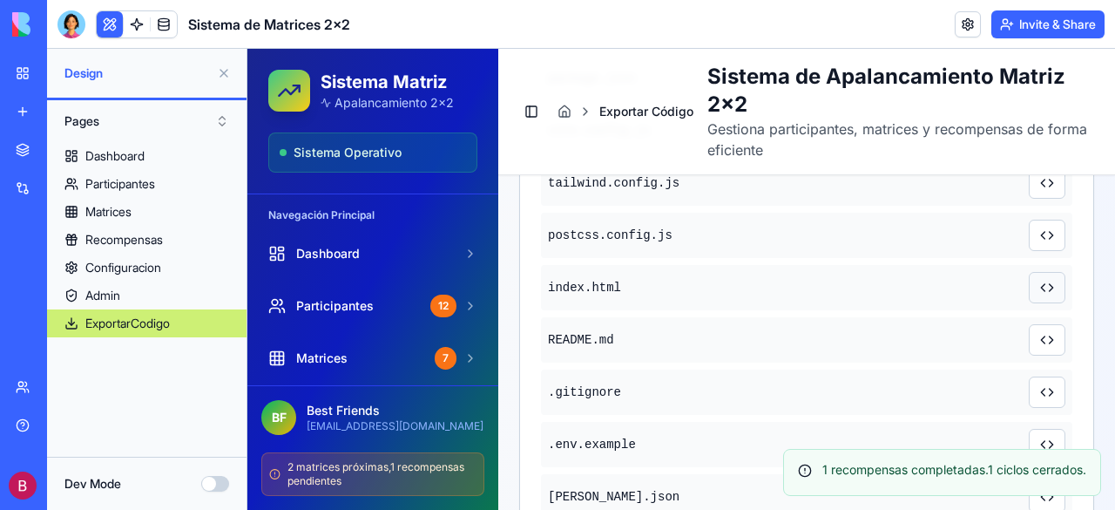
click at [1034, 283] on button at bounding box center [1047, 287] width 37 height 31
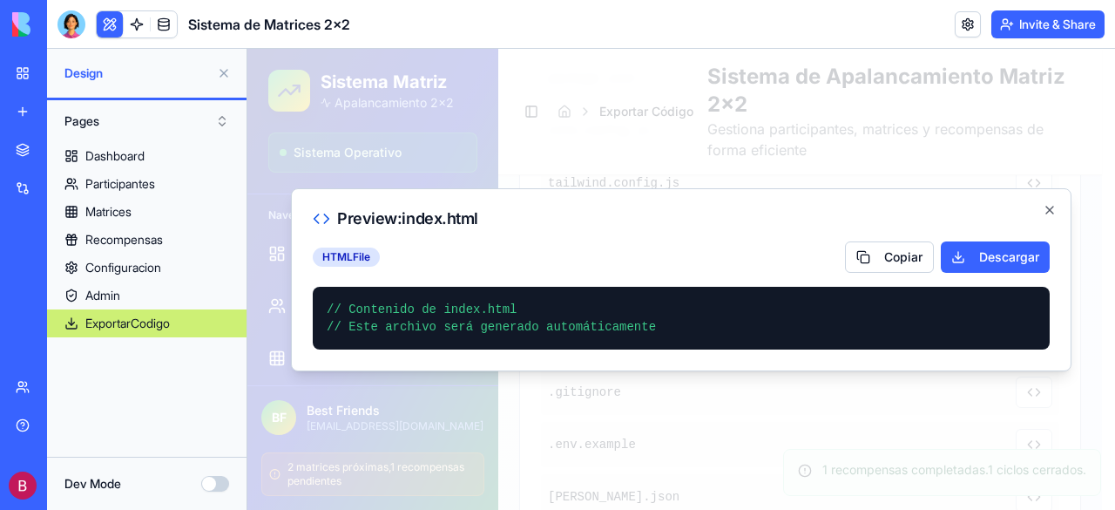
click at [1041, 210] on h2 "Preview: index.html" at bounding box center [681, 218] width 737 height 17
click at [1049, 210] on icon "button" at bounding box center [1050, 210] width 7 height 7
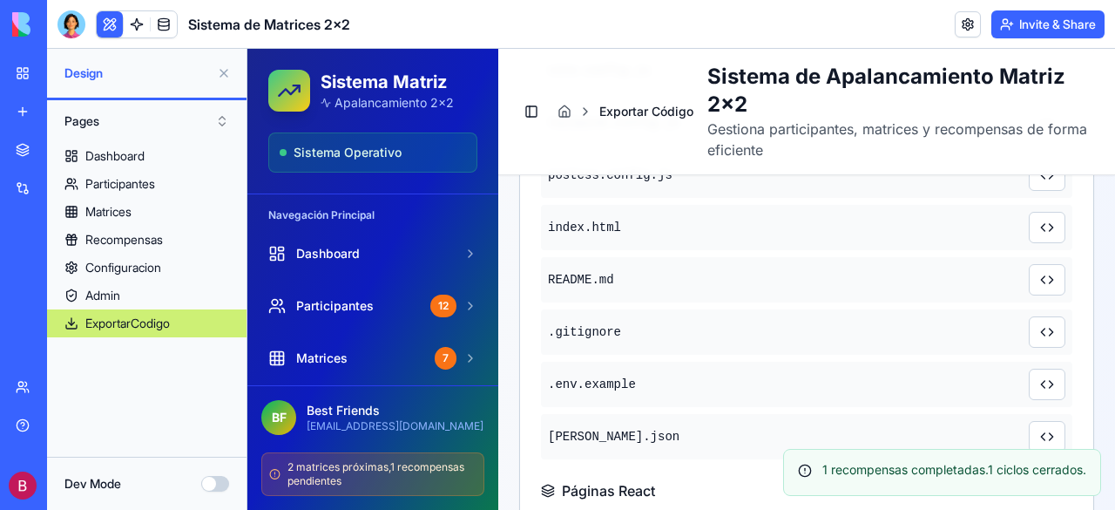
scroll to position [871, 0]
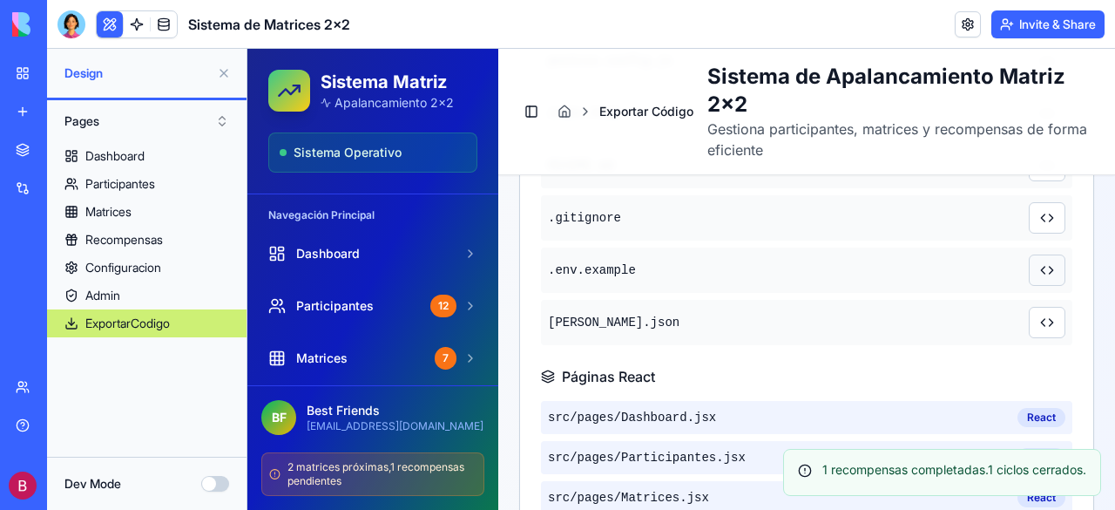
click at [1040, 270] on button at bounding box center [1047, 269] width 37 height 31
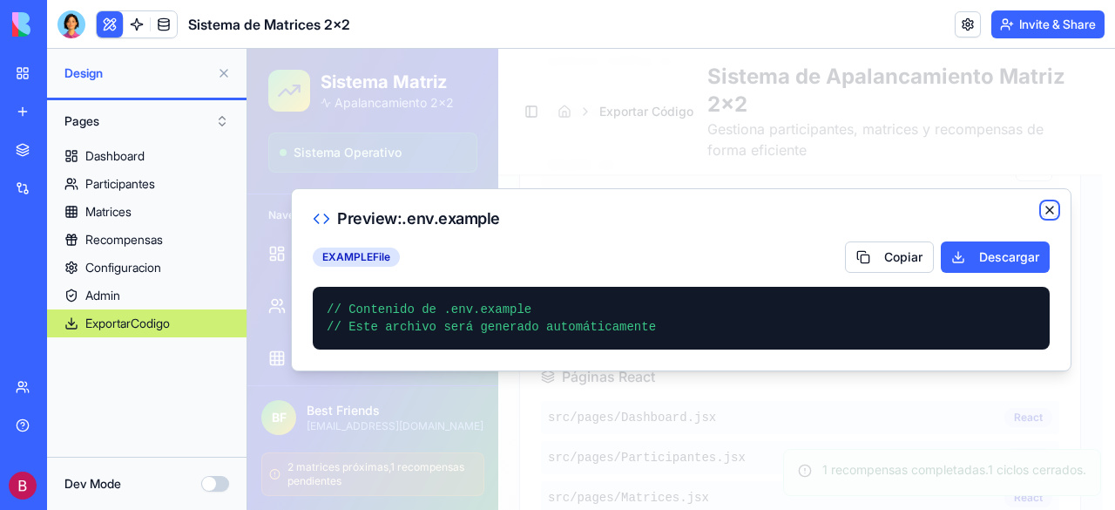
click at [1051, 207] on icon "button" at bounding box center [1050, 210] width 14 height 14
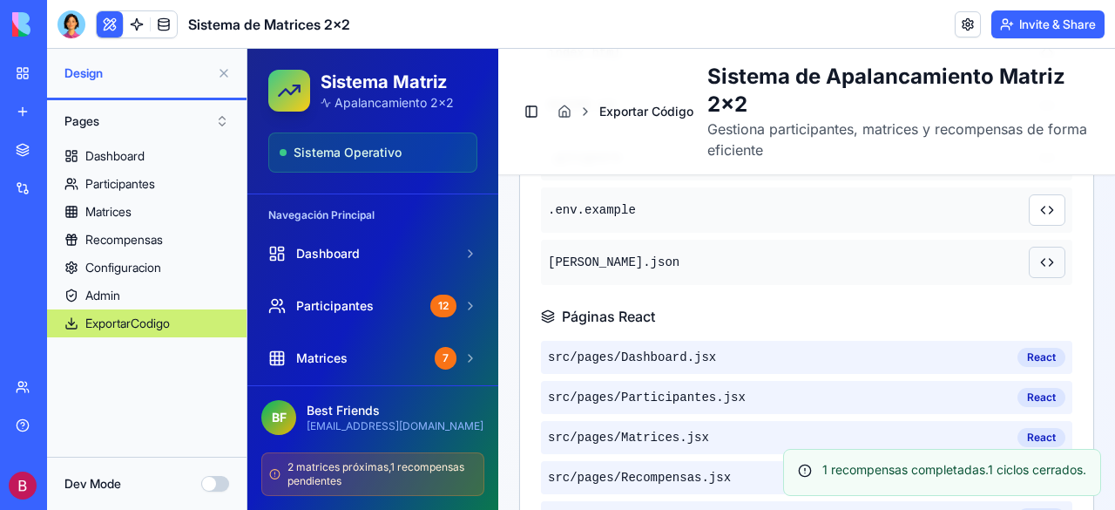
scroll to position [959, 0]
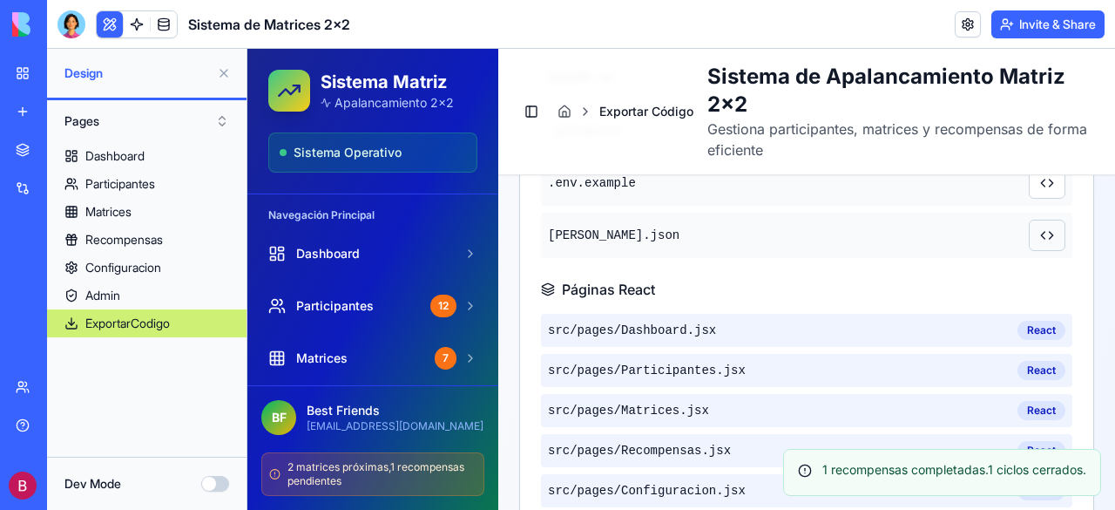
click at [1039, 322] on div "React" at bounding box center [1042, 330] width 48 height 19
click at [1023, 331] on div "React" at bounding box center [1042, 330] width 48 height 19
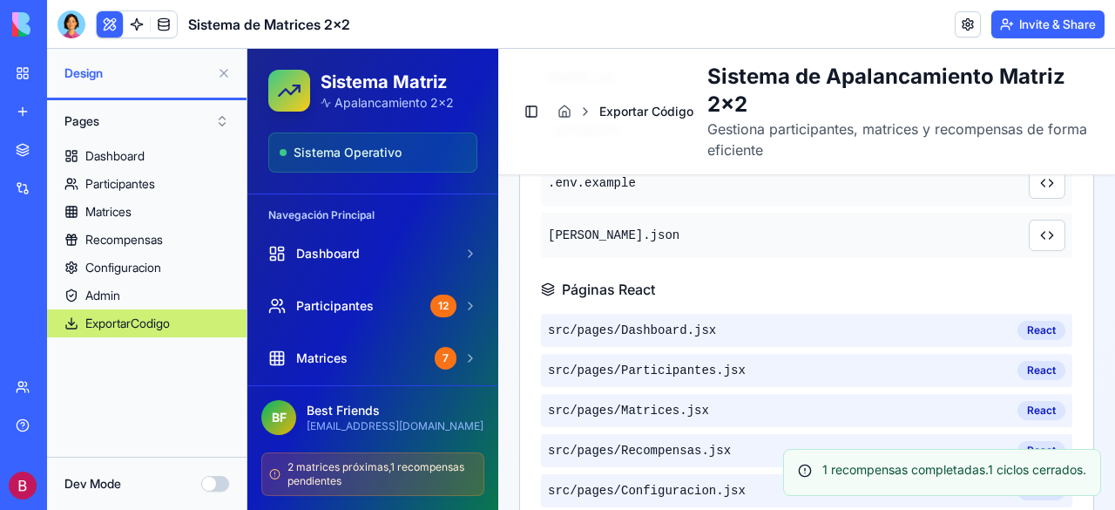
click at [882, 337] on div "src/pages/ Dashboard.jsx React" at bounding box center [807, 330] width 532 height 33
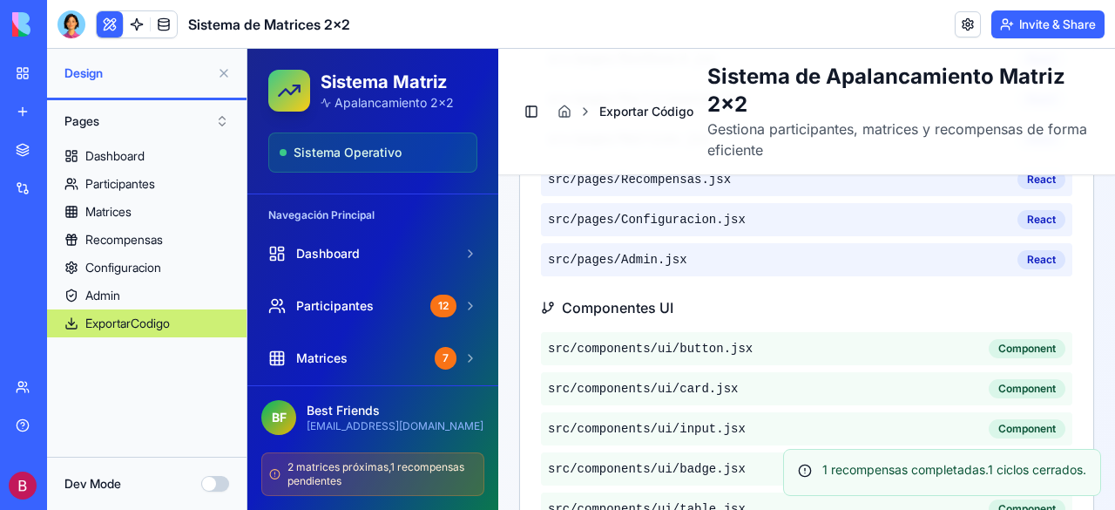
scroll to position [1307, 0]
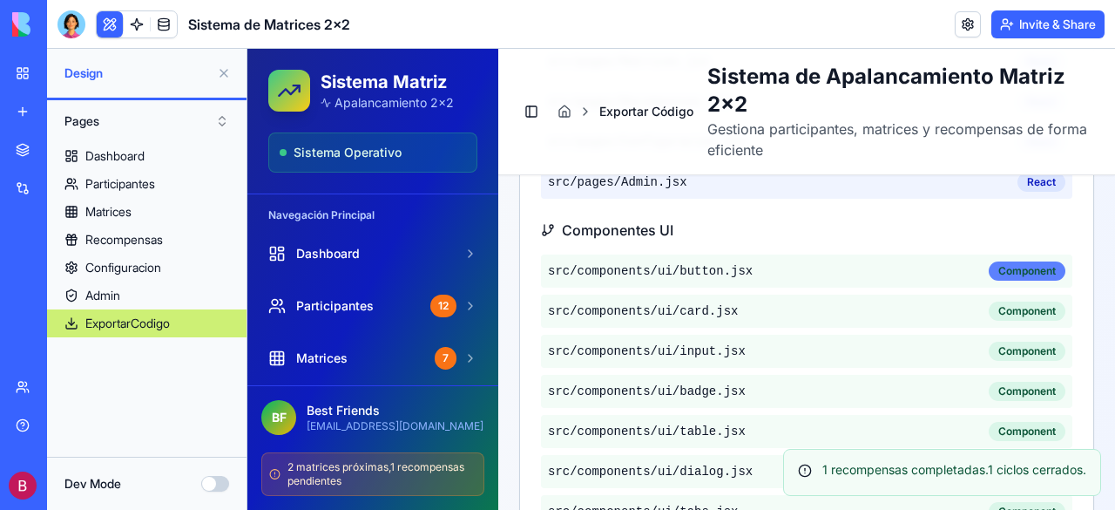
click at [1014, 274] on div "Component" at bounding box center [1027, 270] width 77 height 19
click at [693, 270] on span "src/components/ ui/button.jsx" at bounding box center [650, 270] width 205 height 17
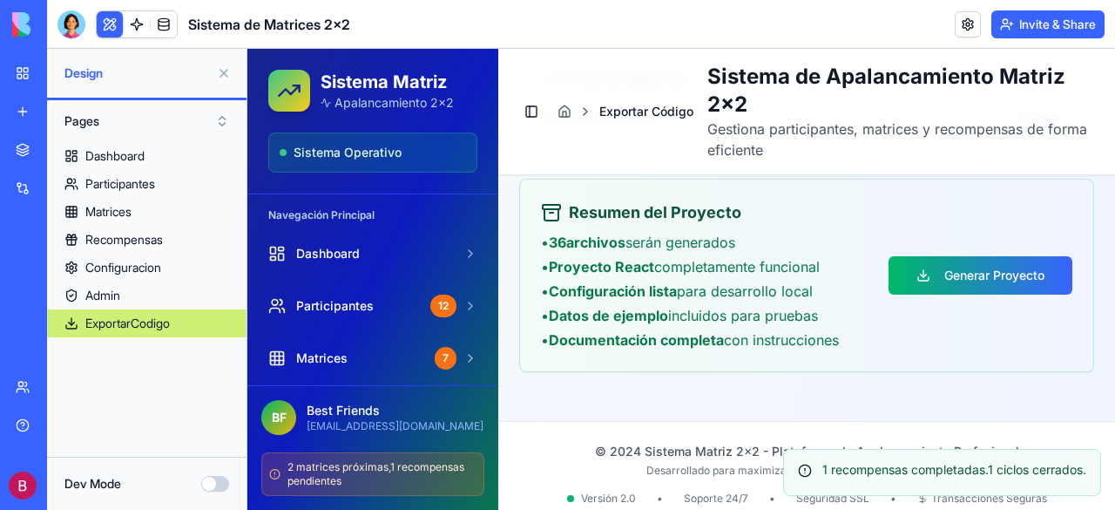
scroll to position [1936, 0]
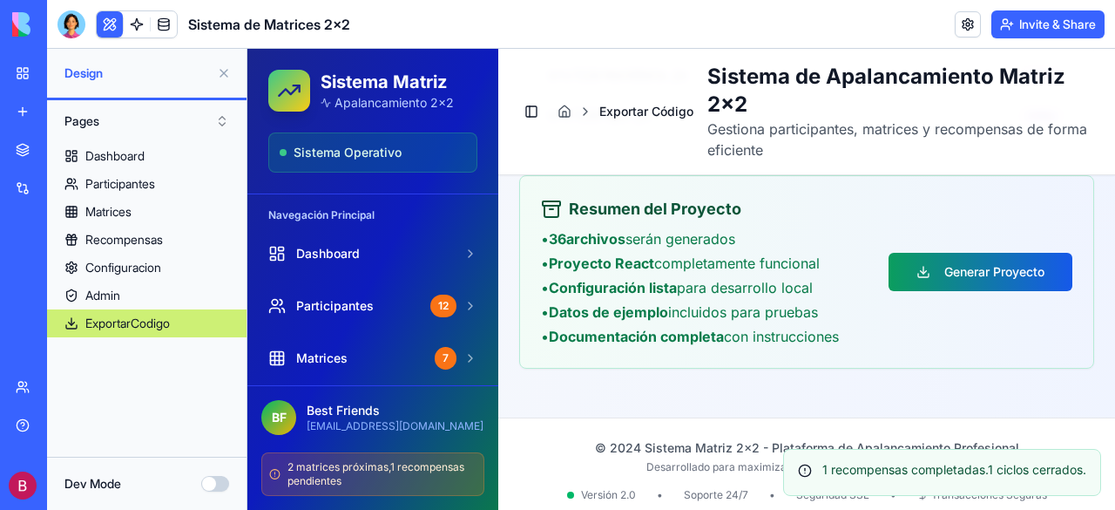
click at [968, 263] on button "Generar Proyecto" at bounding box center [981, 272] width 184 height 38
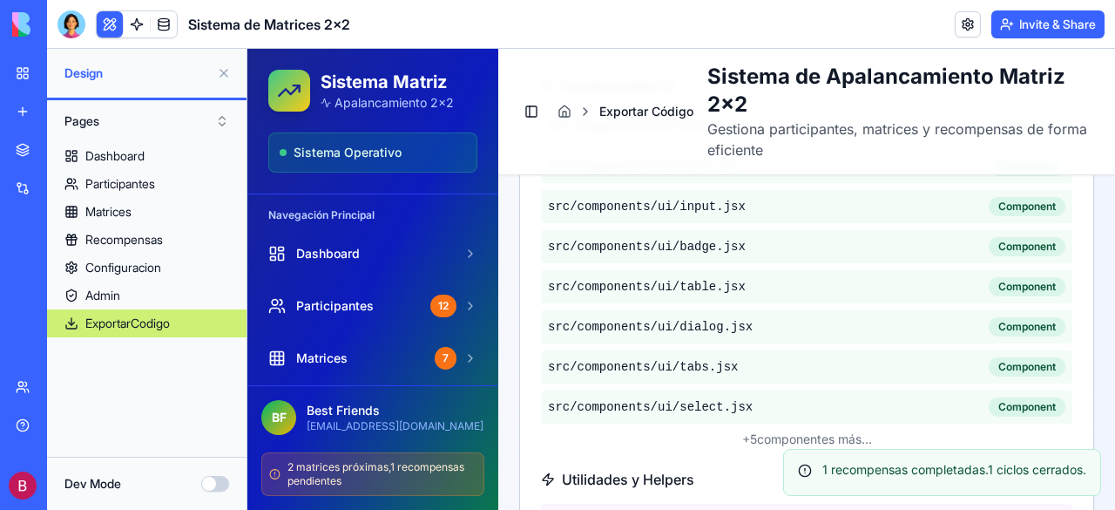
scroll to position [1501, 0]
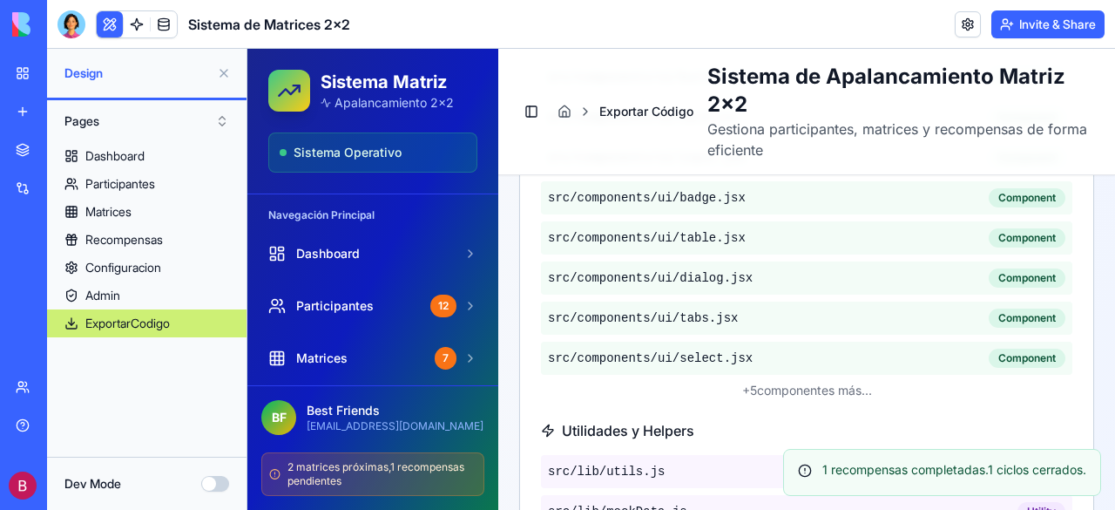
click at [737, 383] on div "+ 5 componentes más..." at bounding box center [807, 390] width 532 height 17
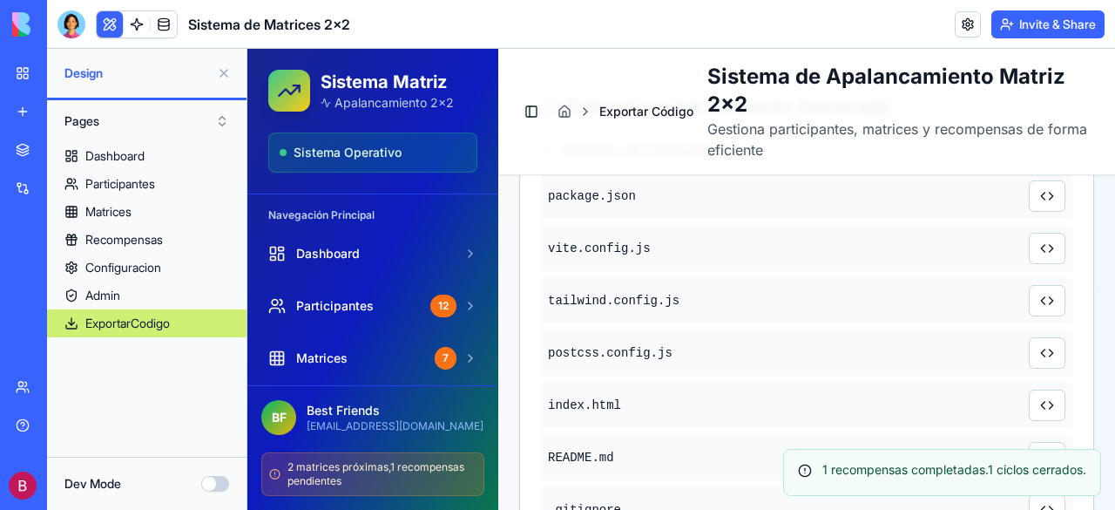
scroll to position [542, 0]
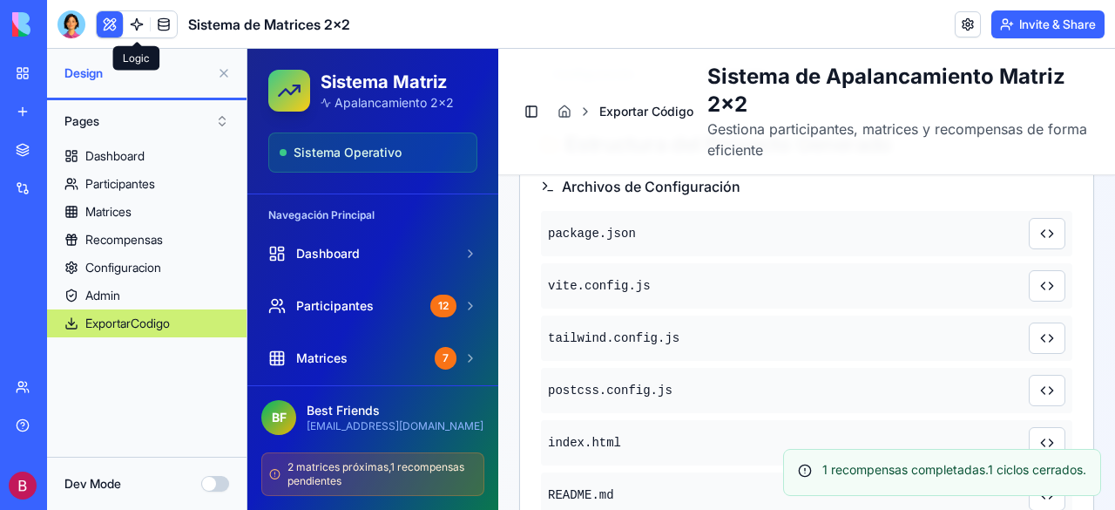
click at [132, 22] on link at bounding box center [137, 24] width 26 height 26
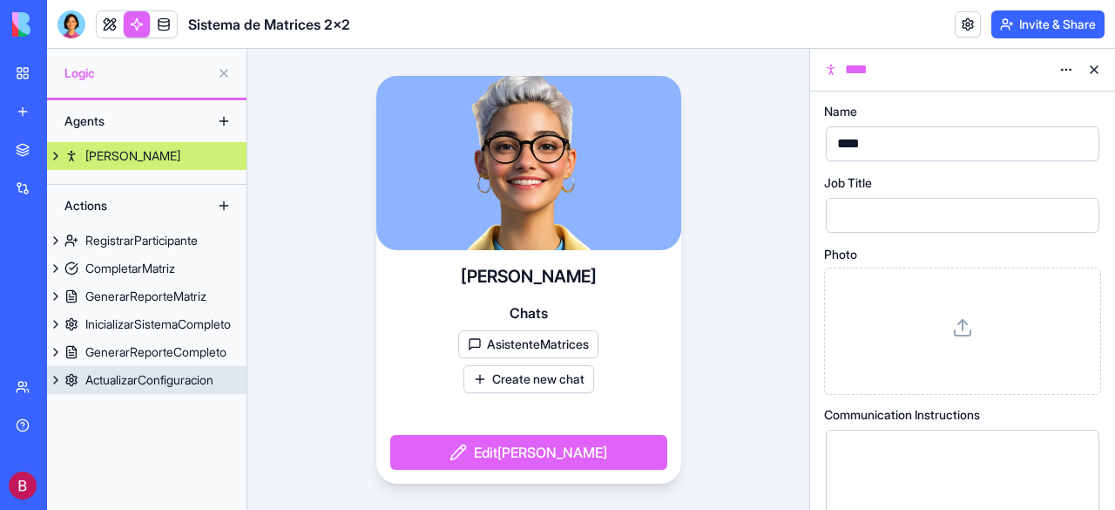
click at [57, 375] on button at bounding box center [55, 380] width 17 height 28
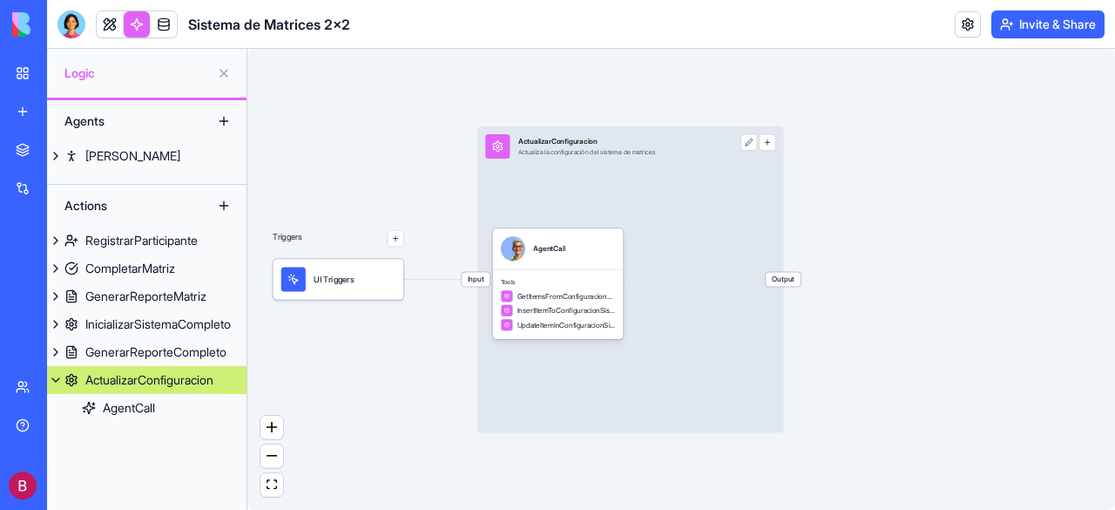
click at [129, 391] on link "ActualizarConfiguracion" at bounding box center [147, 380] width 200 height 28
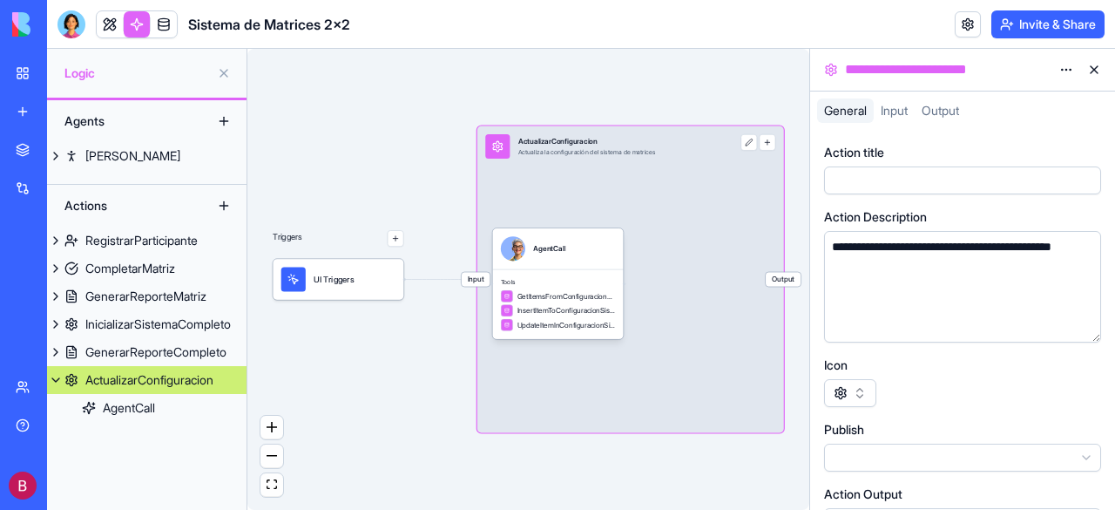
click at [897, 109] on span "Input" at bounding box center [894, 110] width 27 height 15
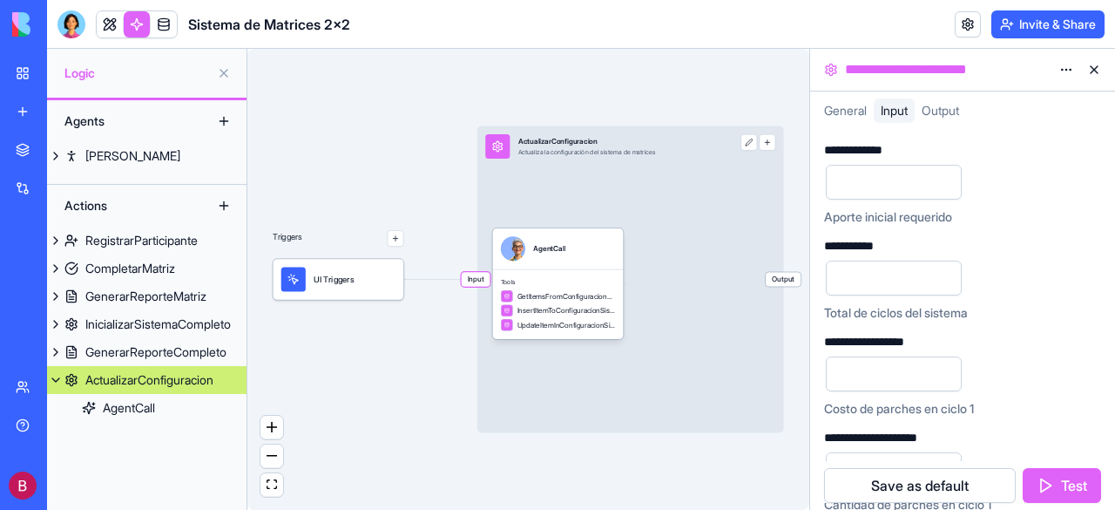
click at [959, 105] on span "Output" at bounding box center [940, 110] width 37 height 15
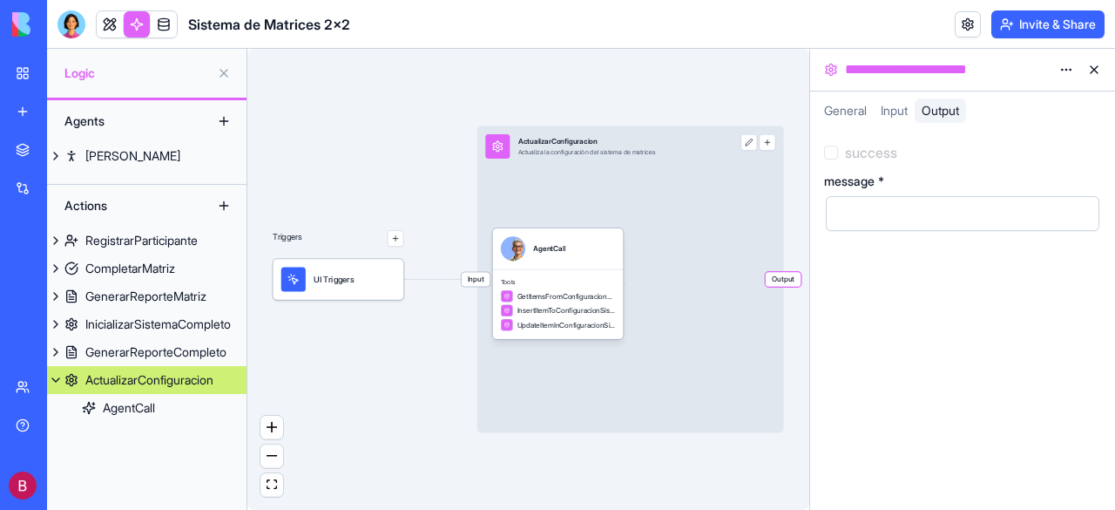
click at [844, 106] on span "General" at bounding box center [845, 110] width 43 height 15
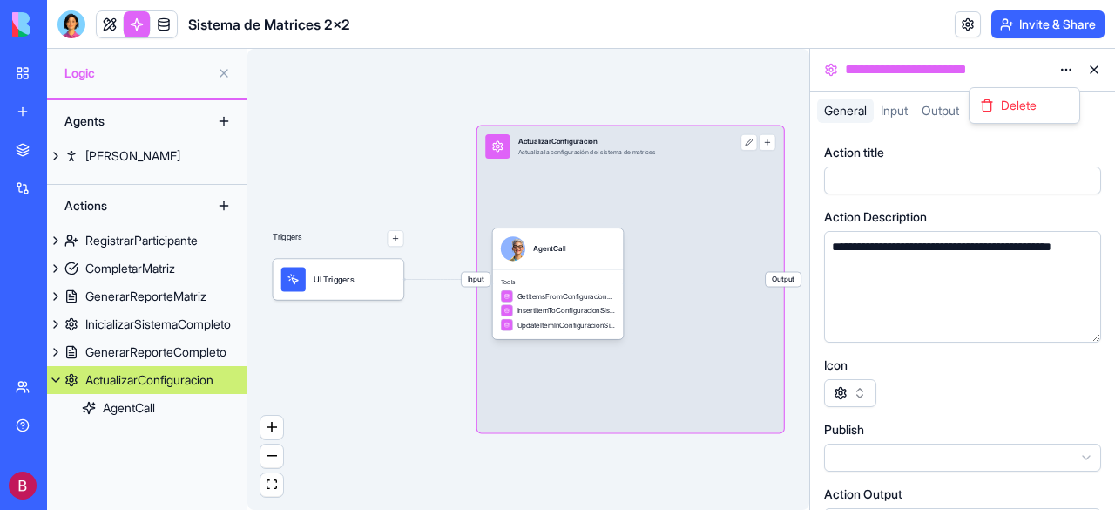
click at [1063, 69] on html "**********" at bounding box center [557, 255] width 1115 height 510
click at [779, 95] on html "**********" at bounding box center [557, 255] width 1115 height 510
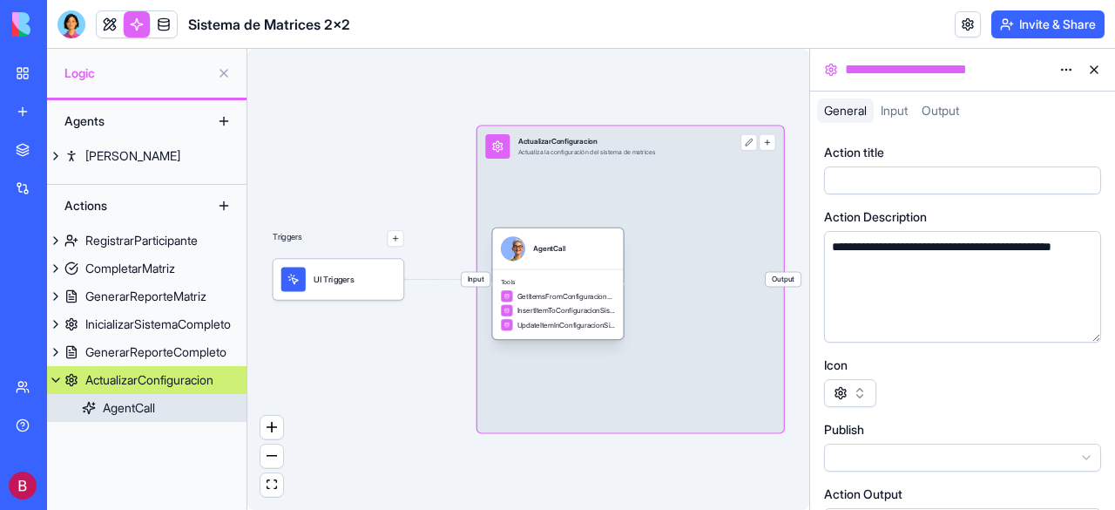
click at [146, 414] on div "AgentCall" at bounding box center [129, 407] width 52 height 17
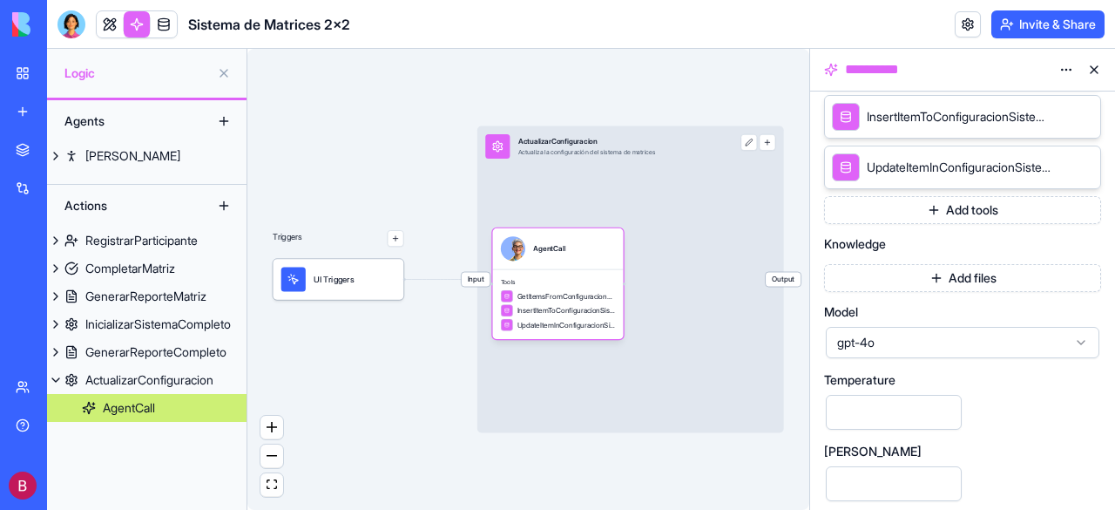
scroll to position [452, 0]
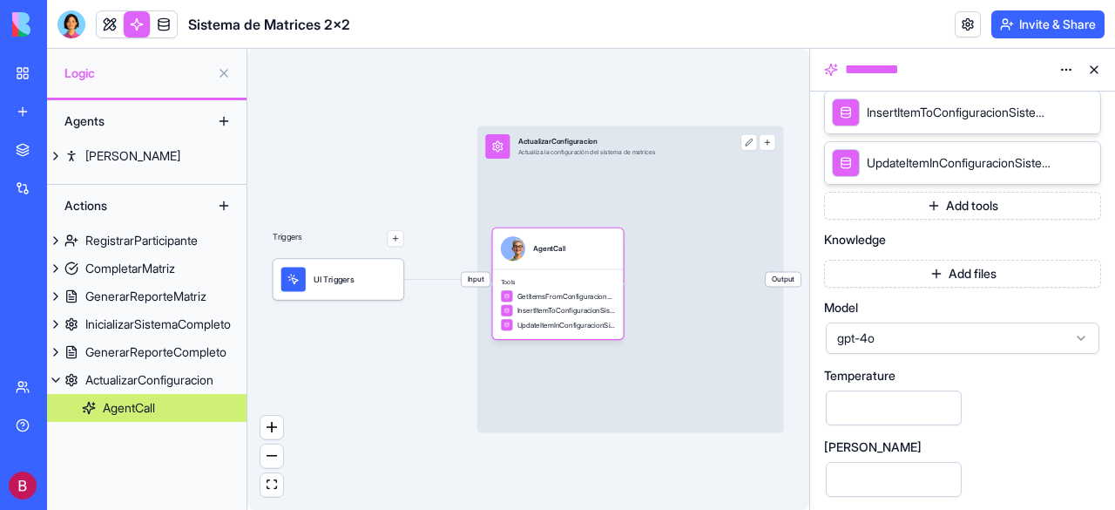
click at [1082, 332] on icon at bounding box center [1082, 338] width 14 height 14
click at [737, 307] on div "Input ActualizarConfiguracion Actualiza la configuración del sistema de matrice…" at bounding box center [631, 279] width 307 height 307
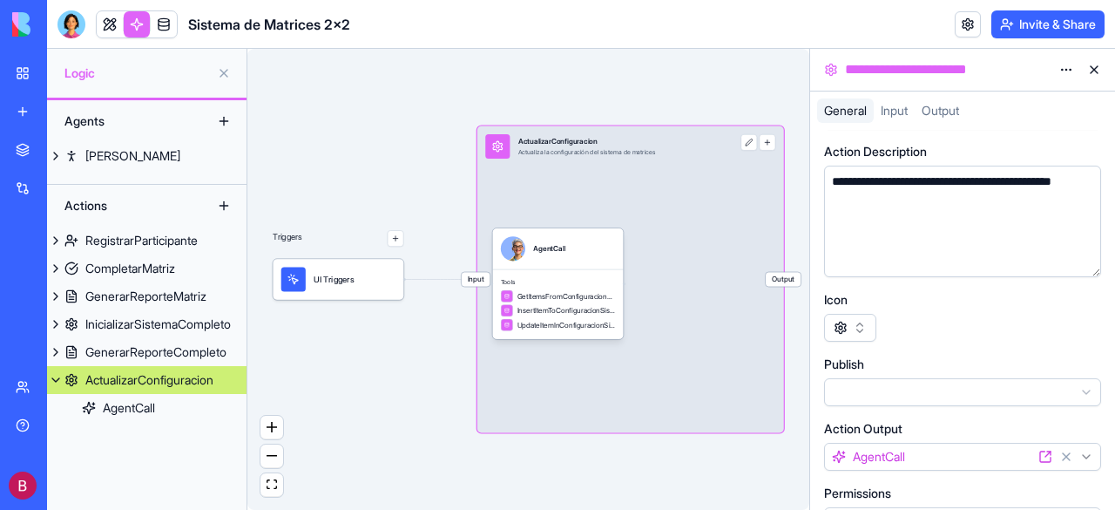
scroll to position [104, 0]
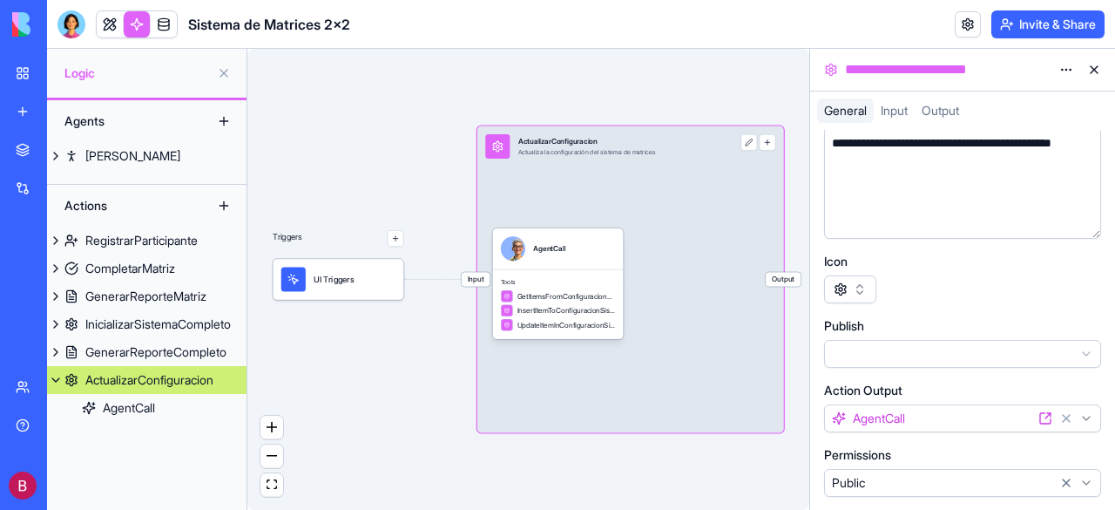
click at [1088, 484] on html "**********" at bounding box center [557, 255] width 1115 height 510
click at [1086, 417] on html "**********" at bounding box center [557, 255] width 1115 height 510
click at [749, 492] on html "**********" at bounding box center [557, 255] width 1115 height 510
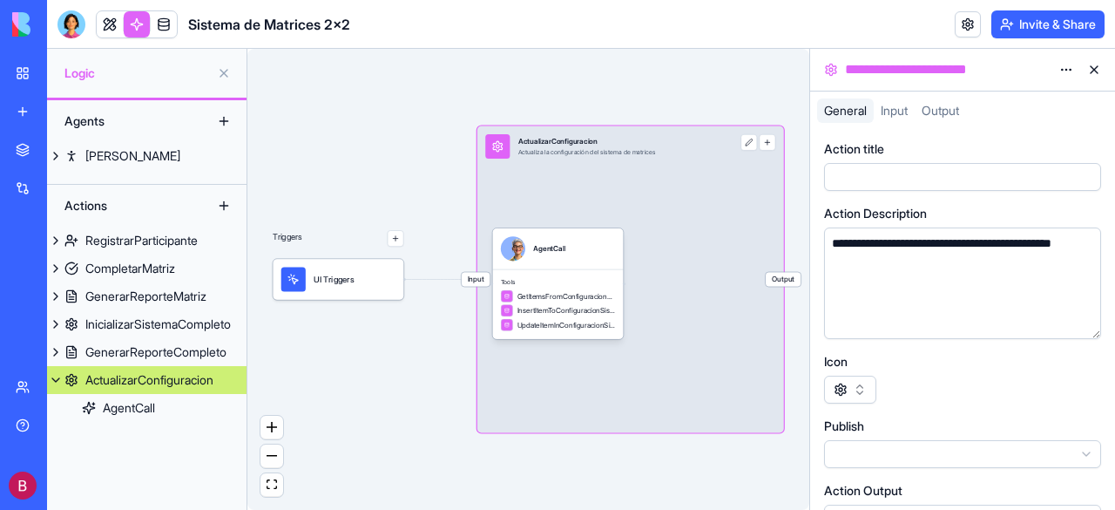
scroll to position [0, 0]
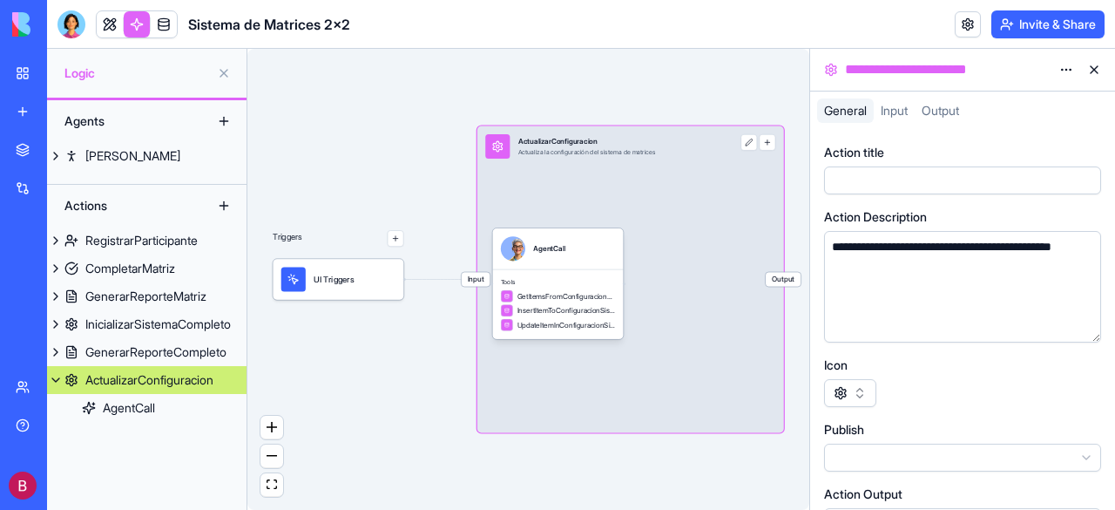
click at [949, 112] on span "Output" at bounding box center [940, 110] width 37 height 15
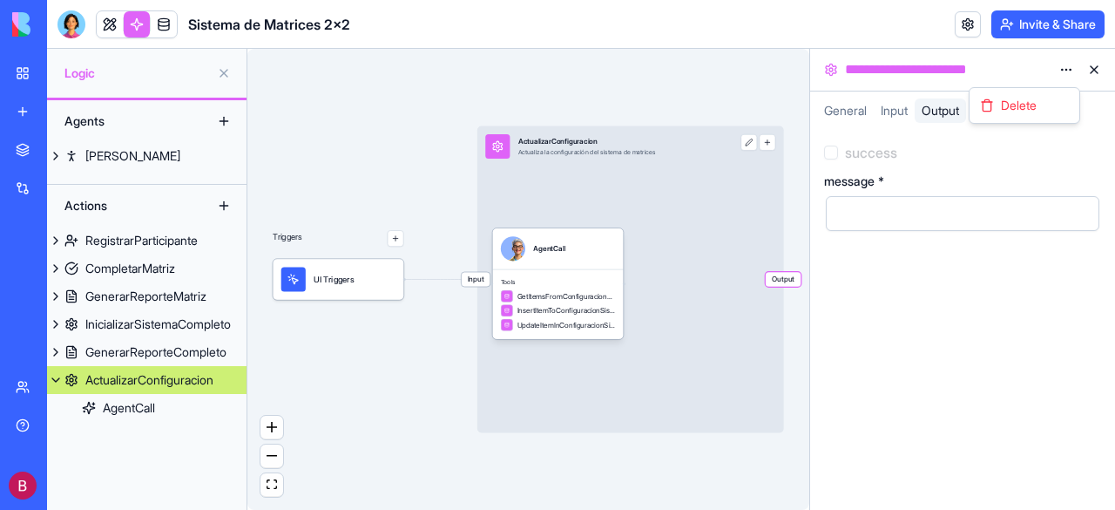
click at [1068, 69] on html "**********" at bounding box center [557, 255] width 1115 height 510
click at [787, 100] on html "**********" at bounding box center [557, 255] width 1115 height 510
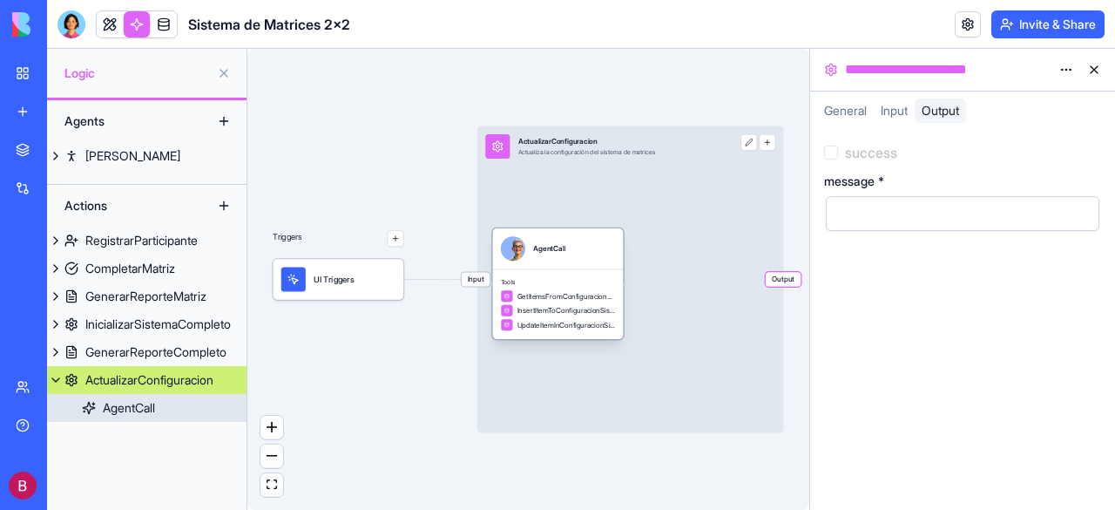
click at [130, 410] on div "AgentCall" at bounding box center [129, 407] width 52 height 17
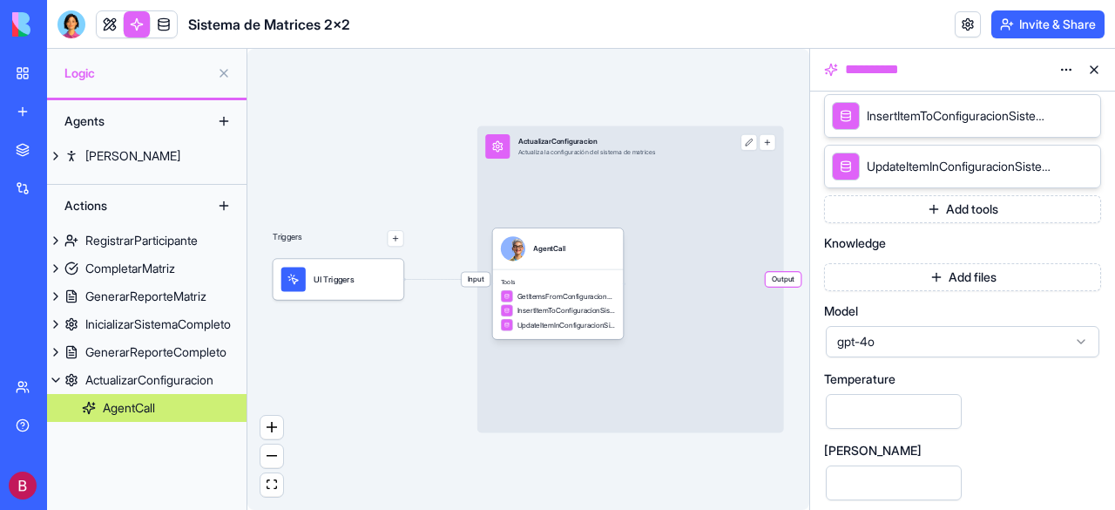
scroll to position [452, 0]
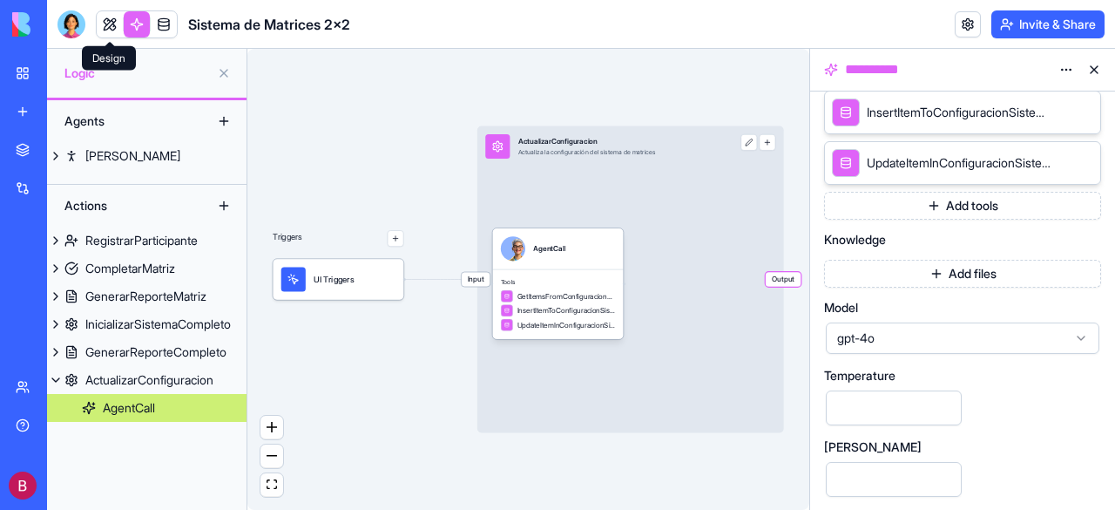
click at [106, 26] on link at bounding box center [110, 24] width 26 height 26
